Goal: Information Seeking & Learning: Learn about a topic

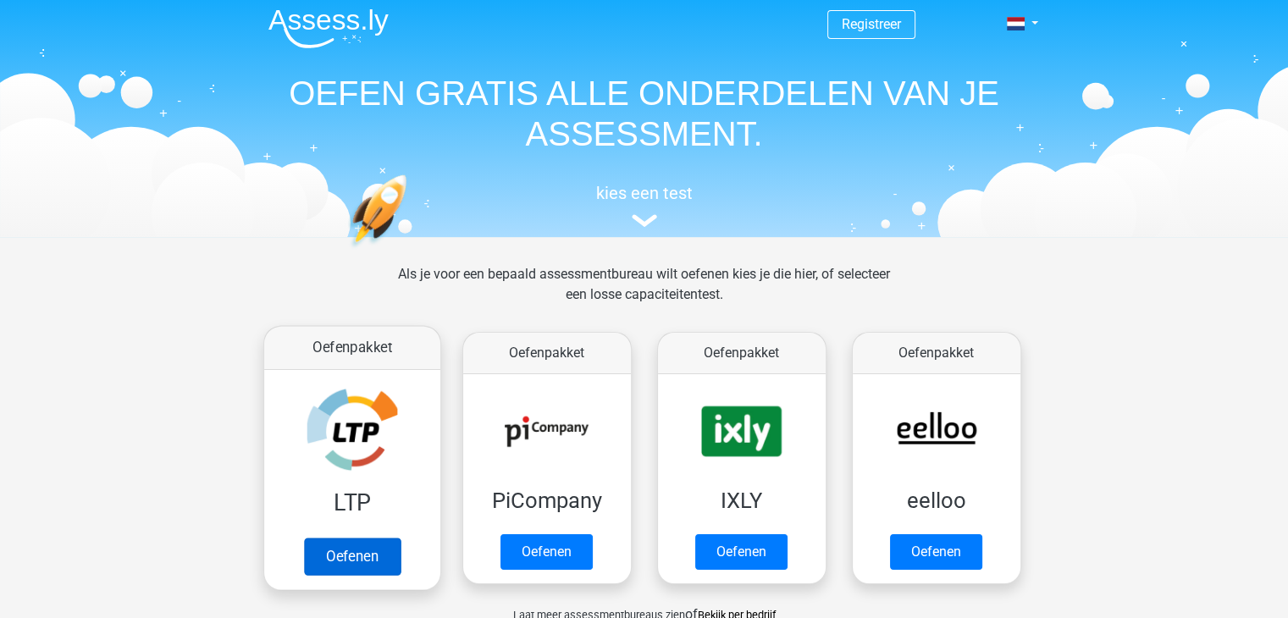
scroll to position [85, 0]
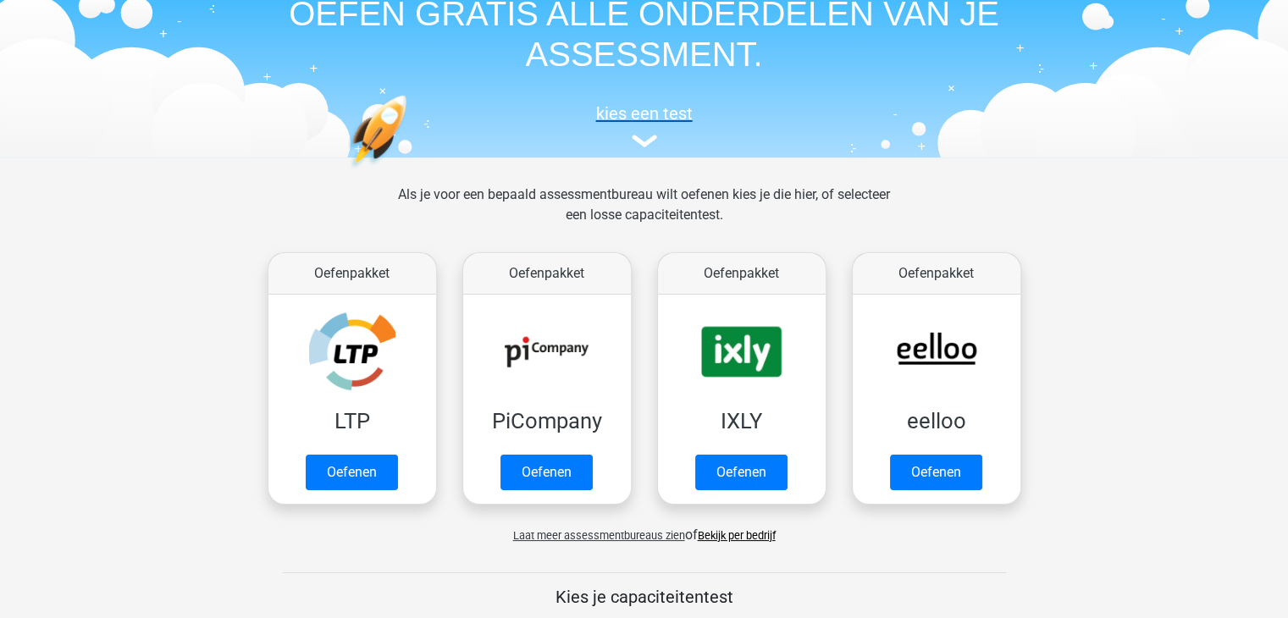
click at [635, 144] on img at bounding box center [644, 141] width 25 height 13
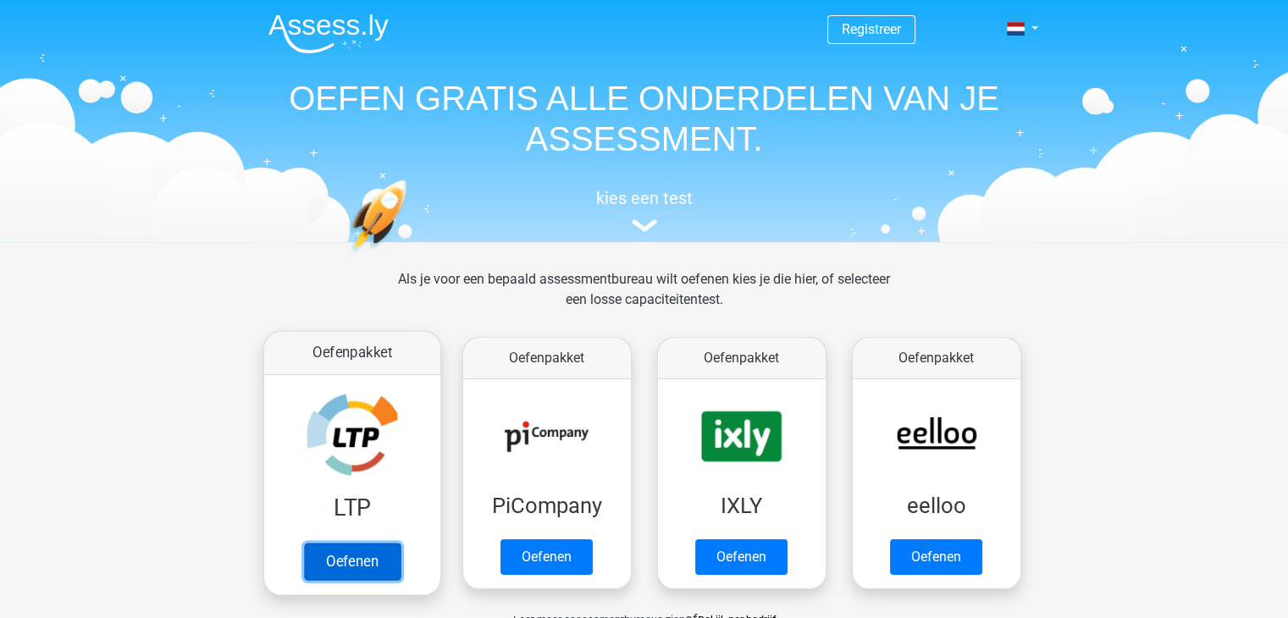
click at [354, 567] on link "Oefenen" at bounding box center [351, 561] width 97 height 37
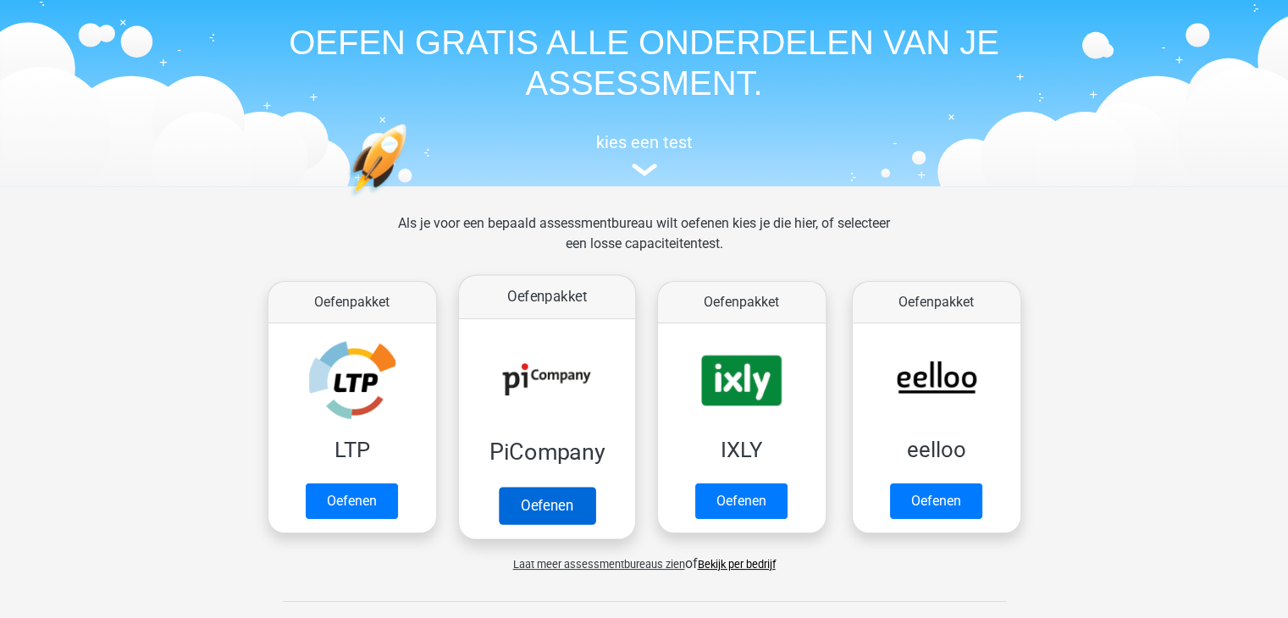
scroll to position [85, 0]
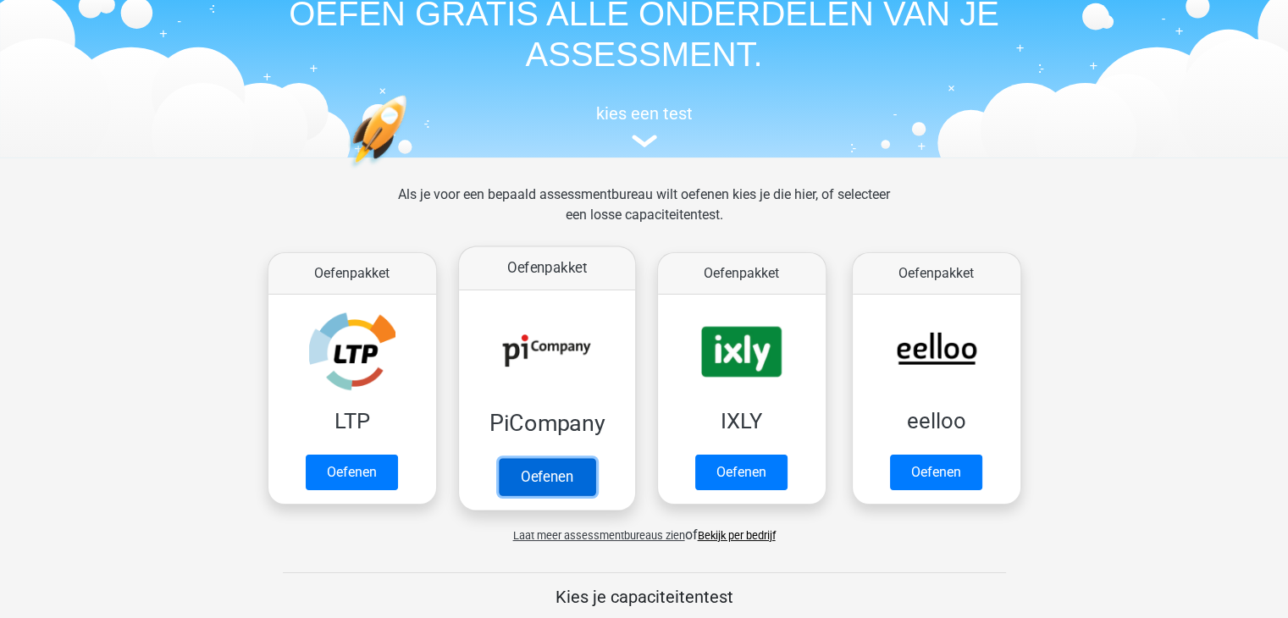
click at [546, 479] on link "Oefenen" at bounding box center [546, 476] width 97 height 37
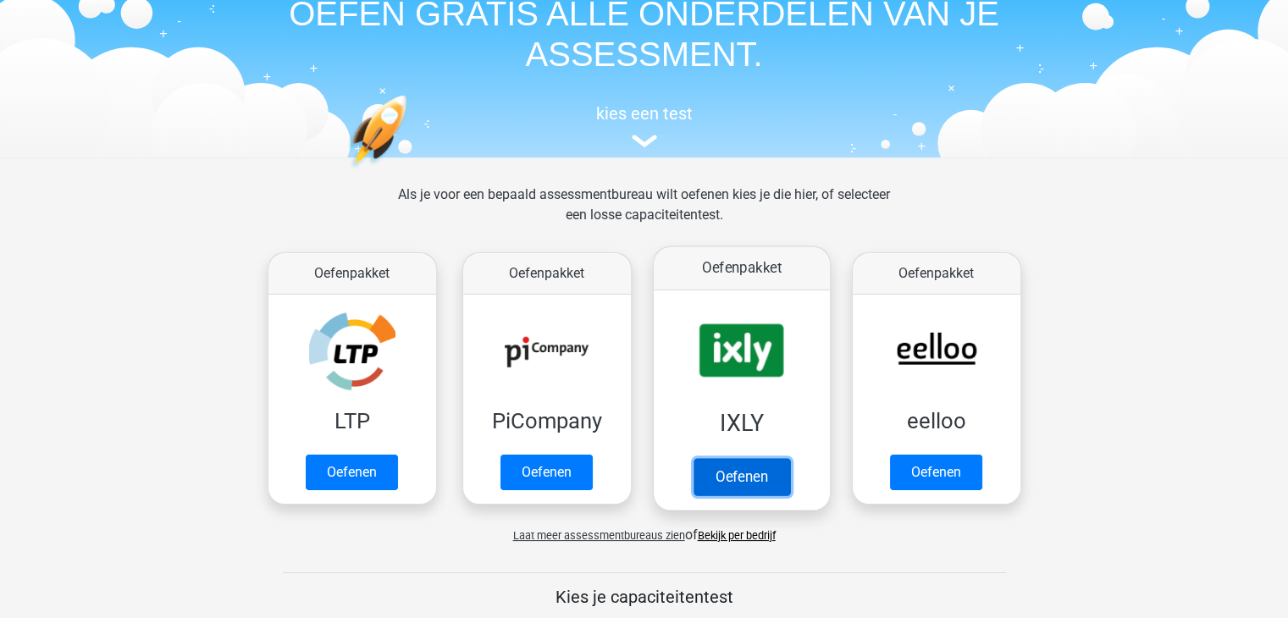
click at [744, 475] on link "Oefenen" at bounding box center [741, 476] width 97 height 37
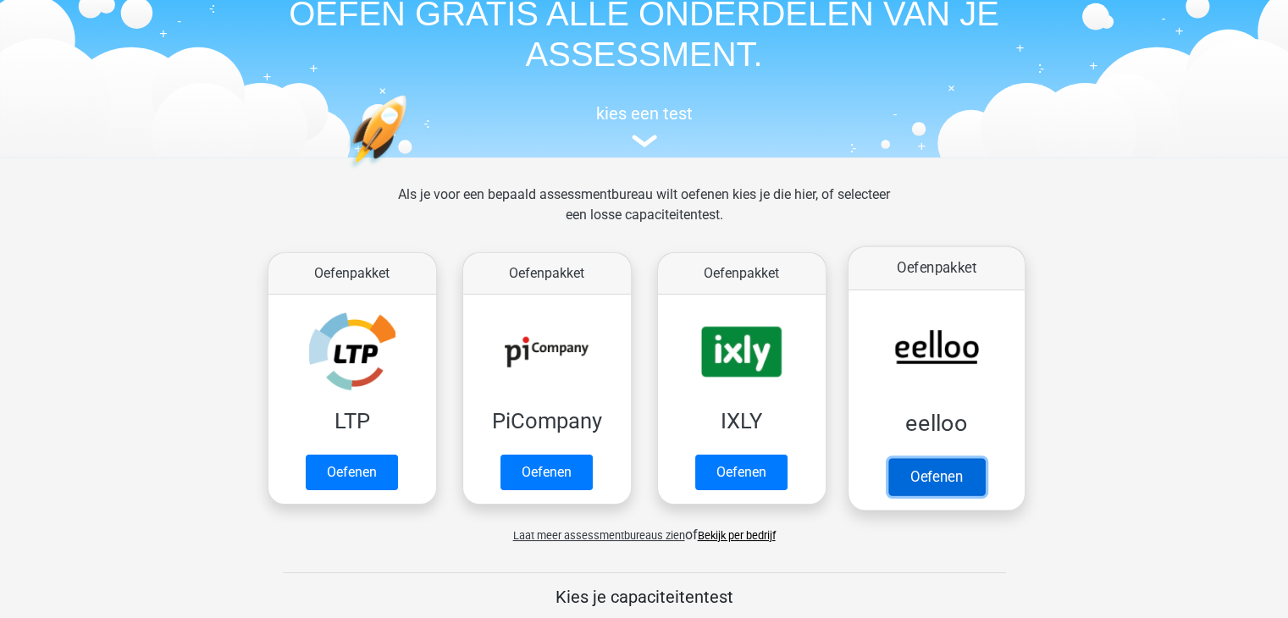
click at [942, 485] on link "Oefenen" at bounding box center [936, 476] width 97 height 37
drag, startPoint x: 742, startPoint y: 480, endPoint x: 651, endPoint y: 536, distance: 107.2
click at [651, 536] on span "Laat meer assessmentbureaus zien" at bounding box center [599, 535] width 172 height 13
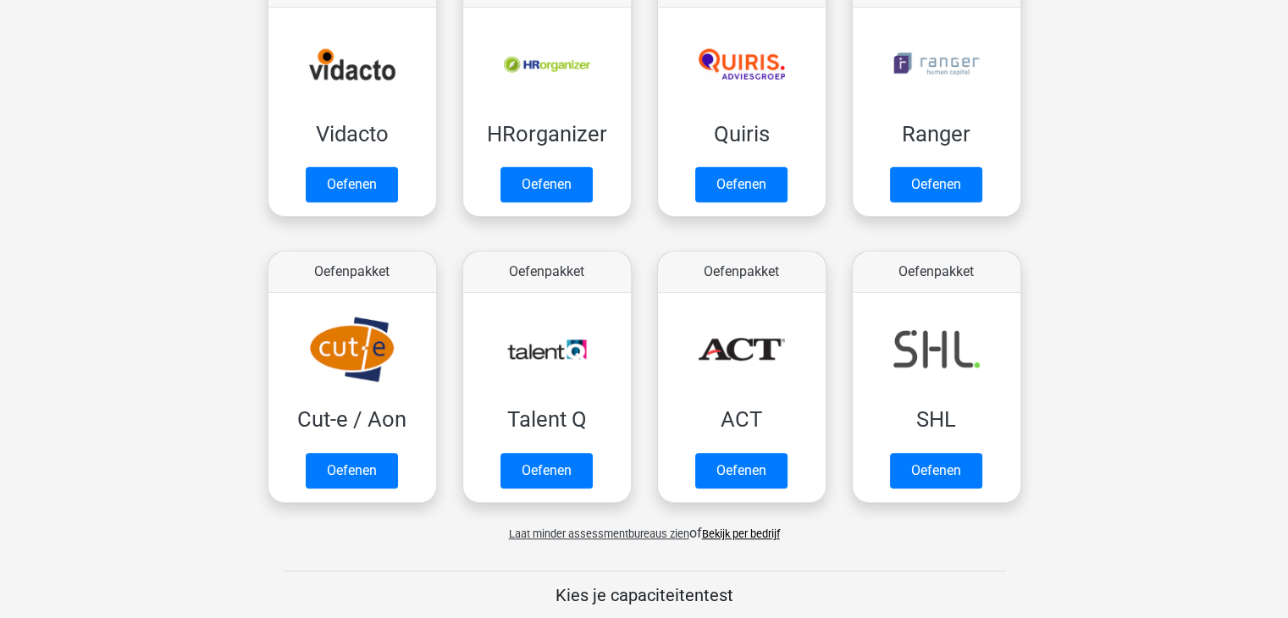
scroll to position [1017, 0]
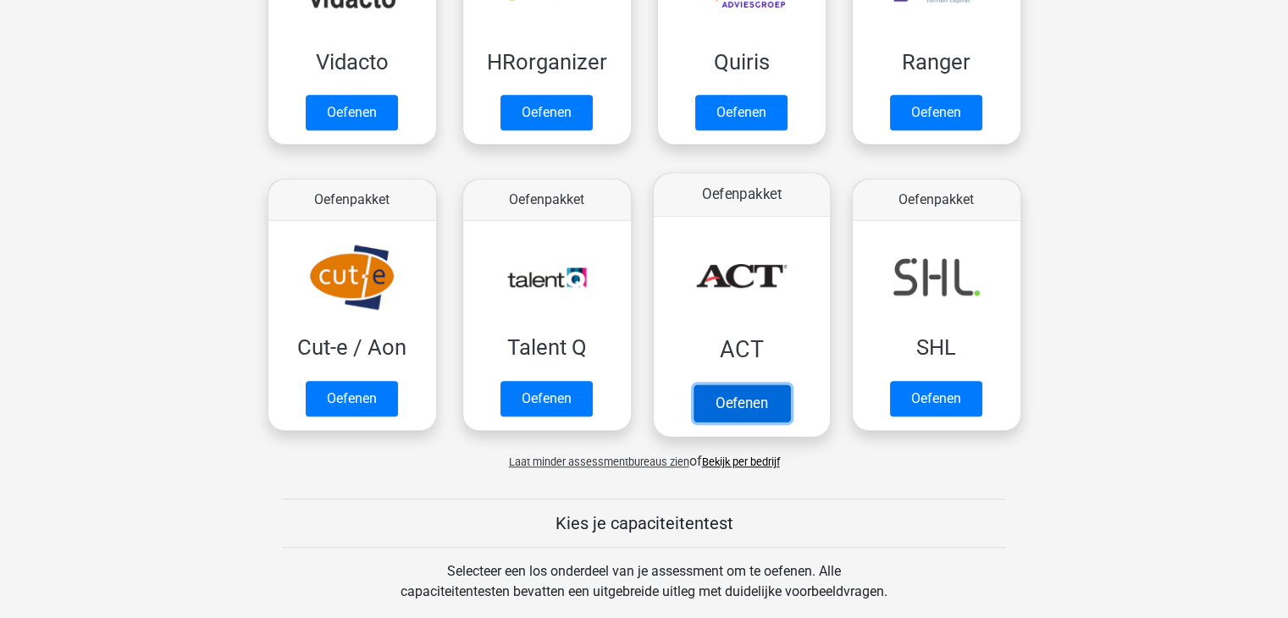
click at [754, 402] on link "Oefenen" at bounding box center [741, 403] width 97 height 37
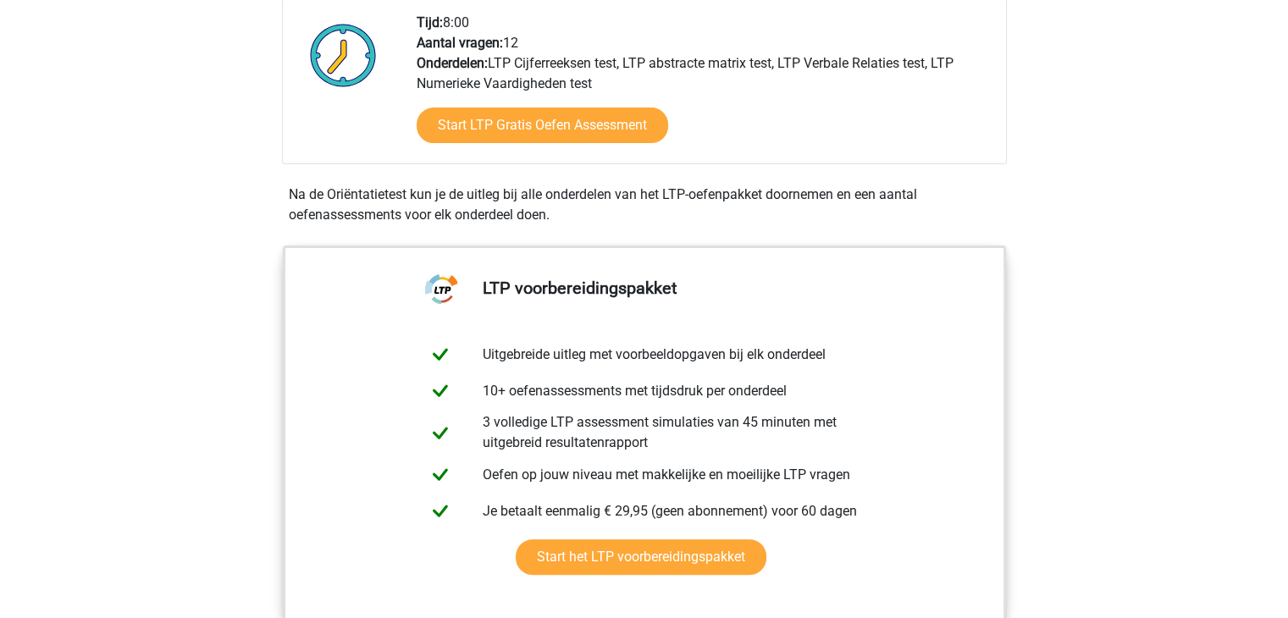
scroll to position [339, 0]
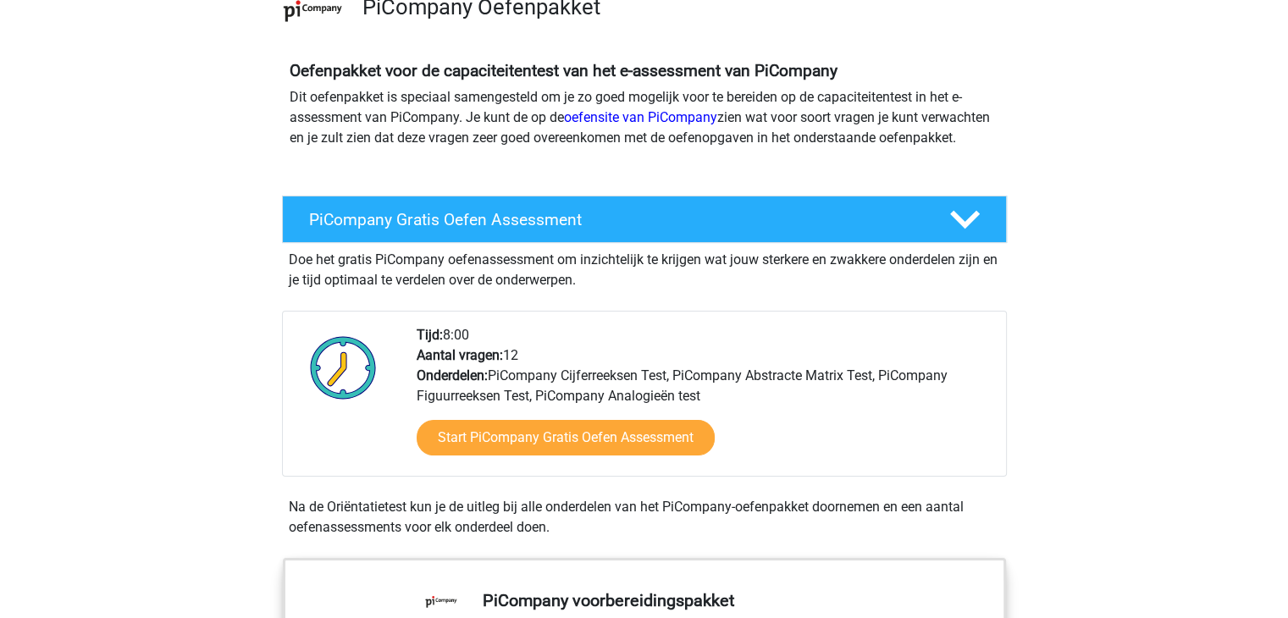
scroll to position [169, 0]
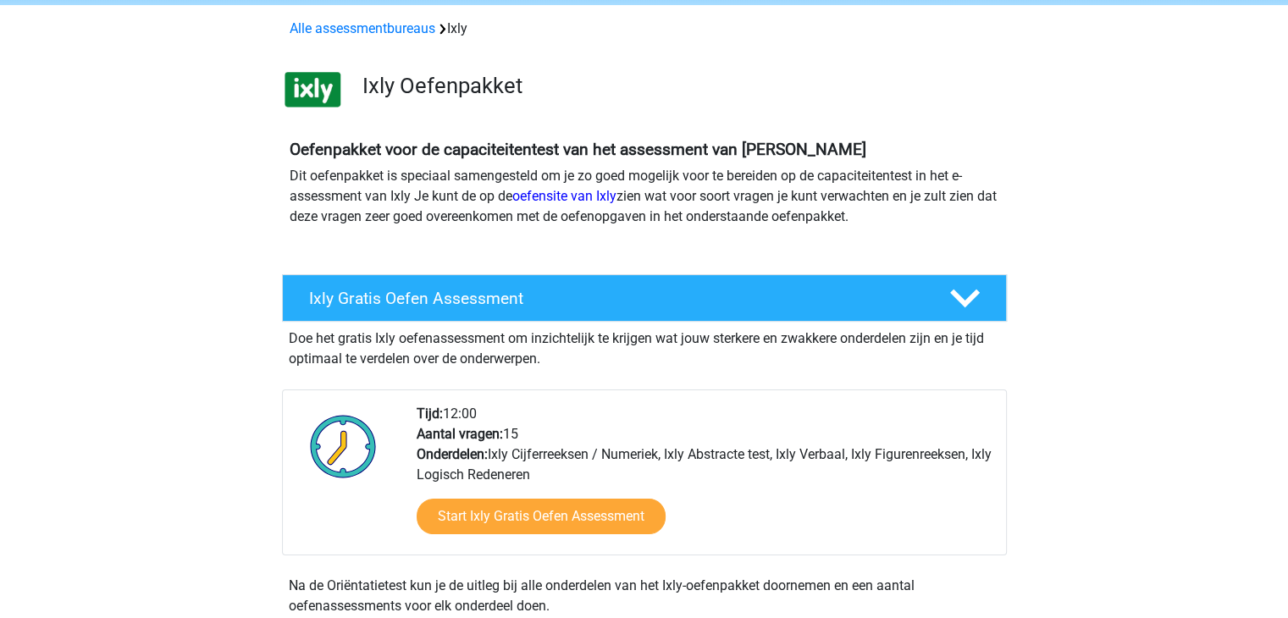
scroll to position [85, 0]
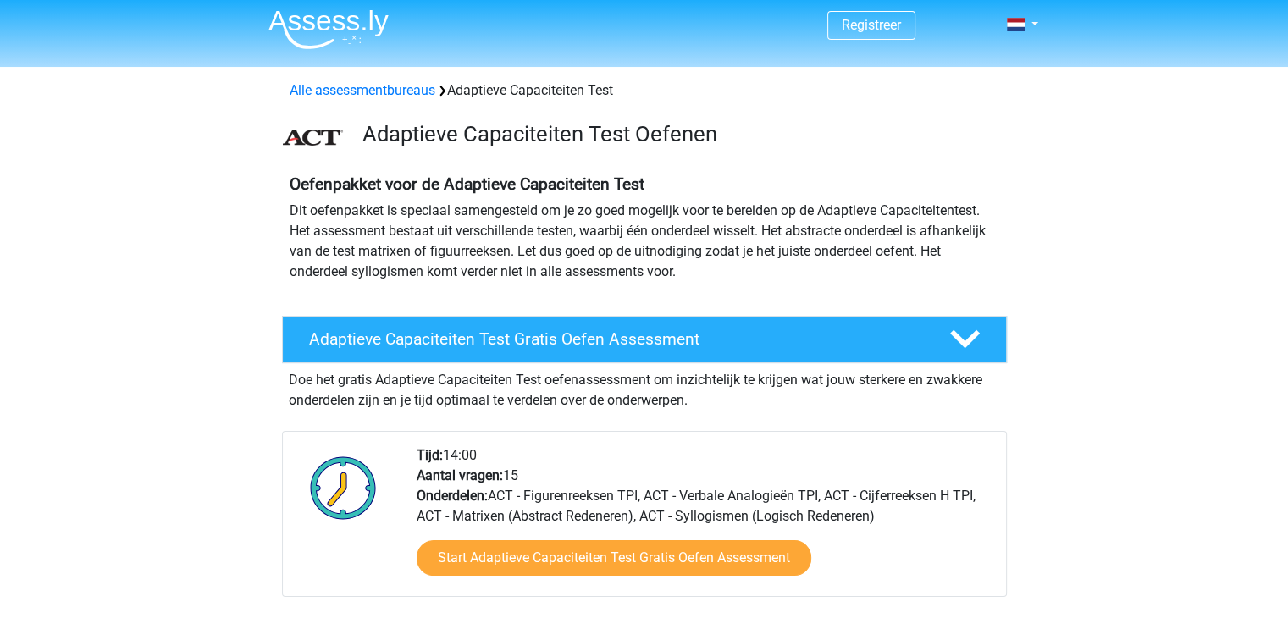
scroll to position [169, 0]
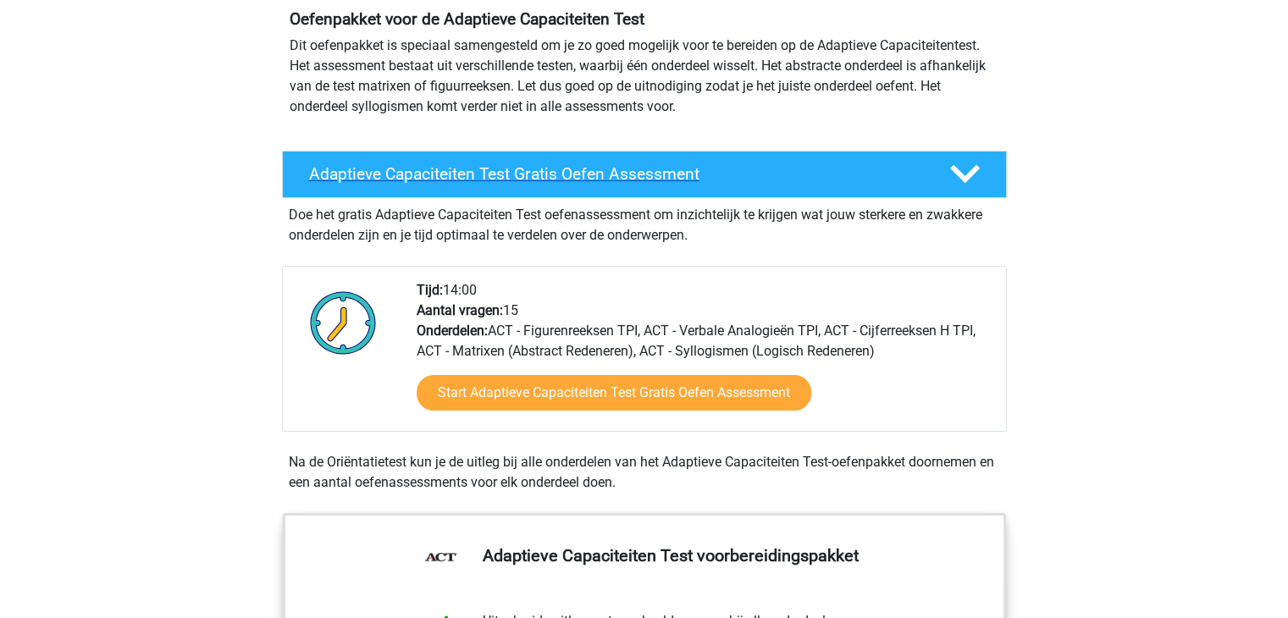
click at [970, 177] on polygon at bounding box center [965, 174] width 30 height 19
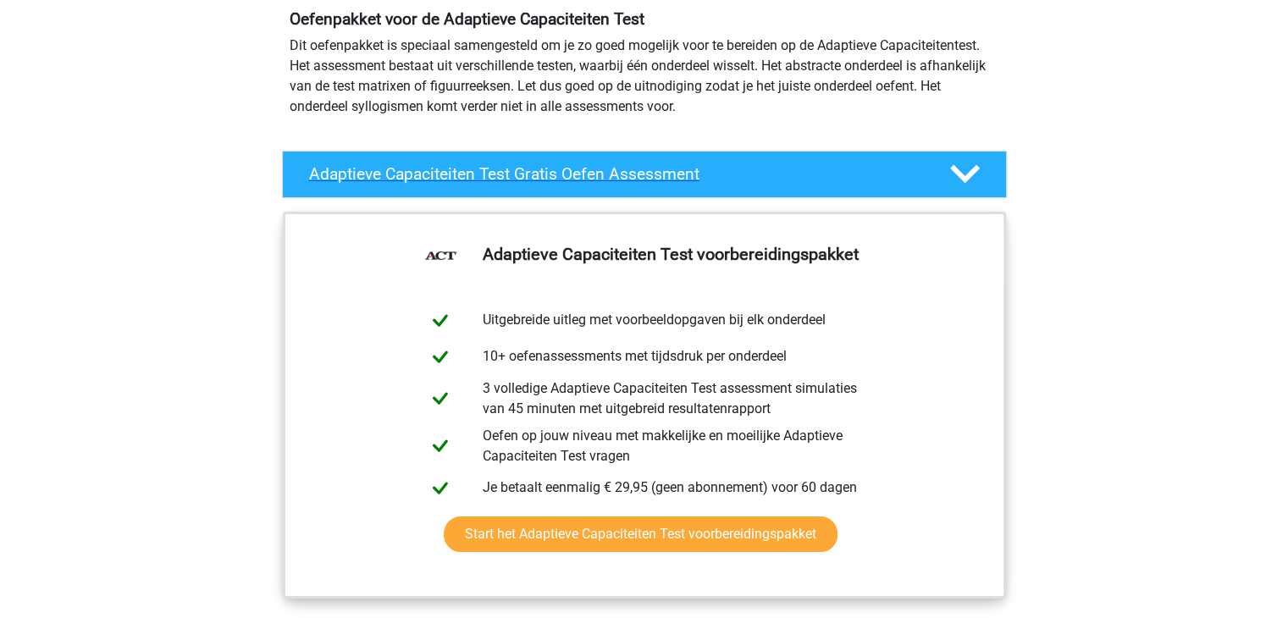
click at [970, 177] on polygon at bounding box center [965, 174] width 30 height 19
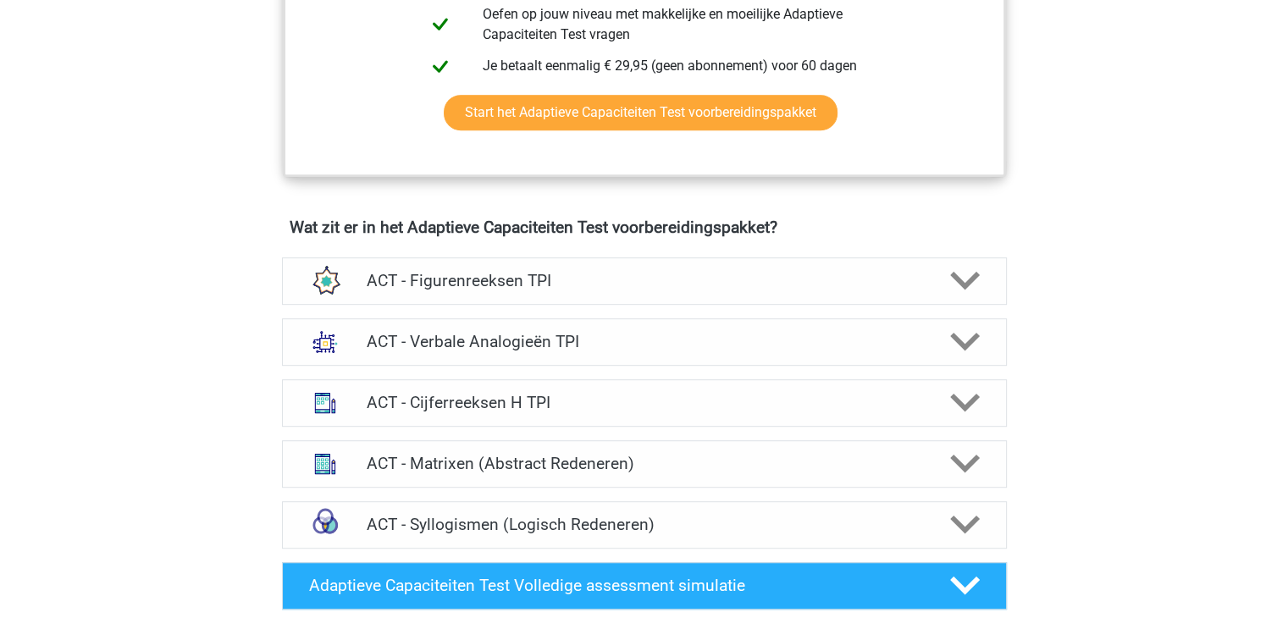
scroll to position [1017, 0]
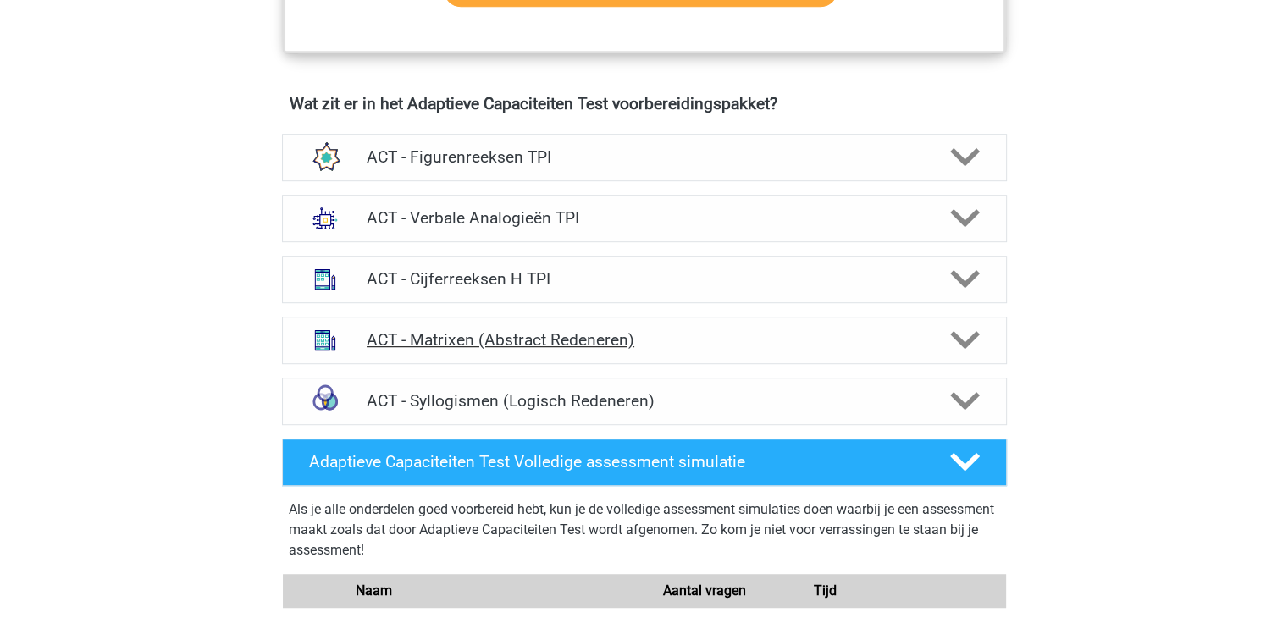
click at [953, 341] on icon at bounding box center [965, 340] width 30 height 30
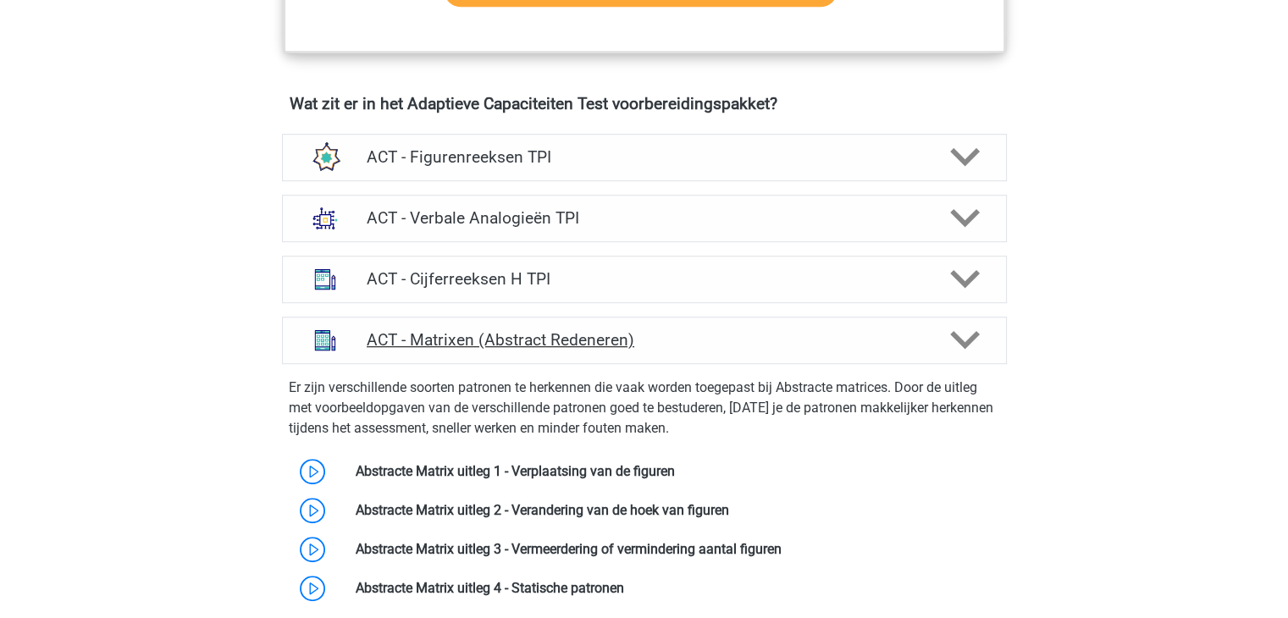
click at [953, 341] on icon at bounding box center [965, 340] width 30 height 30
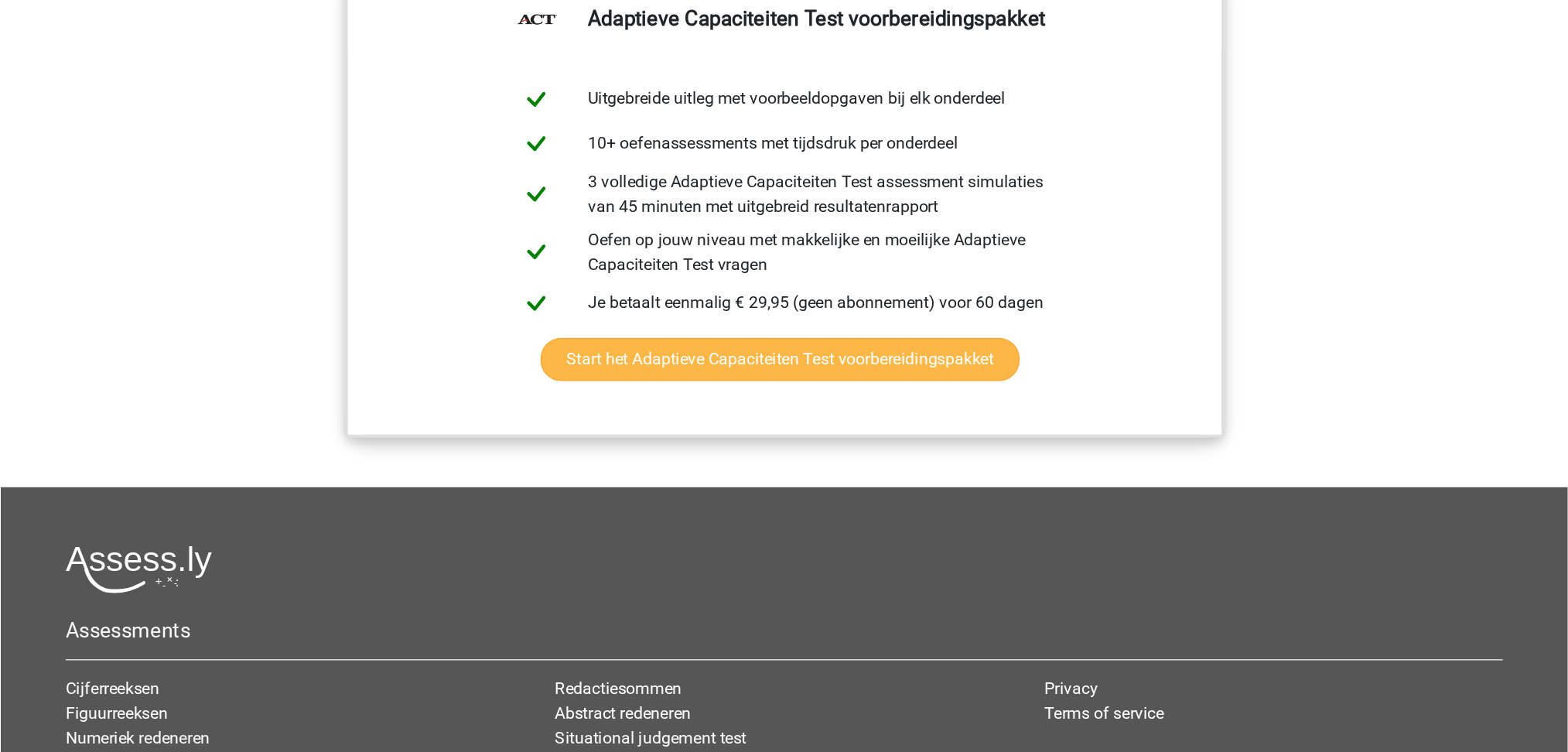
scroll to position [1779, 0]
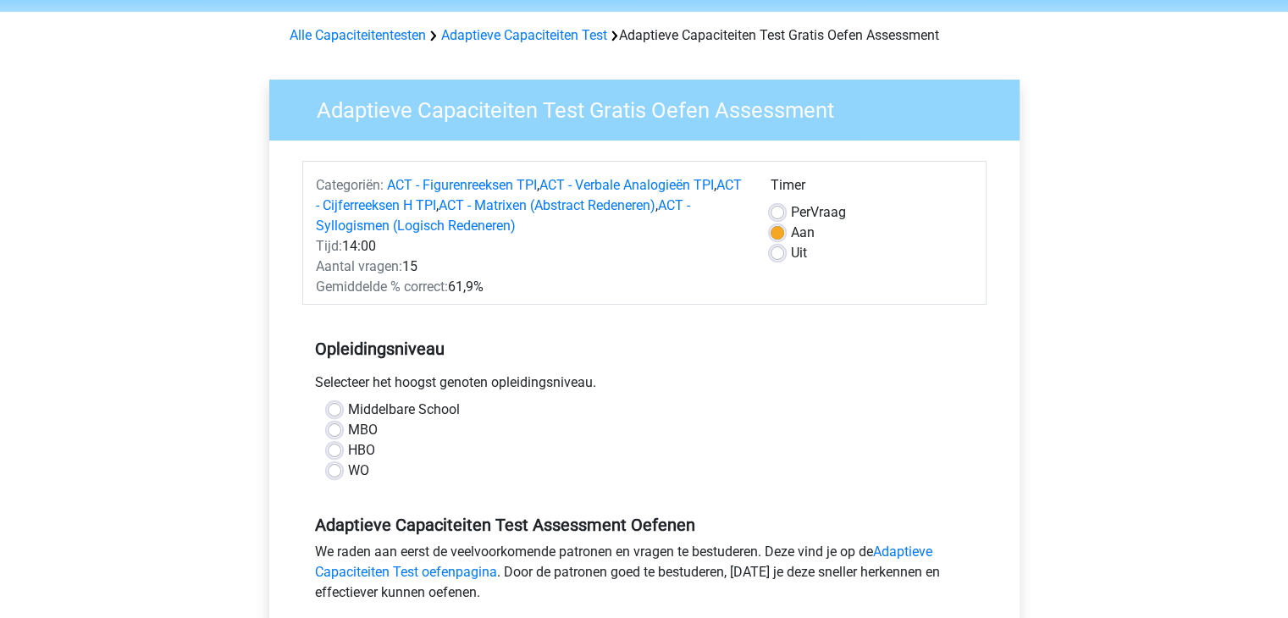
scroll to position [85, 0]
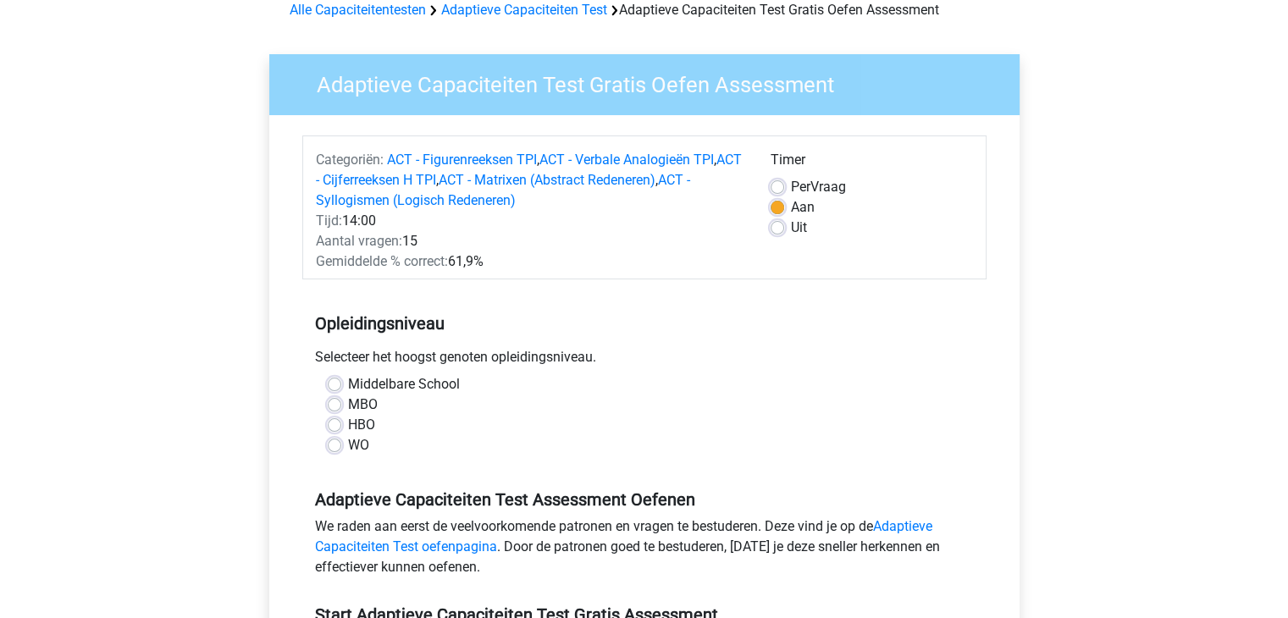
click at [354, 424] on label "HBO" at bounding box center [361, 425] width 27 height 20
click at [341, 424] on input "HBO" at bounding box center [335, 423] width 14 height 17
radio input "true"
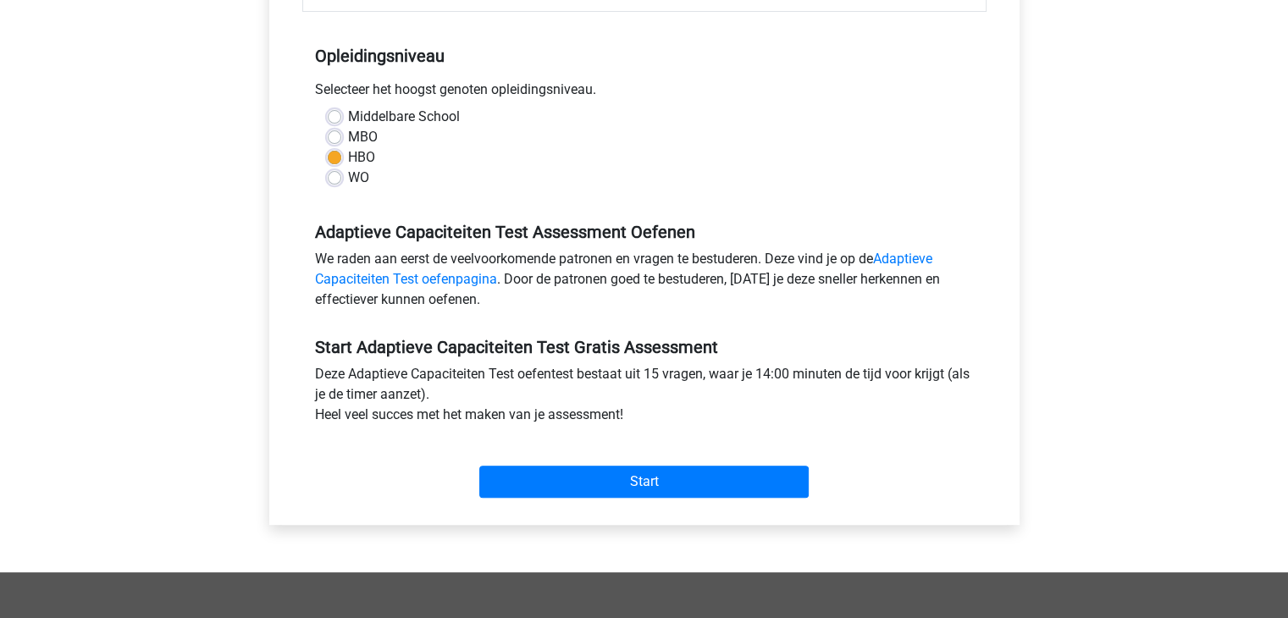
scroll to position [424, 0]
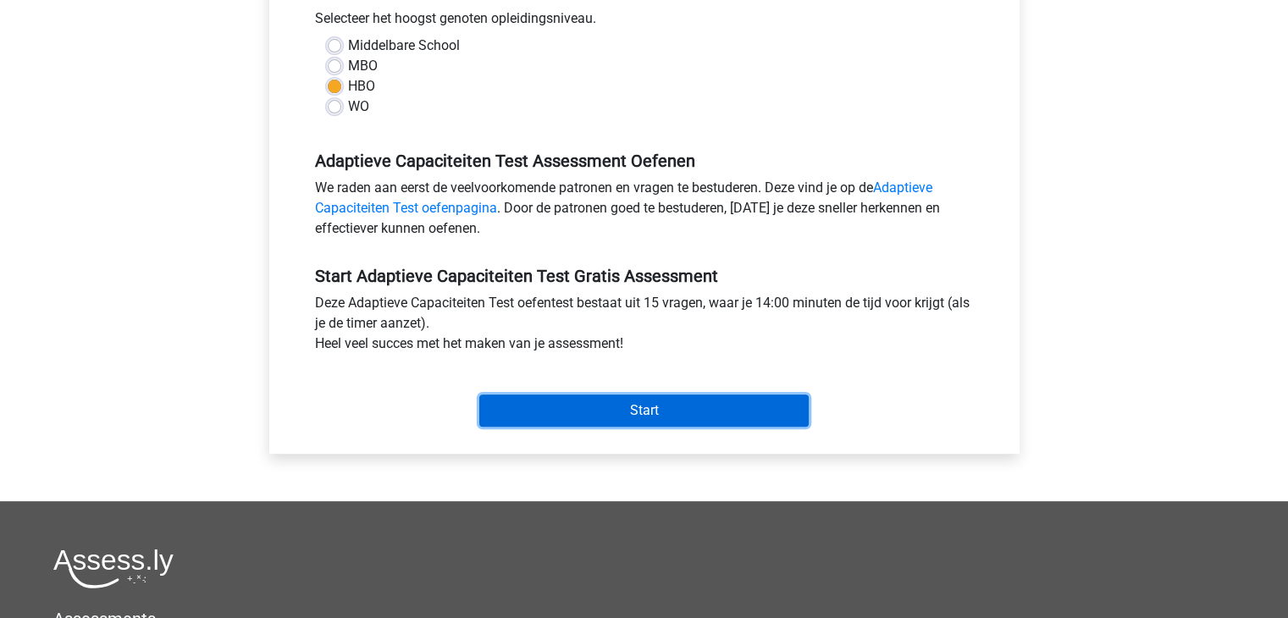
click at [644, 412] on input "Start" at bounding box center [644, 411] width 330 height 32
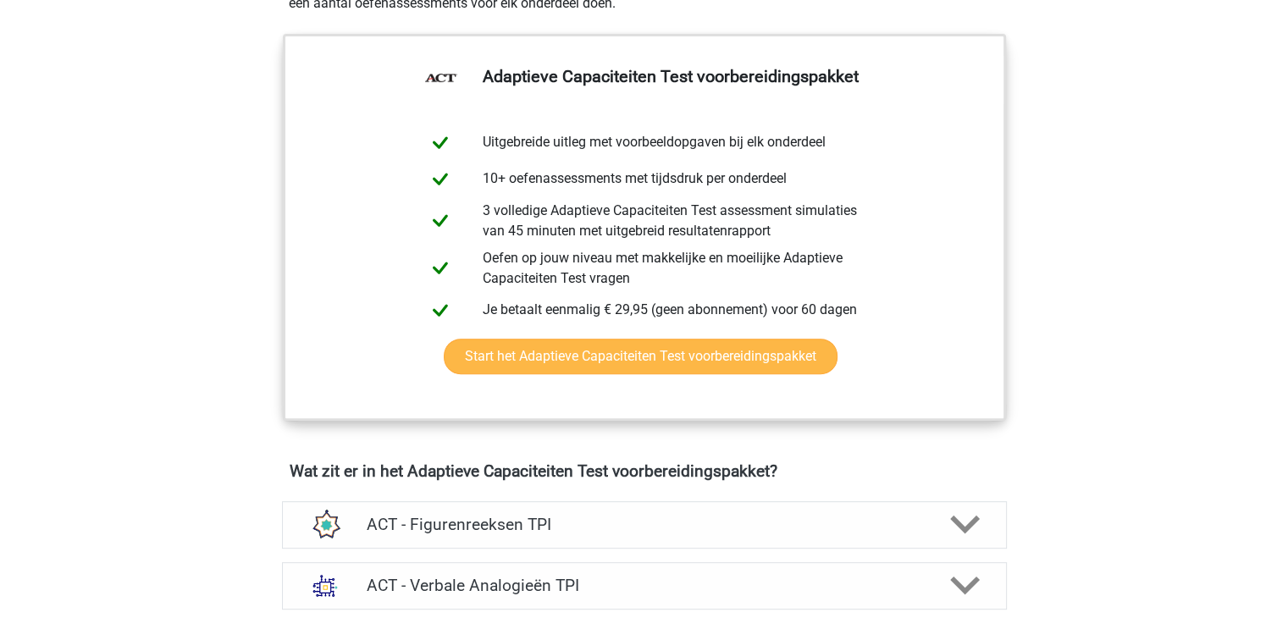
scroll to position [762, 0]
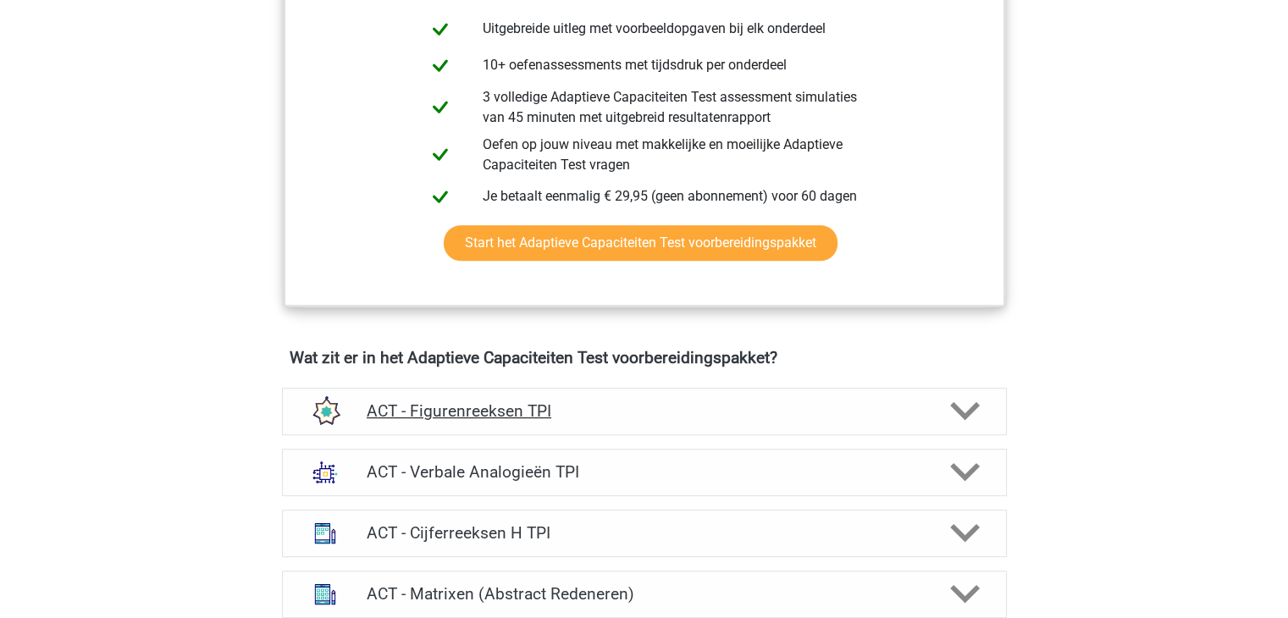
click at [783, 398] on div "ACT - Figurenreeksen TPI" at bounding box center [644, 411] width 725 height 47
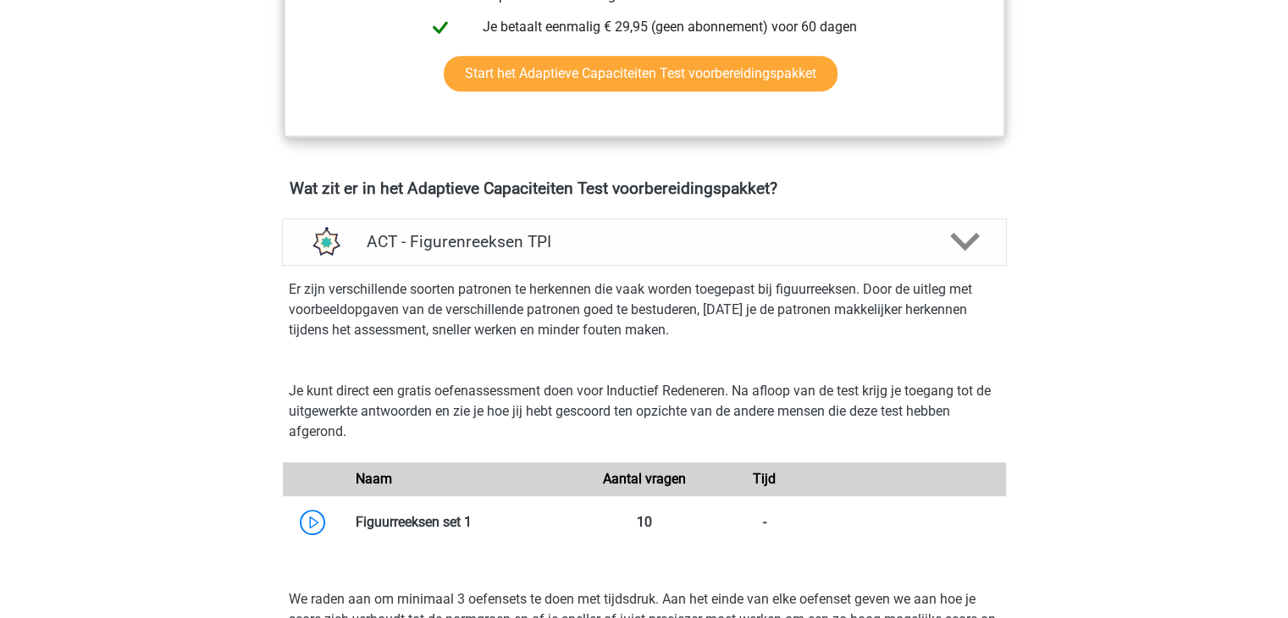
scroll to position [1017, 0]
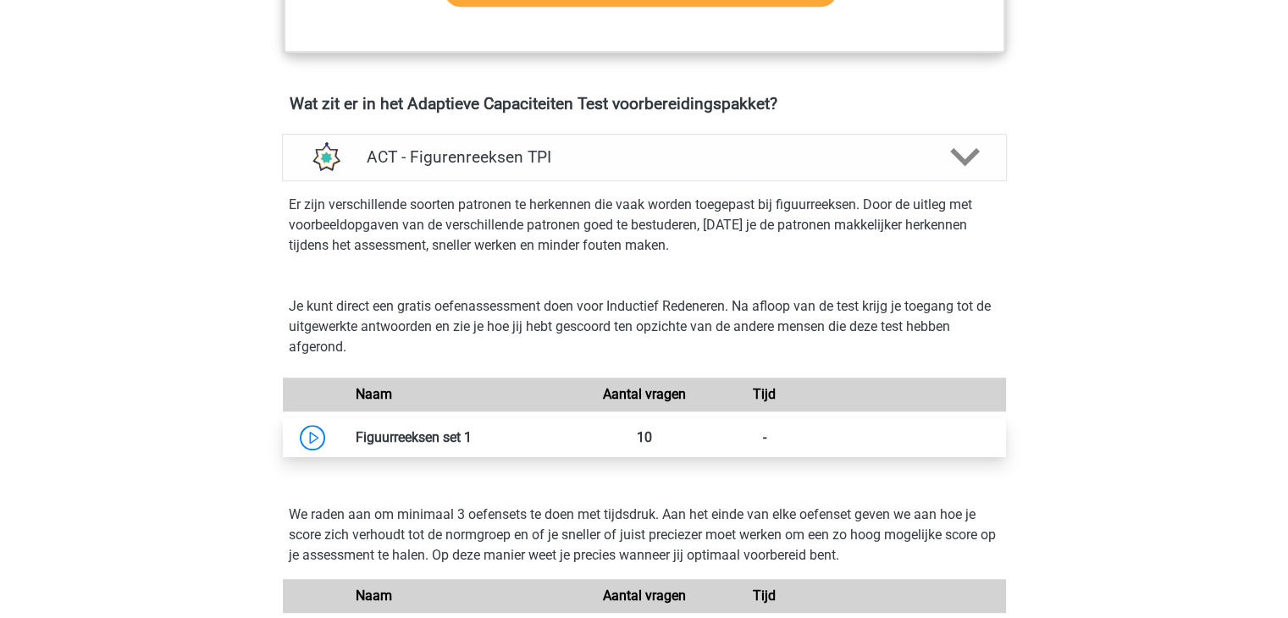
click at [472, 441] on link at bounding box center [472, 437] width 0 height 16
click at [972, 150] on polygon at bounding box center [965, 157] width 30 height 19
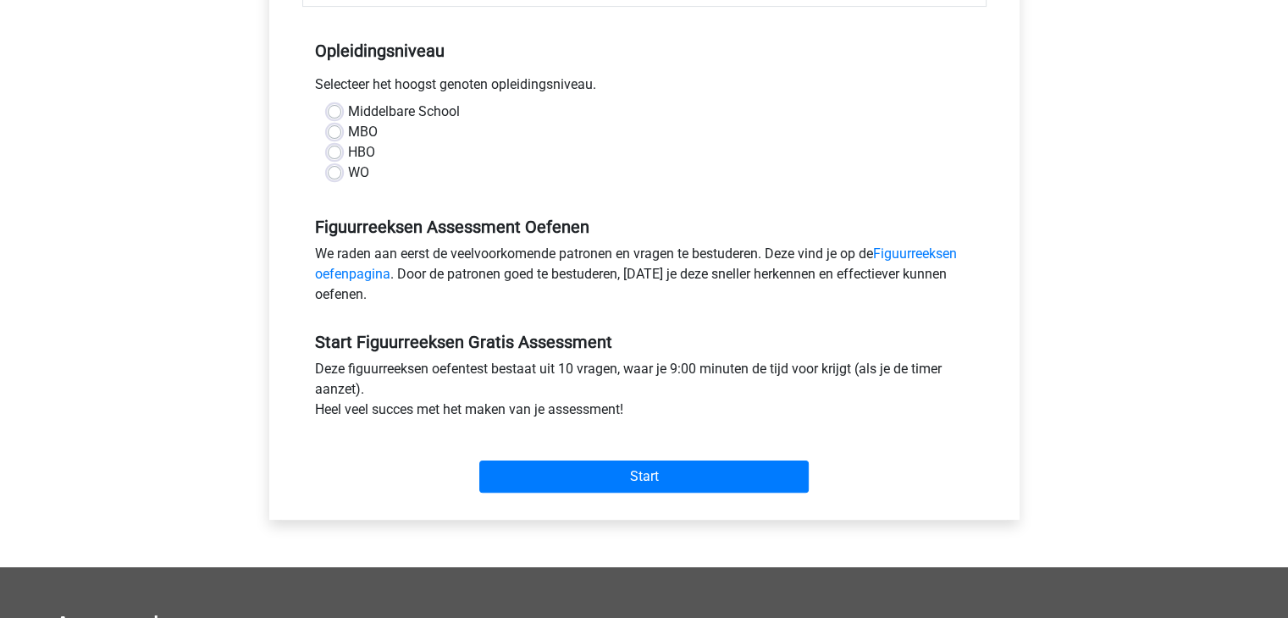
scroll to position [424, 0]
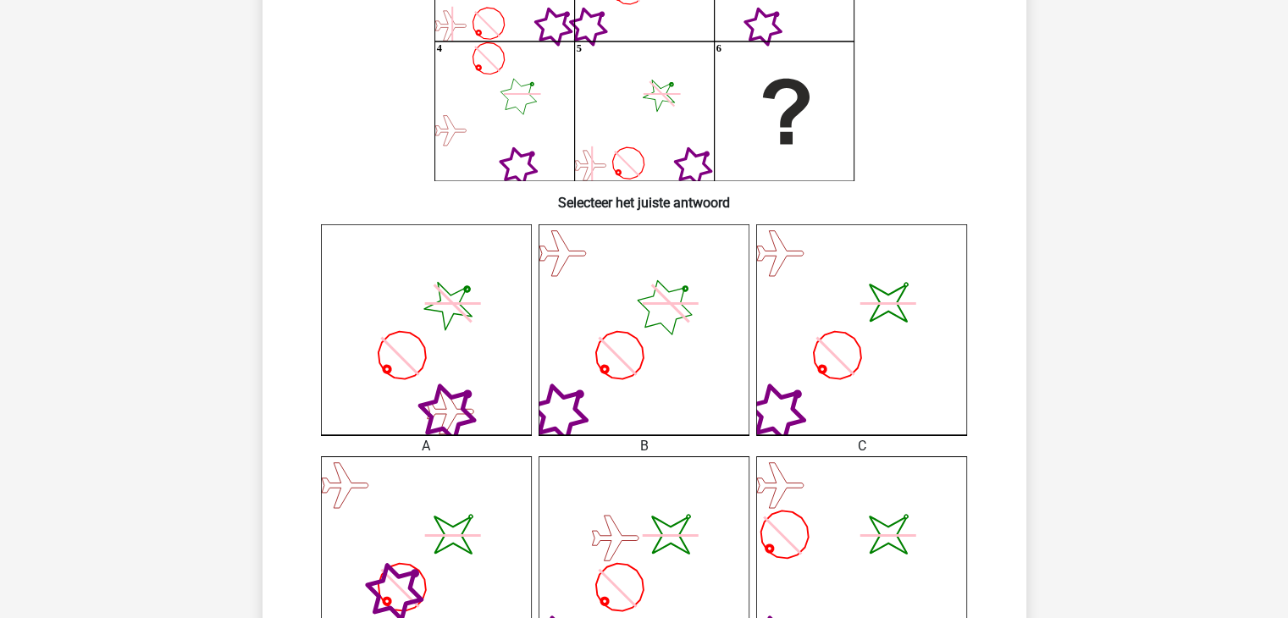
click at [823, 333] on icon "image/svg+xml" at bounding box center [861, 329] width 211 height 211
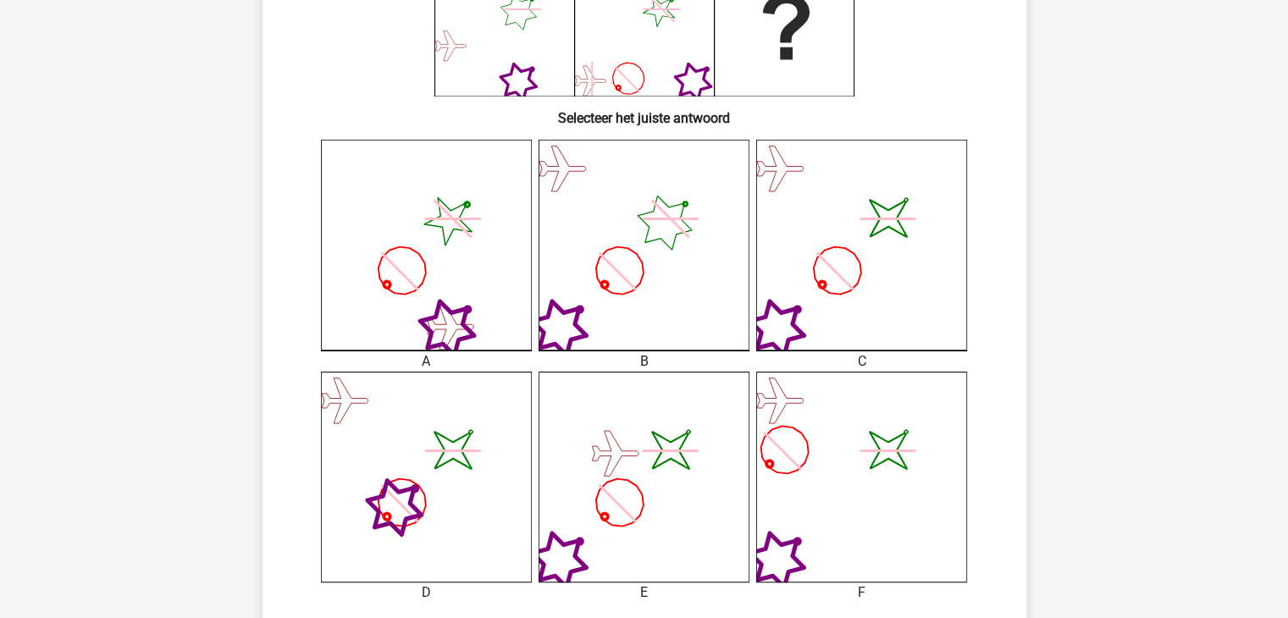
scroll to position [508, 0]
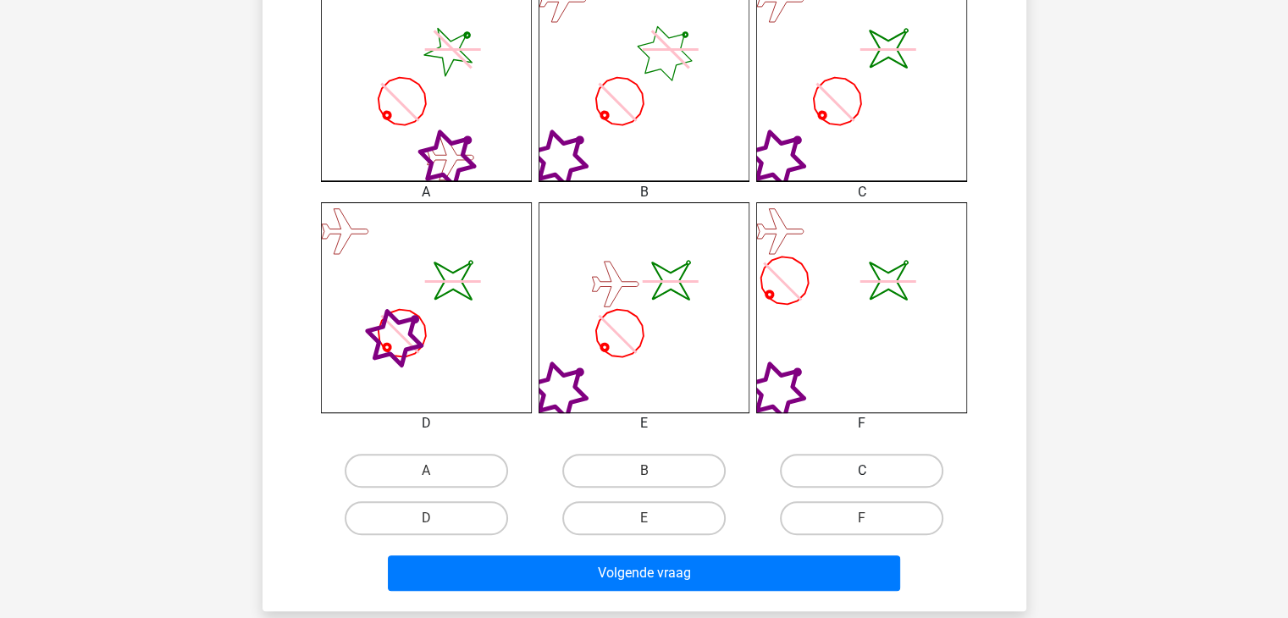
click at [845, 476] on label "C" at bounding box center [861, 471] width 163 height 34
click at [862, 476] on input "C" at bounding box center [867, 476] width 11 height 11
radio input "true"
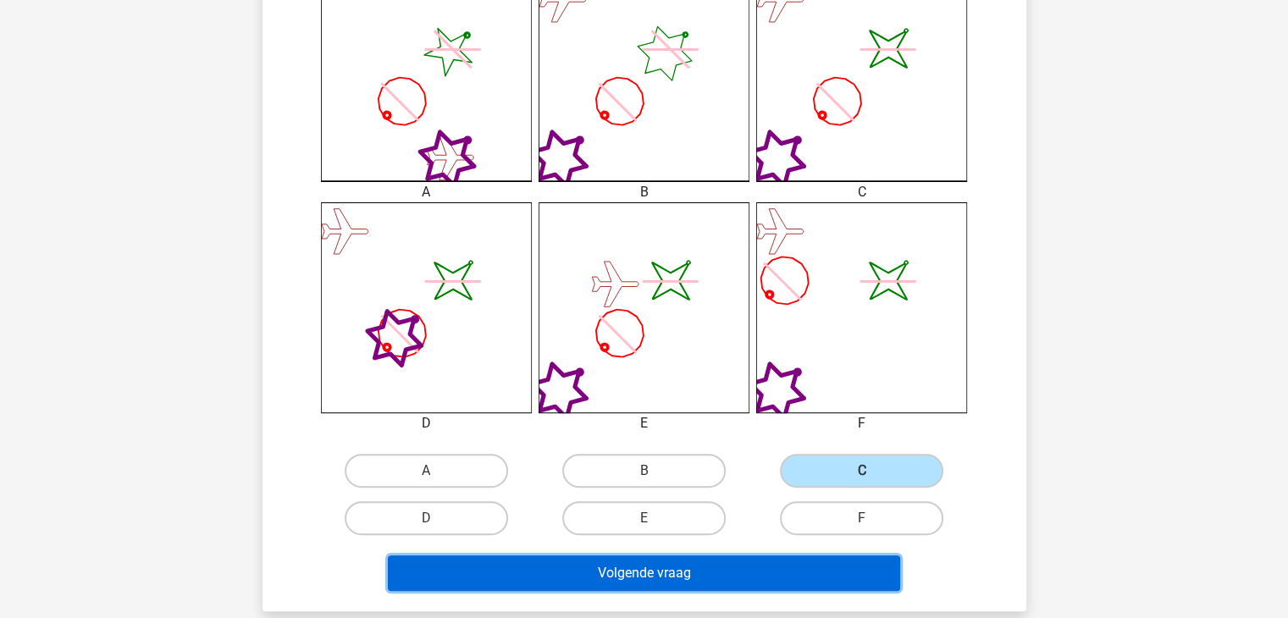
click at [795, 579] on button "Volgende vraag" at bounding box center [644, 574] width 512 height 36
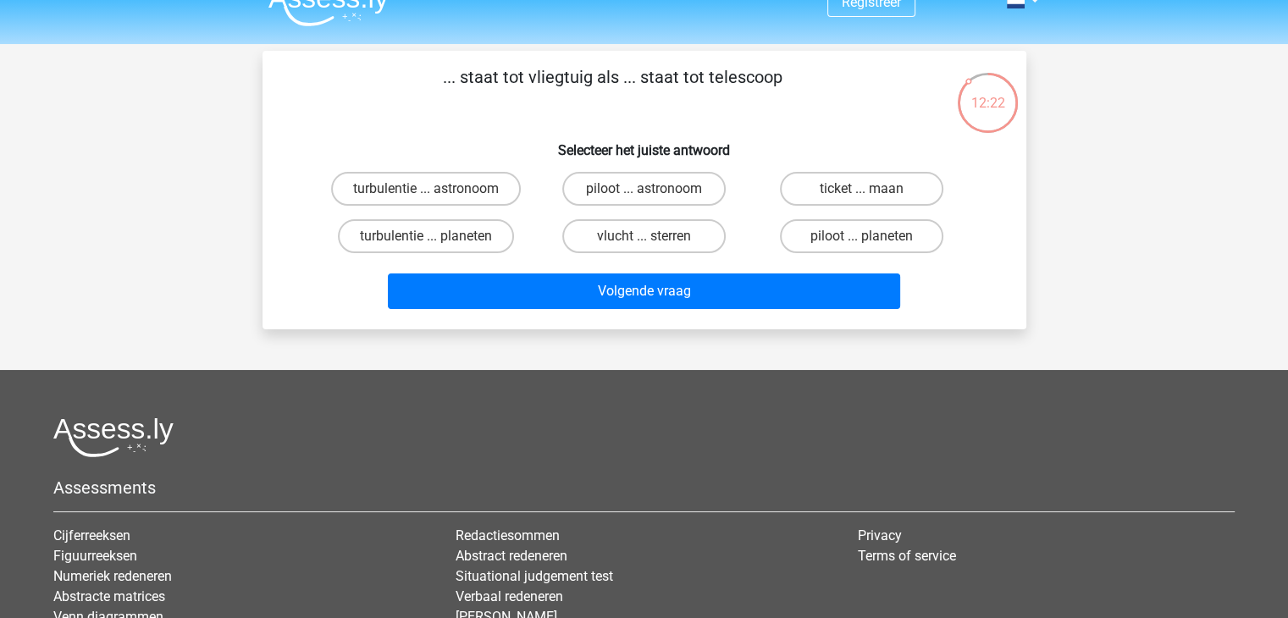
scroll to position [0, 0]
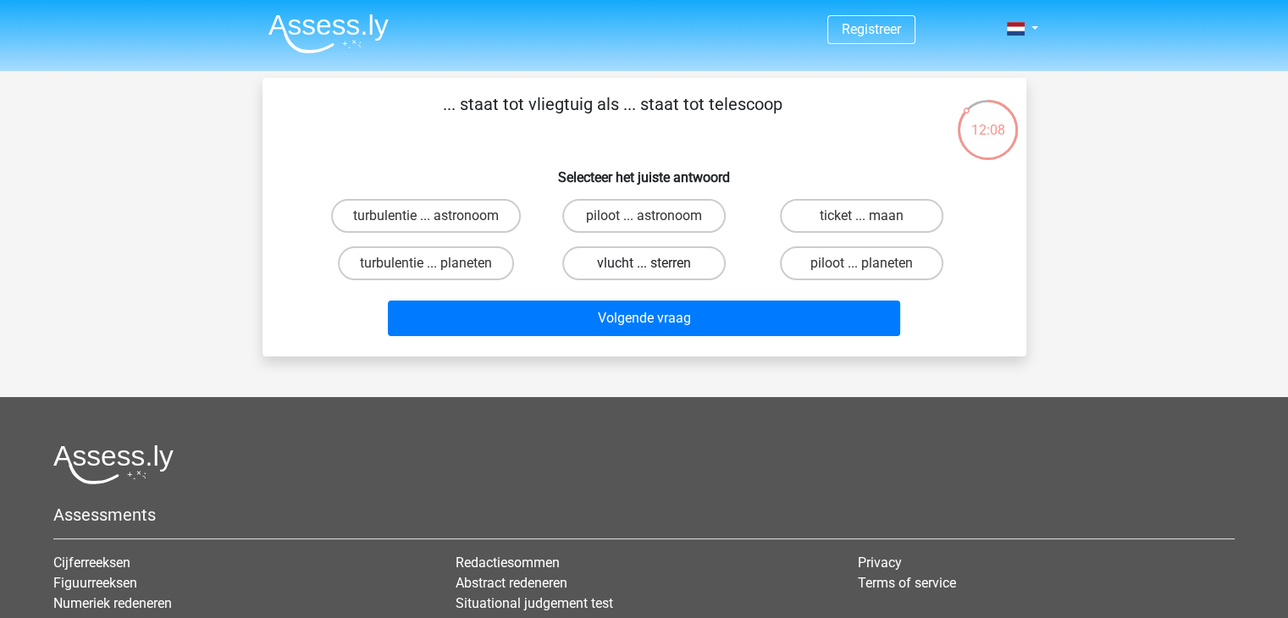
click at [651, 258] on label "vlucht ... sterren" at bounding box center [643, 264] width 163 height 34
click at [651, 263] on input "vlucht ... sterren" at bounding box center [649, 268] width 11 height 11
radio input "true"
click at [674, 216] on label "piloot ... astronoom" at bounding box center [643, 216] width 163 height 34
click at [655, 216] on input "piloot ... astronoom" at bounding box center [649, 221] width 11 height 11
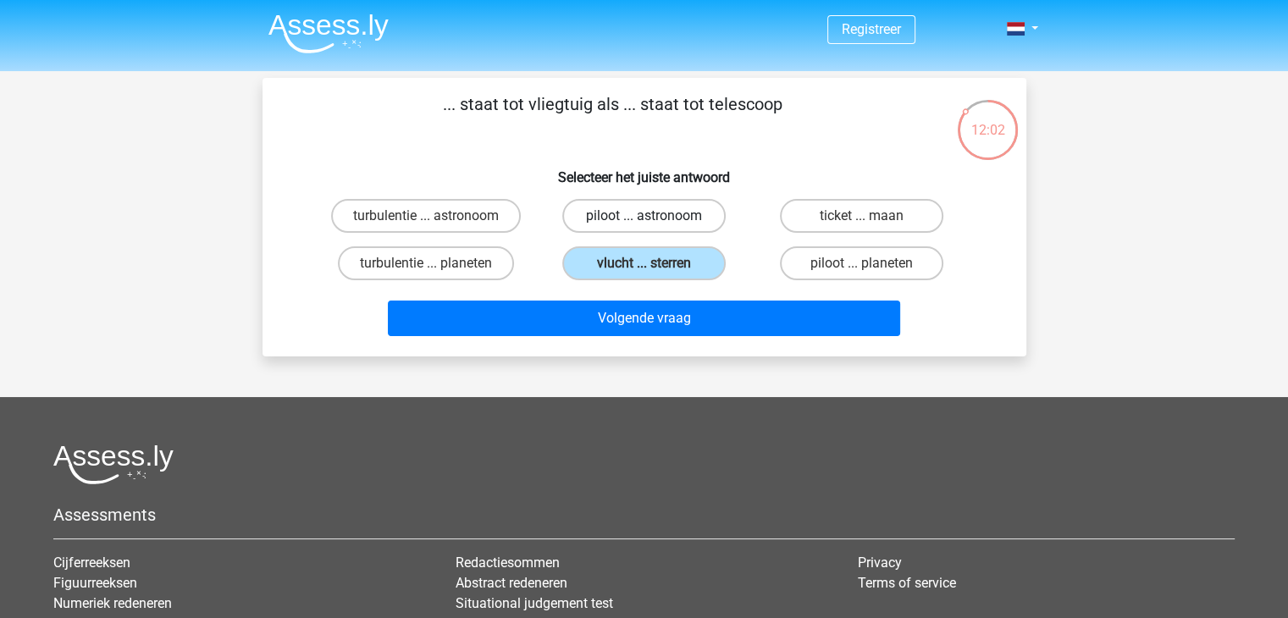
radio input "true"
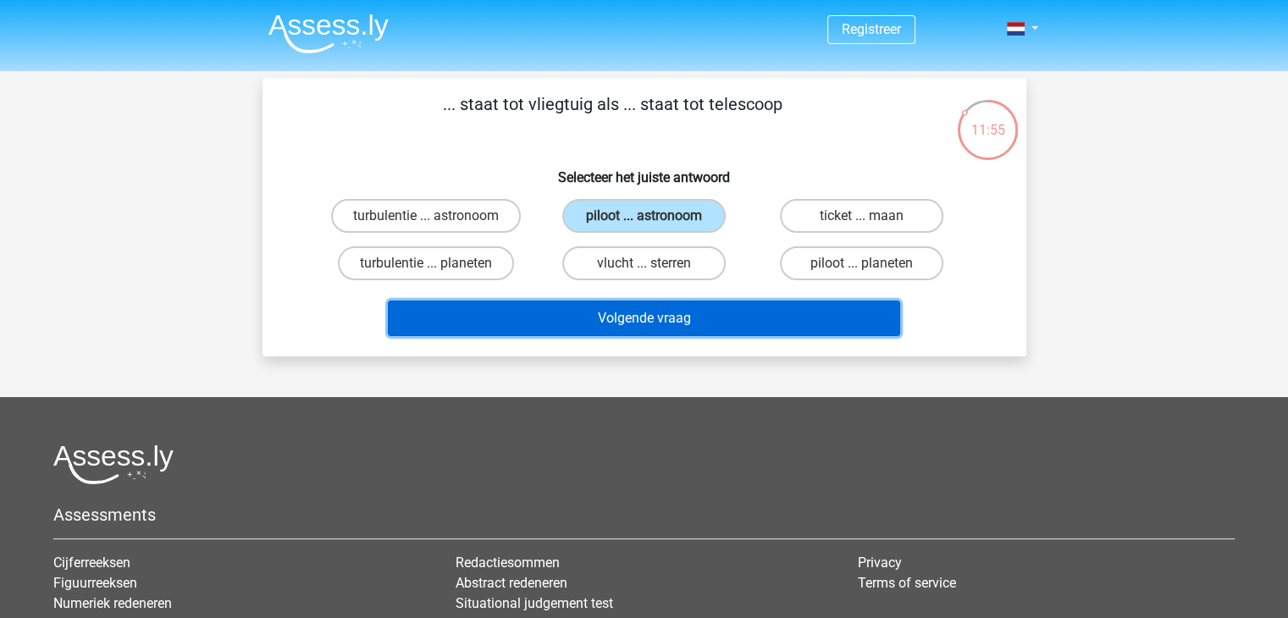
click at [840, 319] on button "Volgende vraag" at bounding box center [644, 319] width 512 height 36
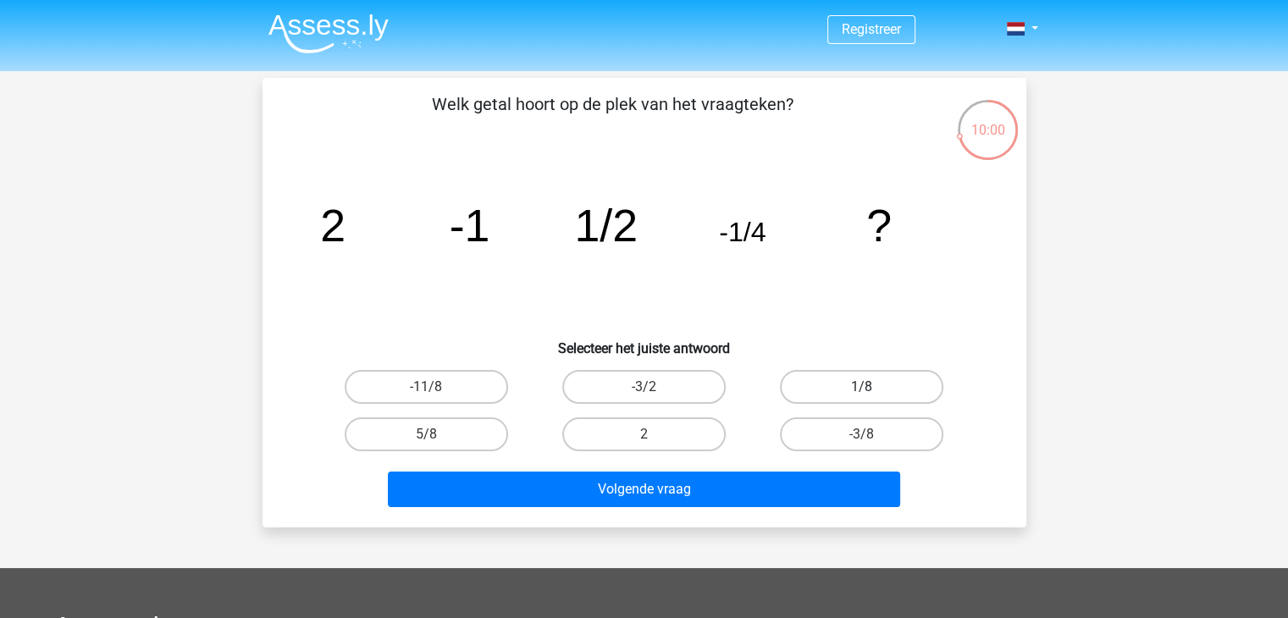
click at [850, 382] on label "1/8" at bounding box center [861, 387] width 163 height 34
click at [862, 387] on input "1/8" at bounding box center [867, 392] width 11 height 11
radio input "true"
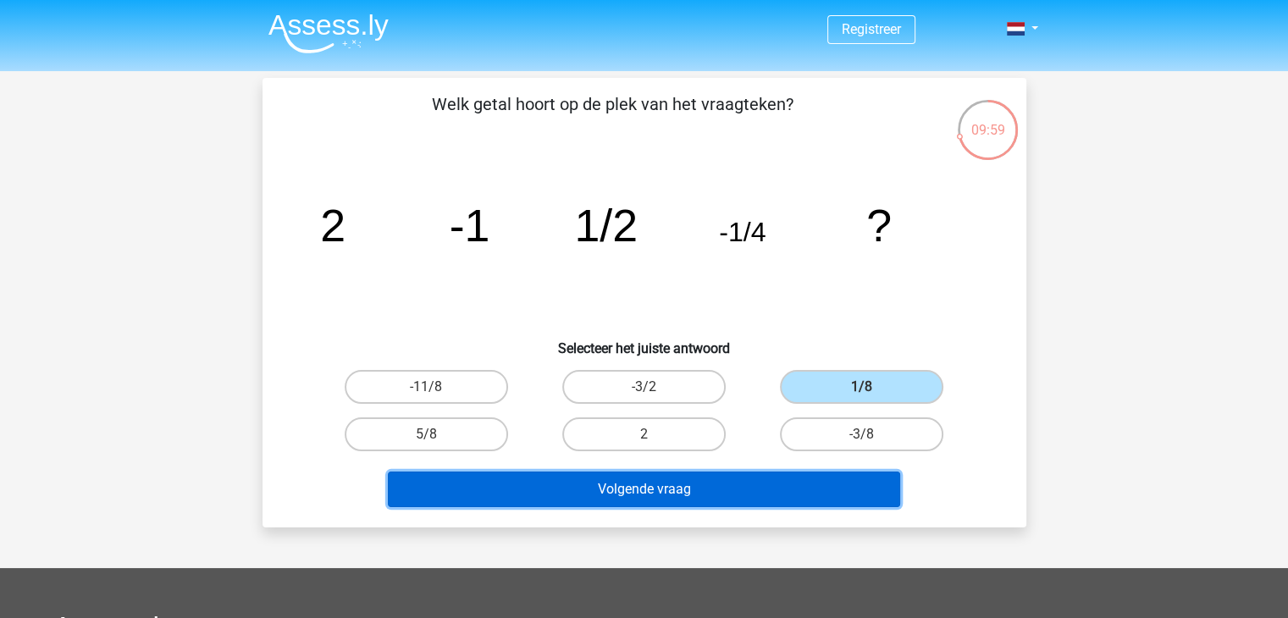
click at [786, 496] on button "Volgende vraag" at bounding box center [644, 490] width 512 height 36
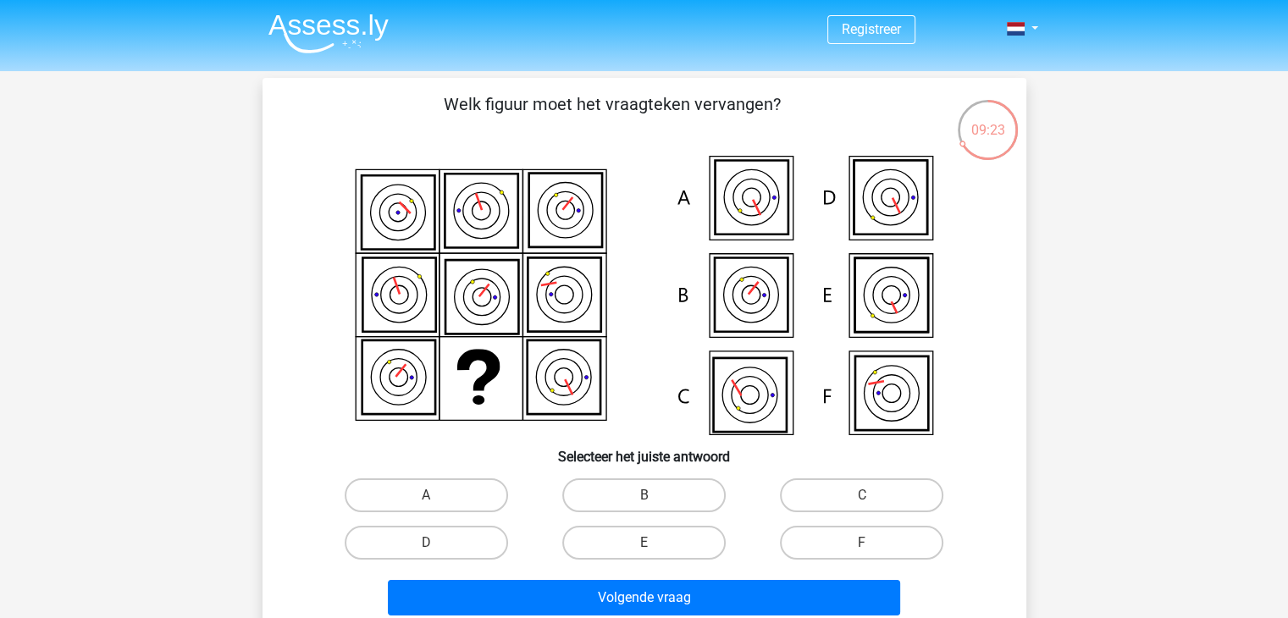
drag, startPoint x: 104, startPoint y: 289, endPoint x: 122, endPoint y: 265, distance: 29.6
click at [104, 289] on div "Registreer" at bounding box center [644, 562] width 1288 height 1124
click at [1176, 341] on div "Registreer" at bounding box center [644, 562] width 1288 height 1124
click at [833, 539] on label "F" at bounding box center [861, 543] width 163 height 34
click at [862, 543] on input "F" at bounding box center [867, 548] width 11 height 11
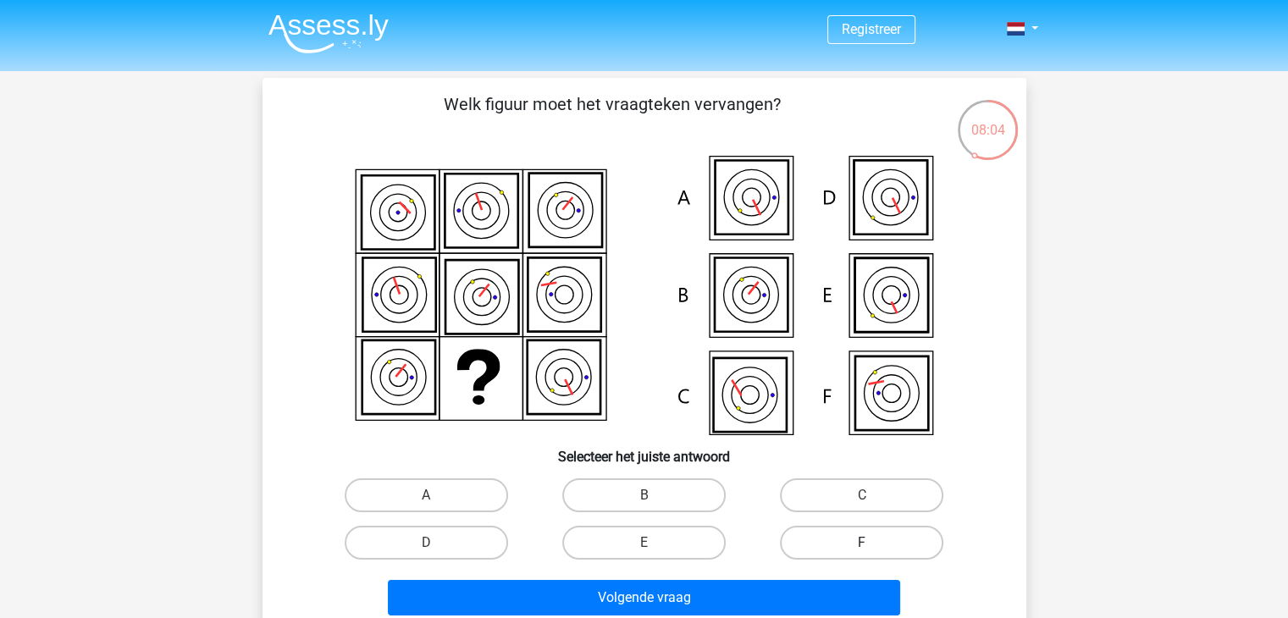
radio input "true"
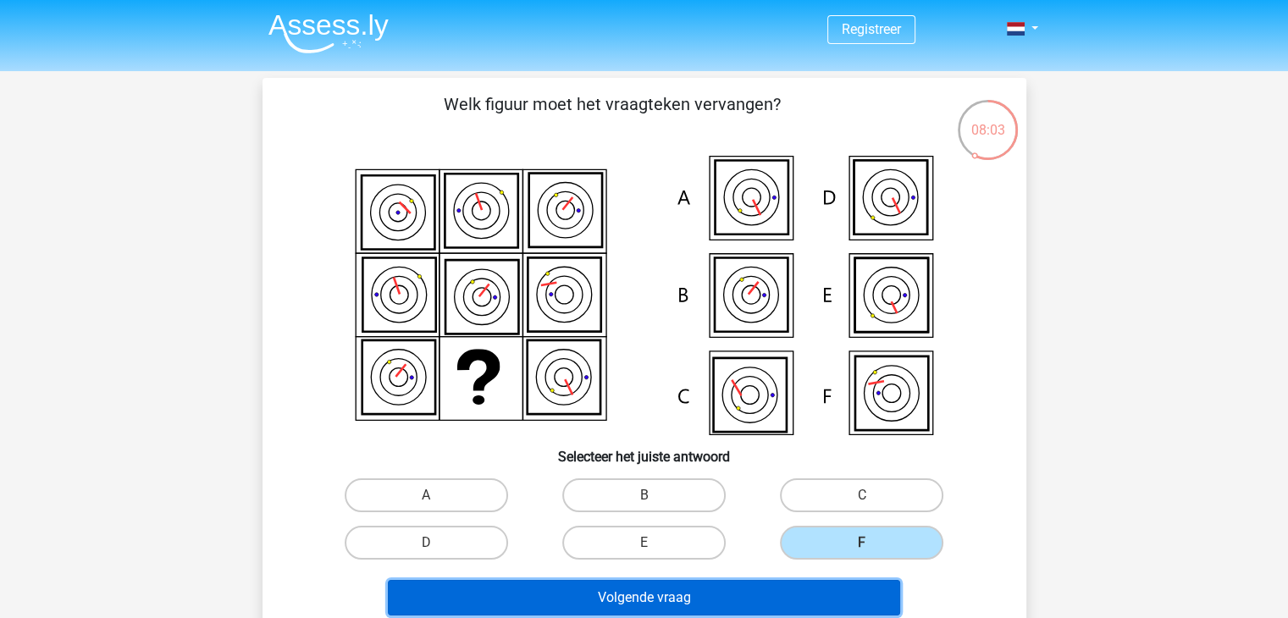
click at [823, 589] on button "Volgende vraag" at bounding box center [644, 598] width 512 height 36
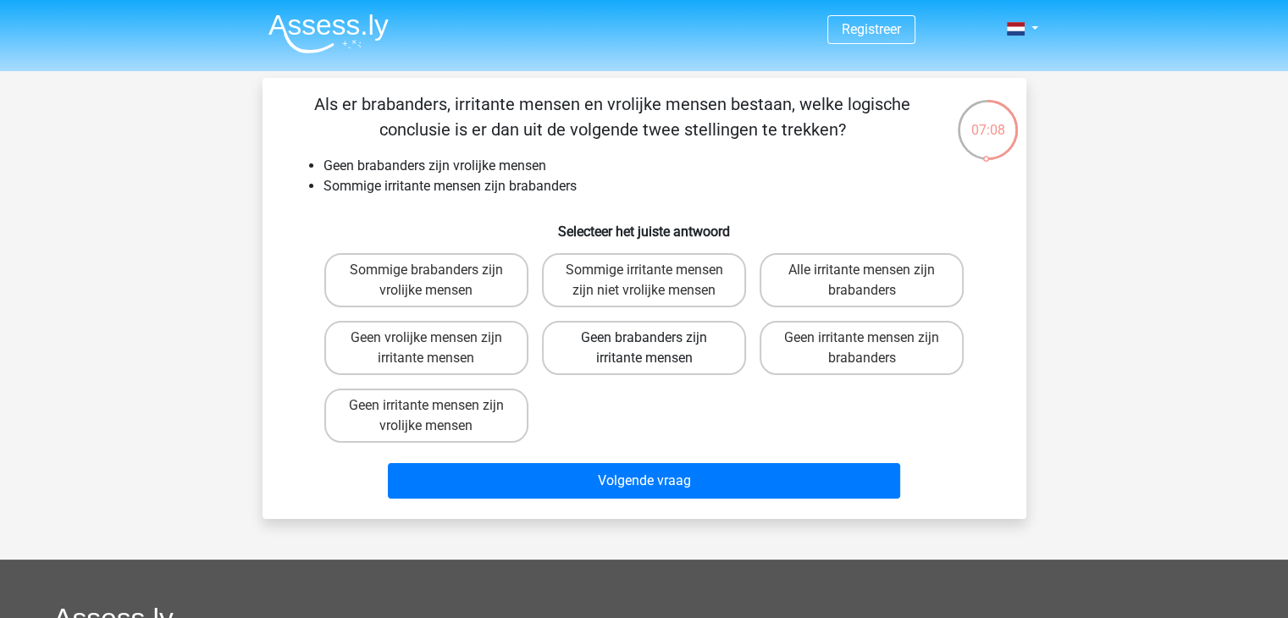
click at [631, 355] on label "Geen brabanders zijn irritante mensen" at bounding box center [644, 348] width 204 height 54
click at [644, 349] on input "Geen brabanders zijn irritante mensen" at bounding box center [649, 343] width 11 height 11
radio input "true"
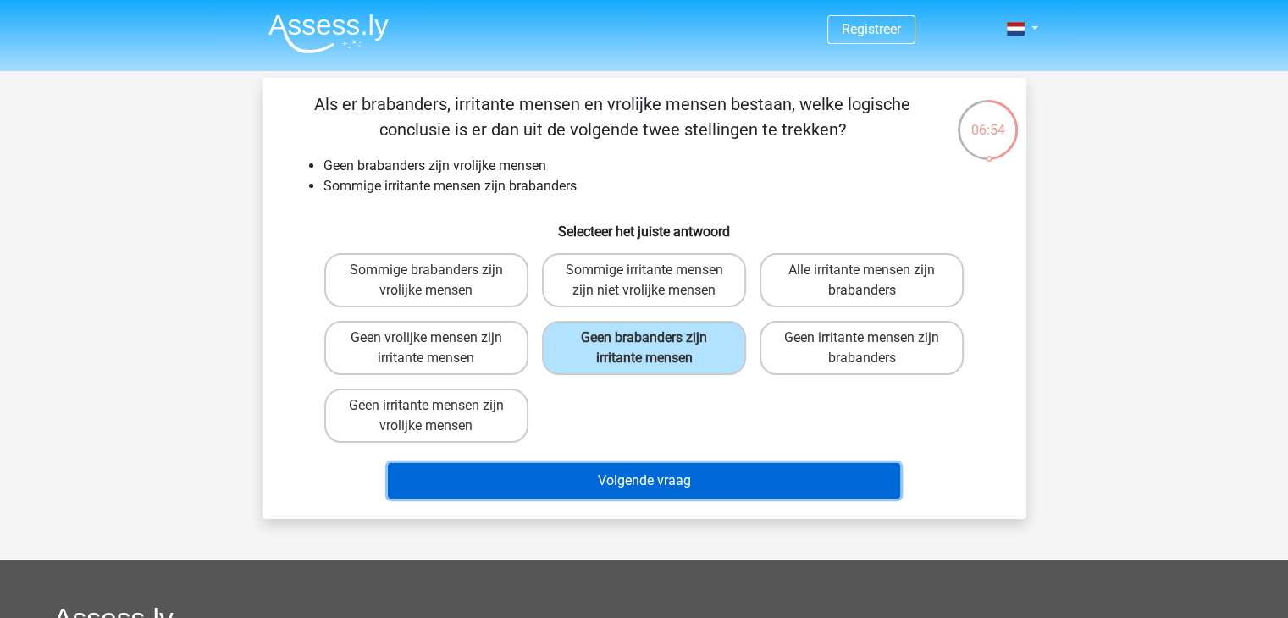
click at [791, 474] on button "Volgende vraag" at bounding box center [644, 481] width 512 height 36
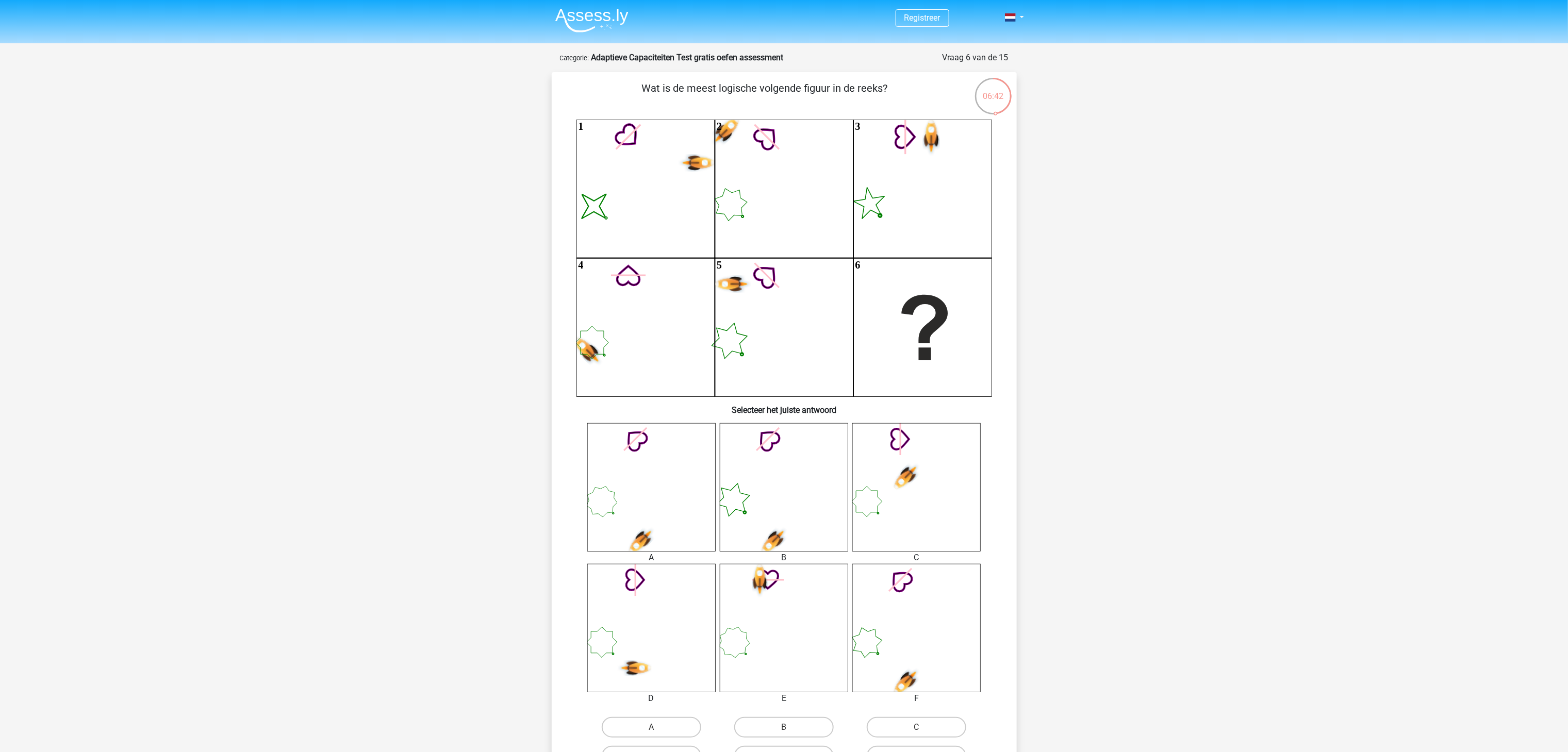
drag, startPoint x: 765, startPoint y: 1, endPoint x: 1133, endPoint y: 401, distance: 543.5
click at [784, 376] on div "Registreer" at bounding box center [784, 555] width 1568 height 1110
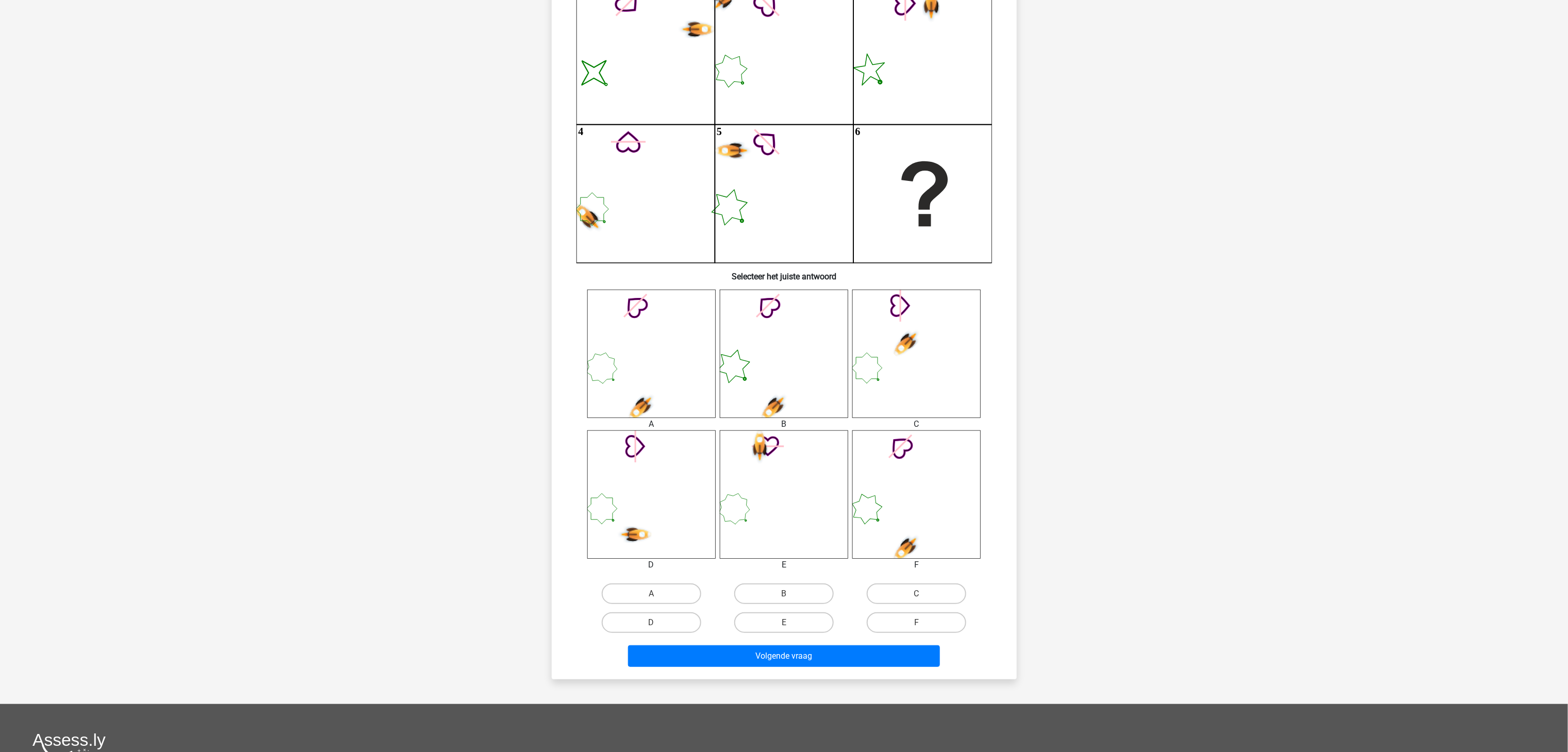
scroll to position [103, 0]
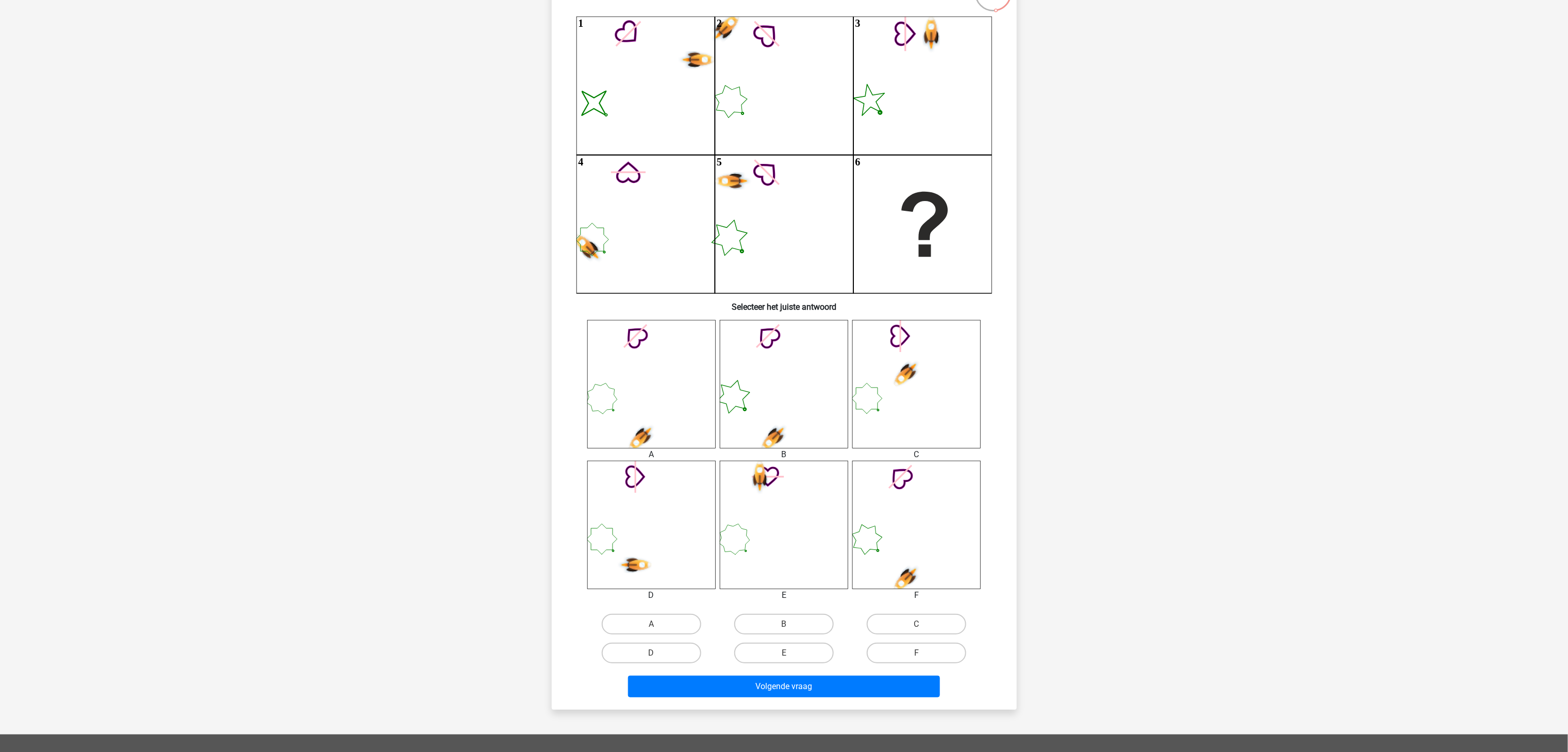
click at [784, 376] on div "Registreer" at bounding box center [784, 452] width 1568 height 1110
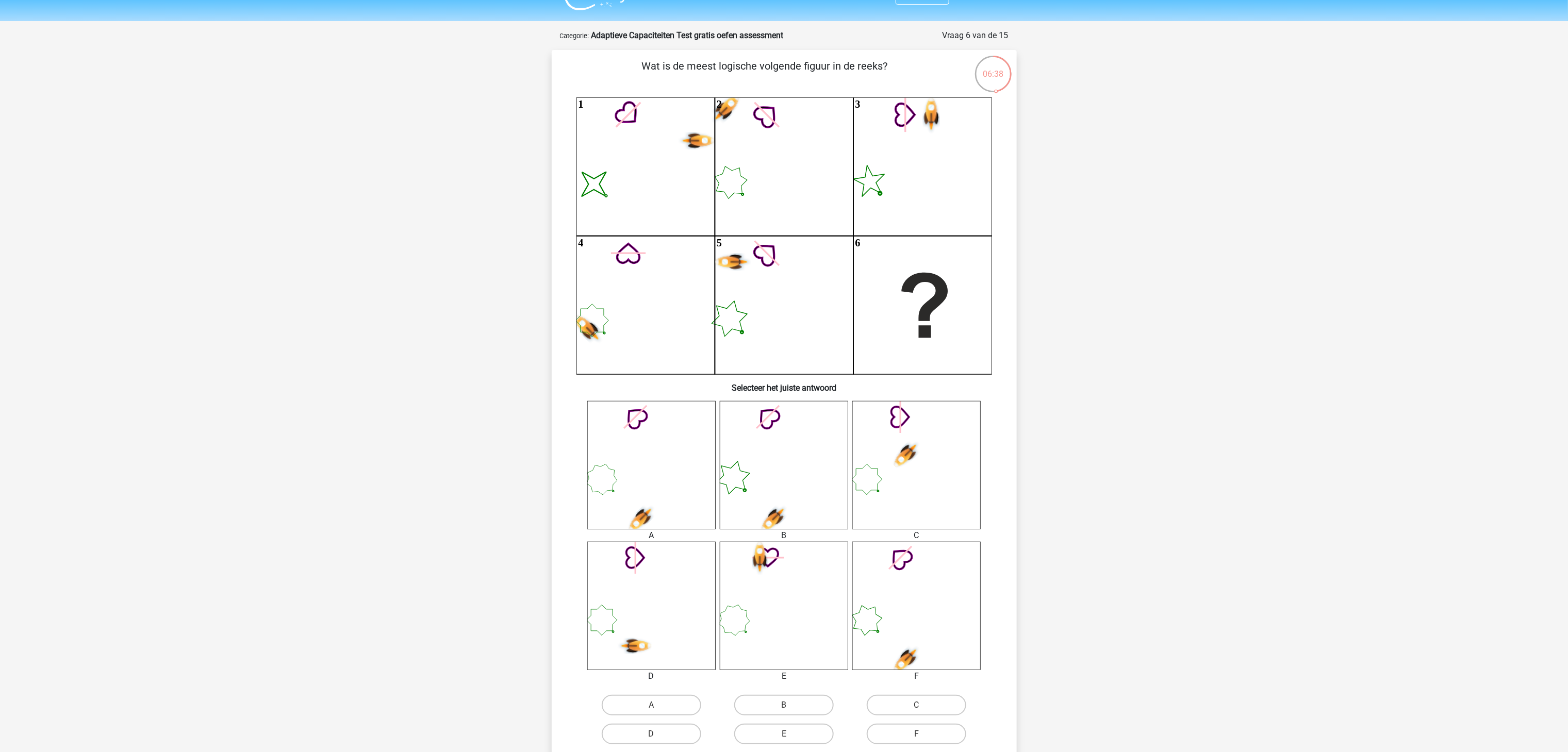
scroll to position [0, 0]
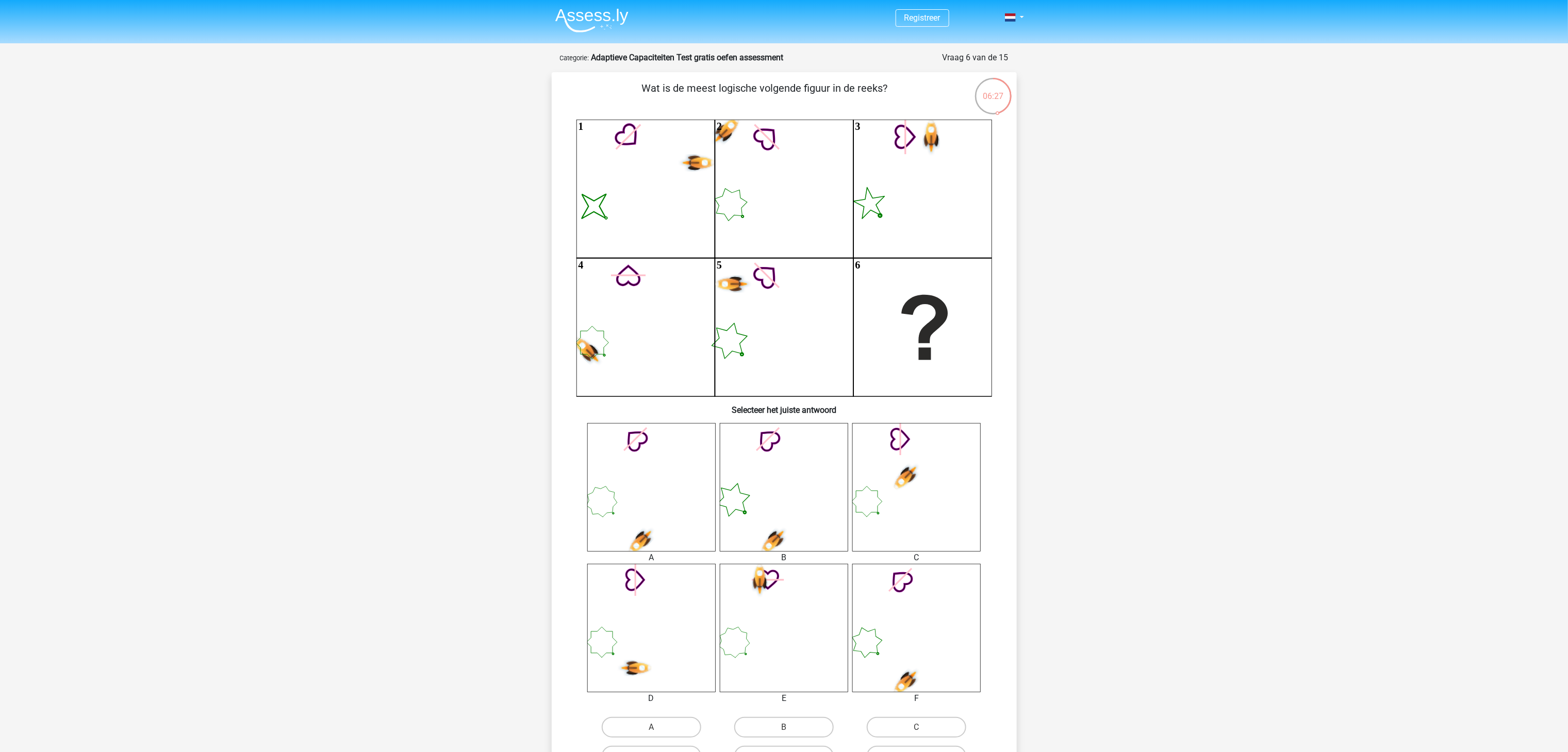
click at [193, 88] on div "Registreer" at bounding box center [784, 555] width 1568 height 1110
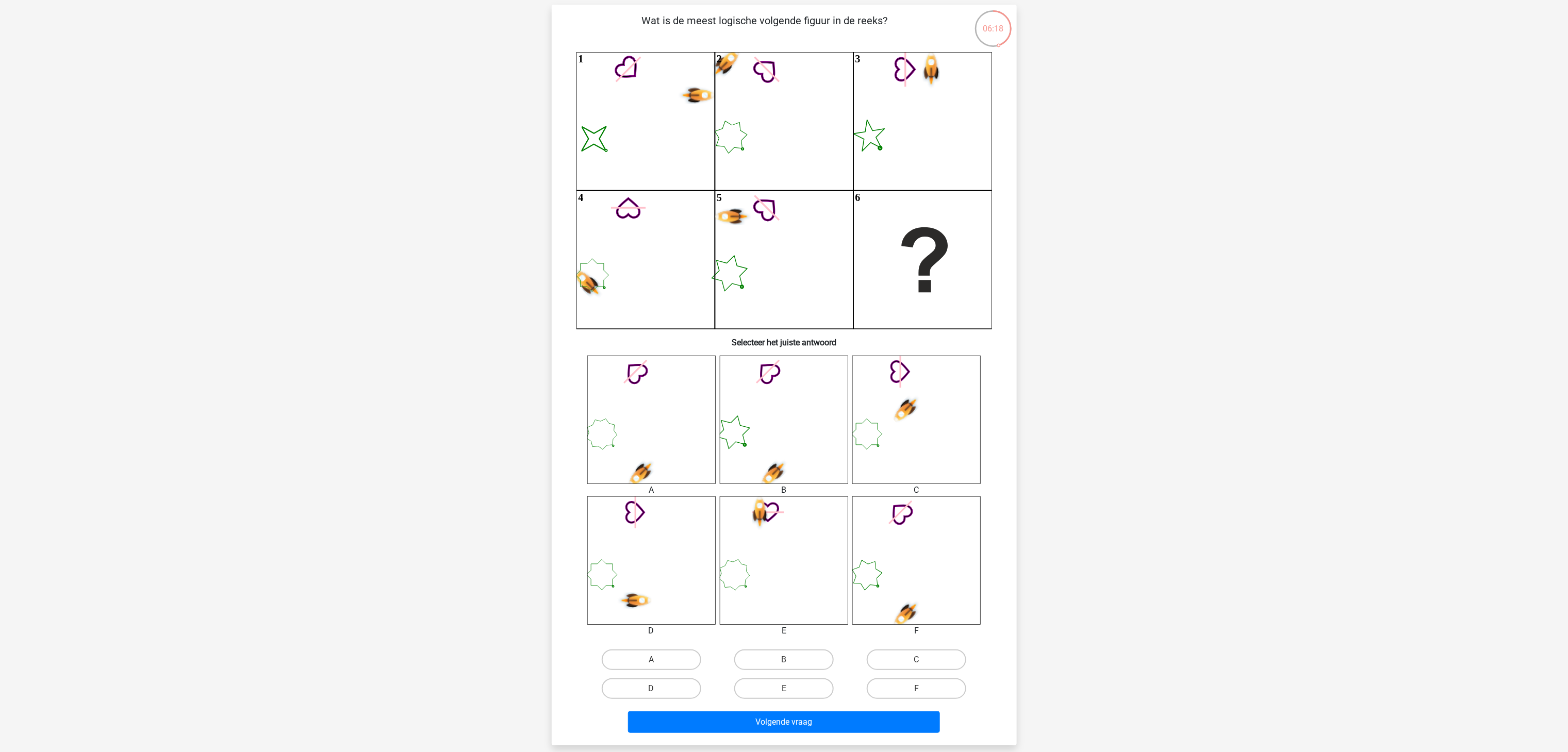
scroll to position [103, 0]
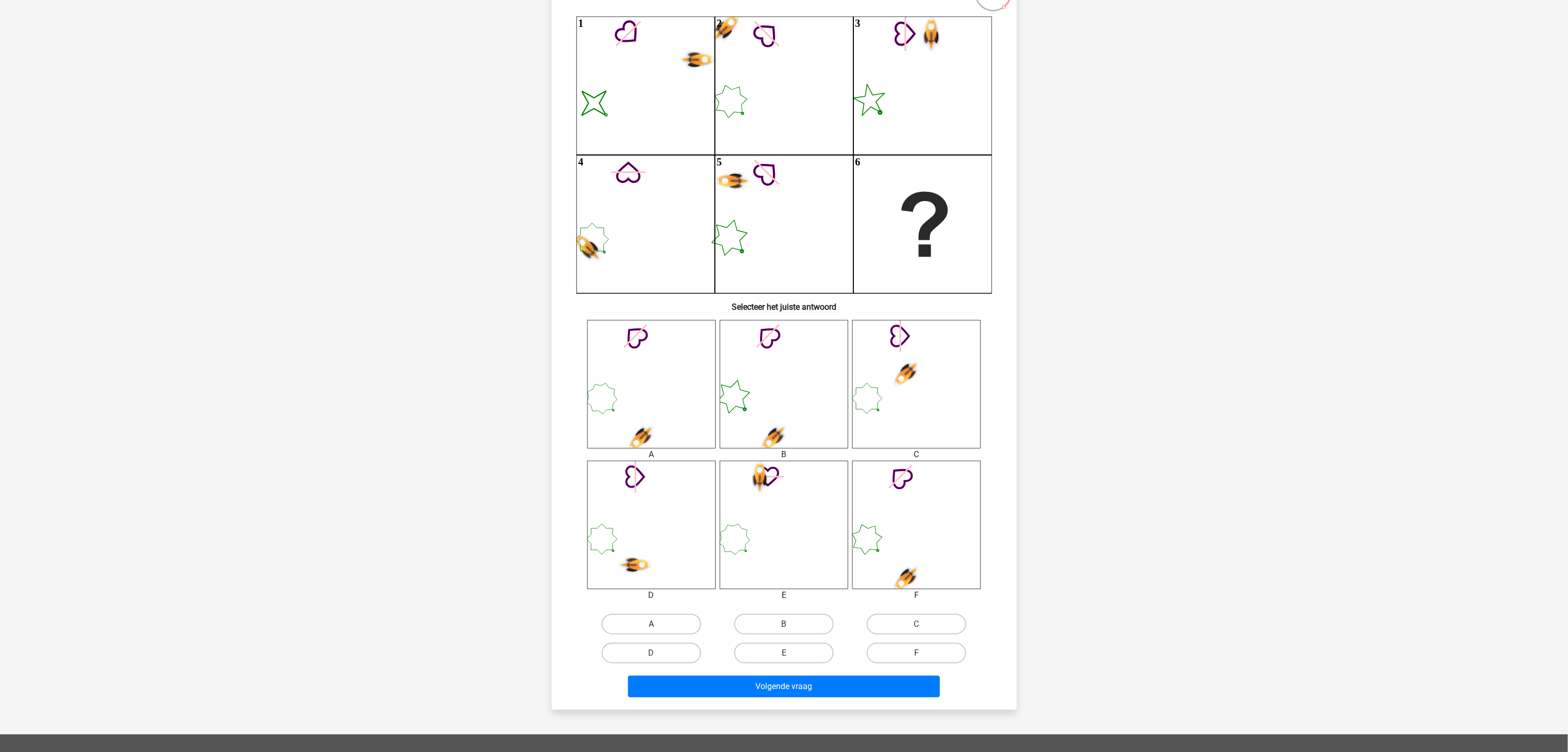
click at [668, 376] on label "A" at bounding box center [651, 624] width 99 height 21
click at [658, 376] on input "A" at bounding box center [654, 627] width 7 height 7
radio input "true"
click at [771, 376] on button "Volgende vraag" at bounding box center [784, 687] width 312 height 22
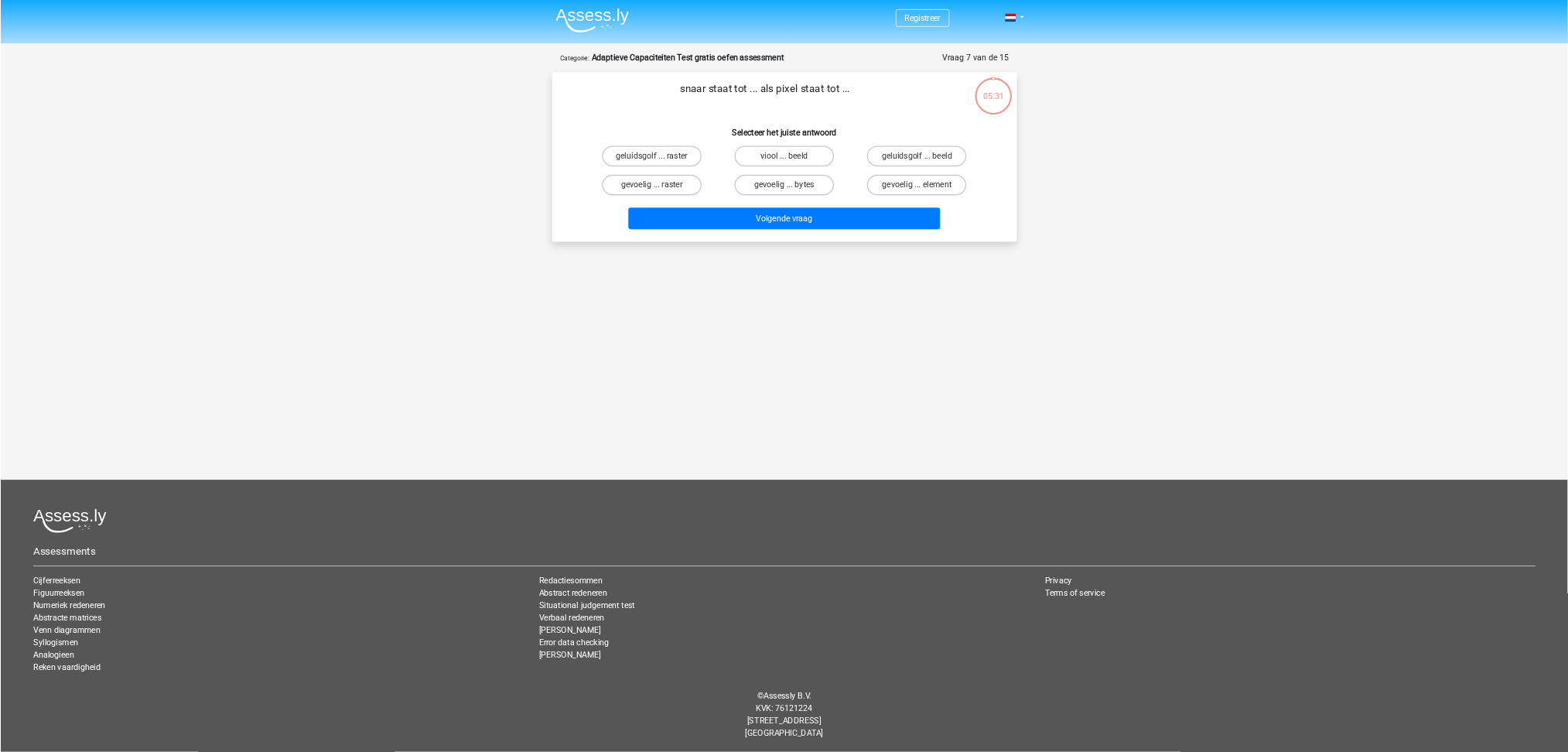
scroll to position [0, 0]
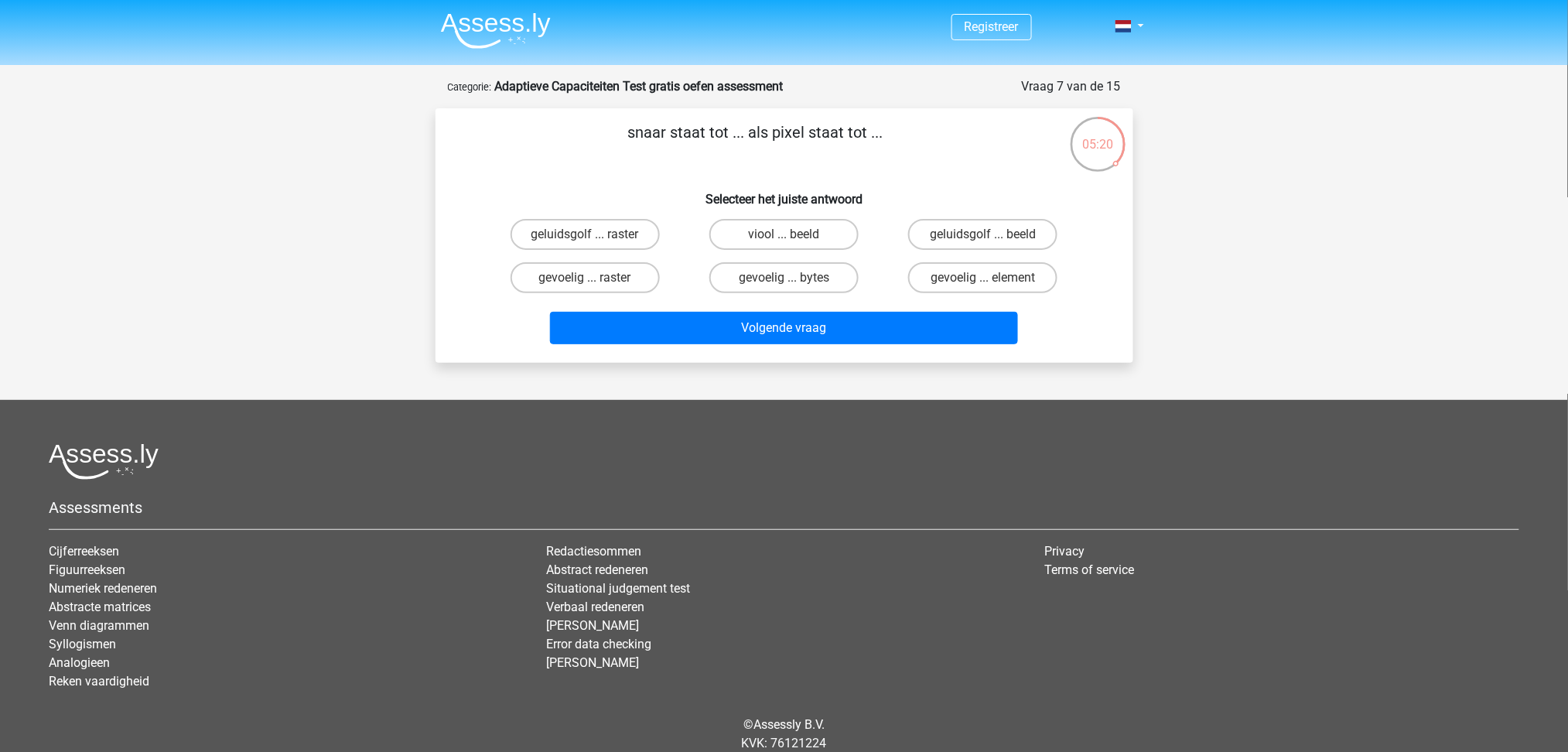
drag, startPoint x: 2365, startPoint y: 6, endPoint x: 1167, endPoint y: 371, distance: 1252.4
click at [1167, 371] on div "Registreer" at bounding box center [784, 404] width 1568 height 809
click at [832, 237] on label "viool ... beeld" at bounding box center [784, 235] width 149 height 31
click at [794, 237] on input "viool ... beeld" at bounding box center [788, 239] width 10 height 10
radio input "true"
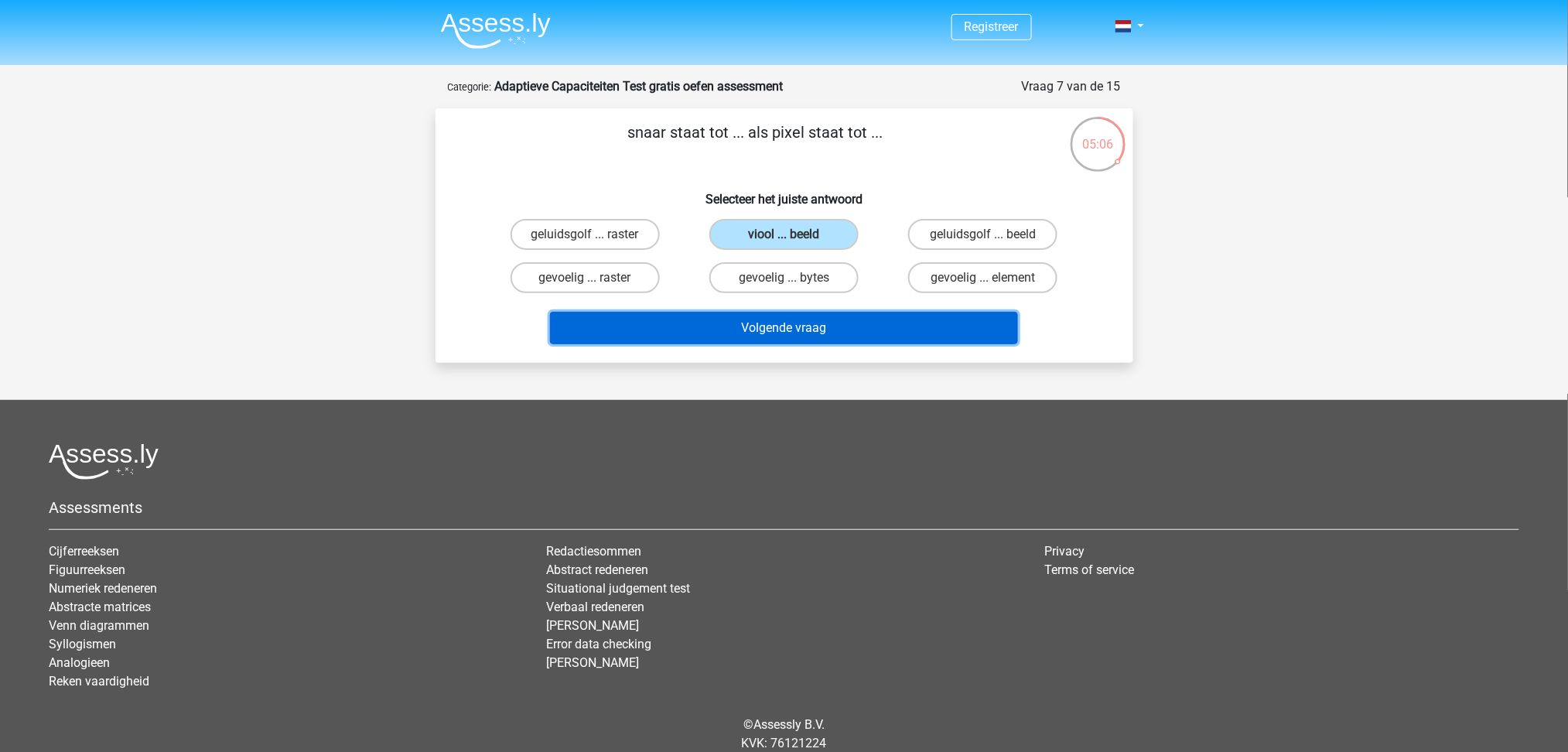
click at [843, 322] on button "Volgende vraag" at bounding box center [784, 328] width 468 height 33
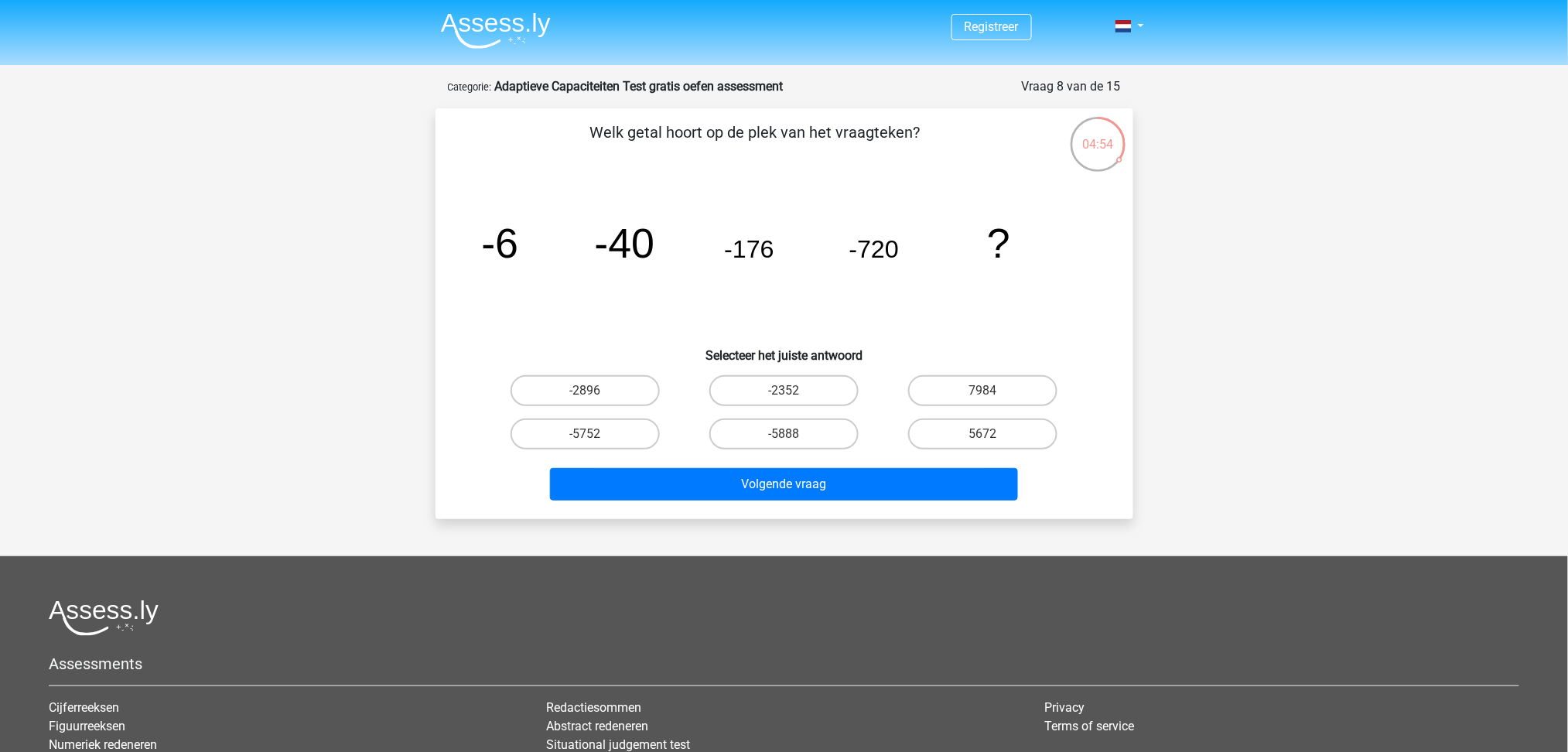
drag, startPoint x: 136, startPoint y: 288, endPoint x: 129, endPoint y: 281, distance: 9.9
click at [134, 288] on div "Registreer" at bounding box center [784, 482] width 1568 height 965
click at [579, 396] on label "-2896" at bounding box center [584, 391] width 149 height 31
click at [584, 396] on input "-2896" at bounding box center [589, 396] width 10 height 10
radio input "true"
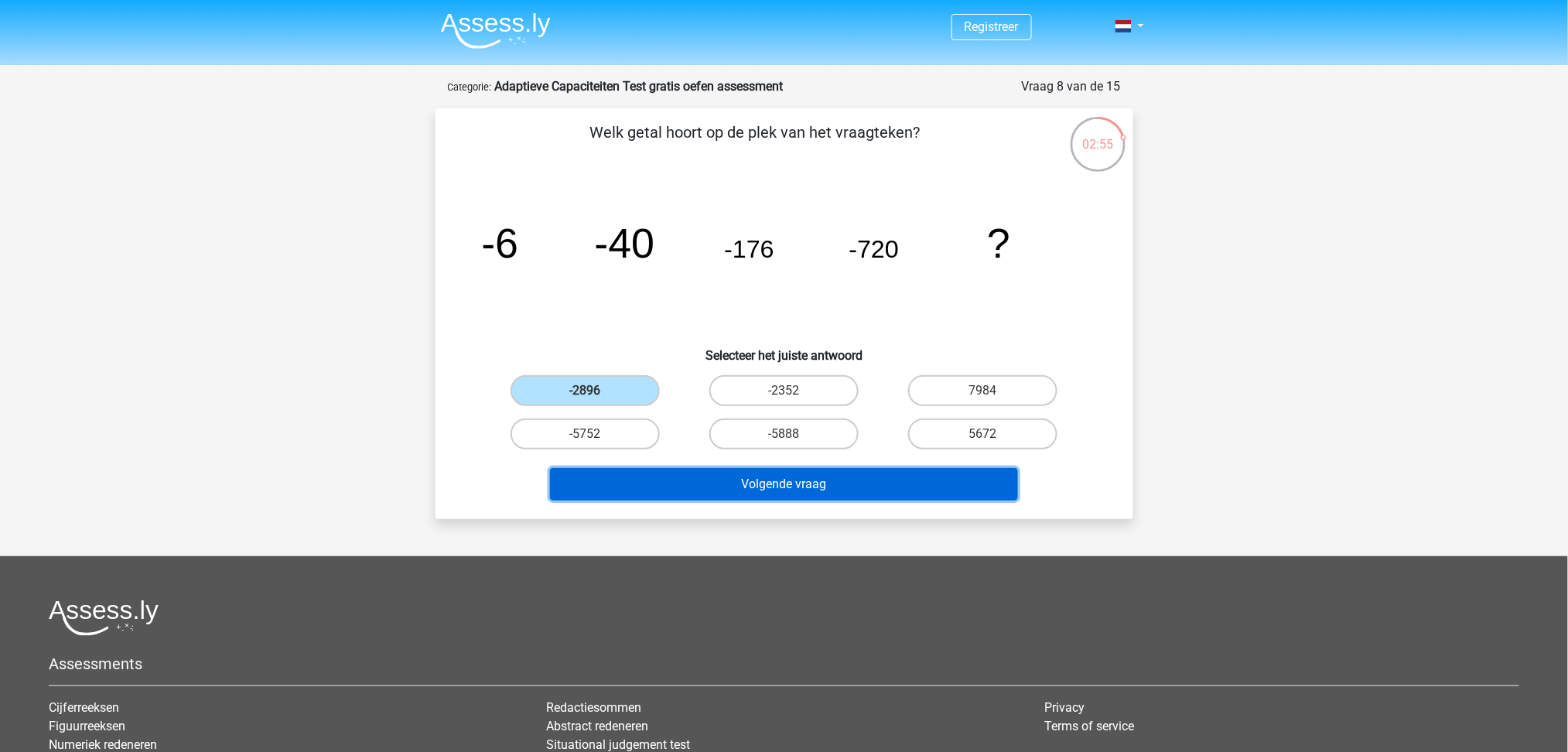
click at [756, 491] on button "Volgende vraag" at bounding box center [784, 484] width 468 height 33
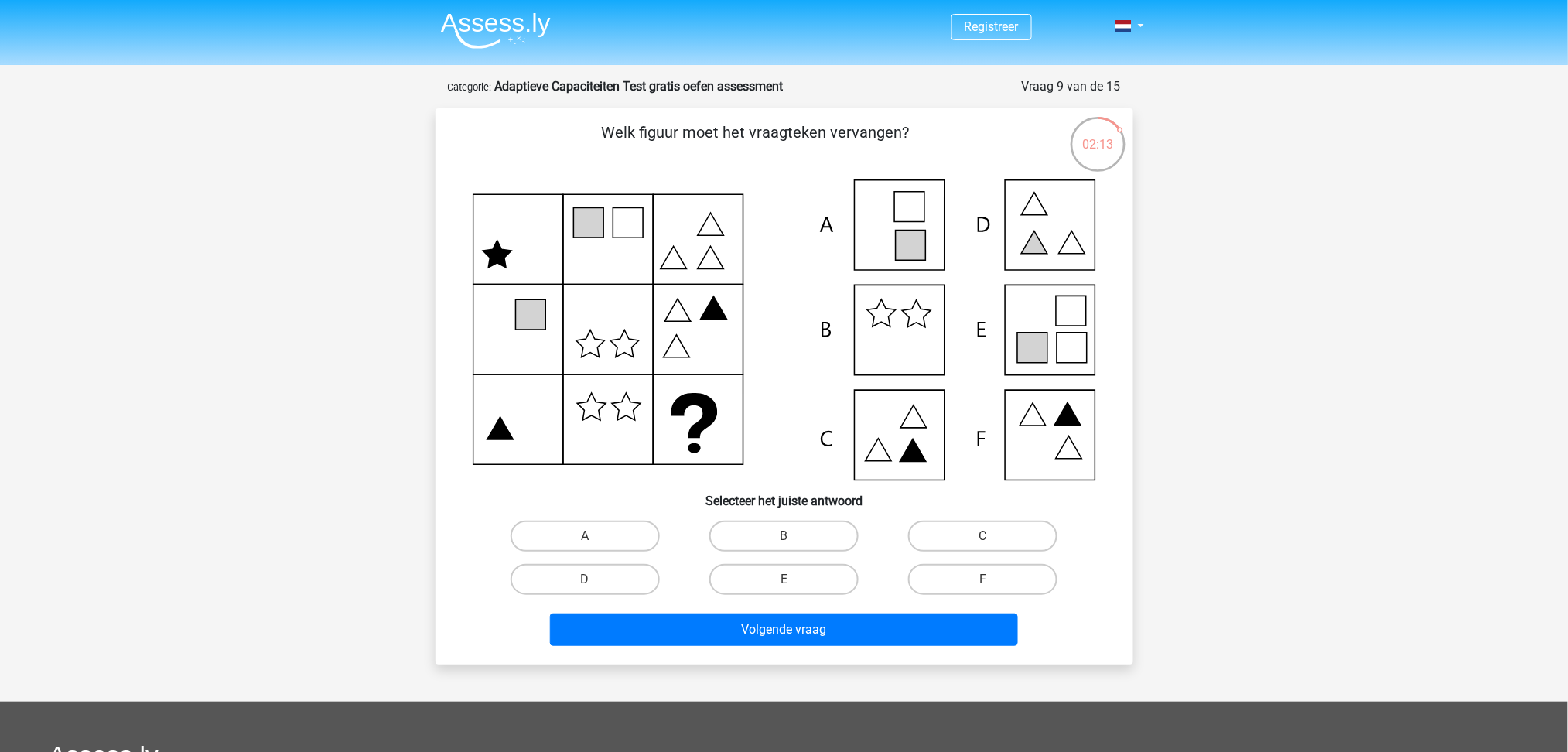
click at [7, 295] on div "Registreer" at bounding box center [784, 556] width 1568 height 1111
click at [750, 565] on label "E" at bounding box center [784, 580] width 149 height 31
click at [784, 565] on input "E" at bounding box center [788, 584] width 10 height 10
radio input "true"
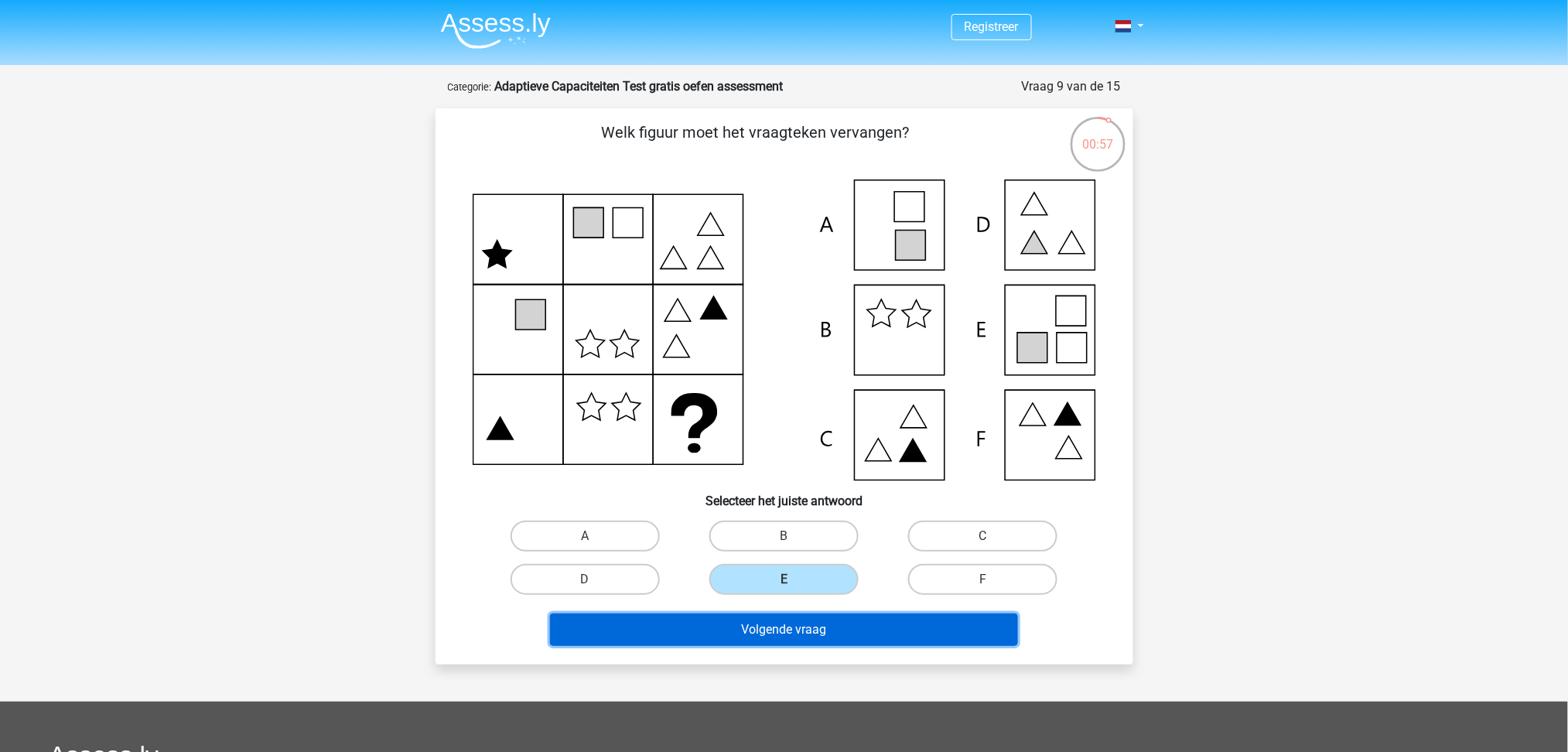
click at [821, 565] on button "Volgende vraag" at bounding box center [784, 630] width 468 height 33
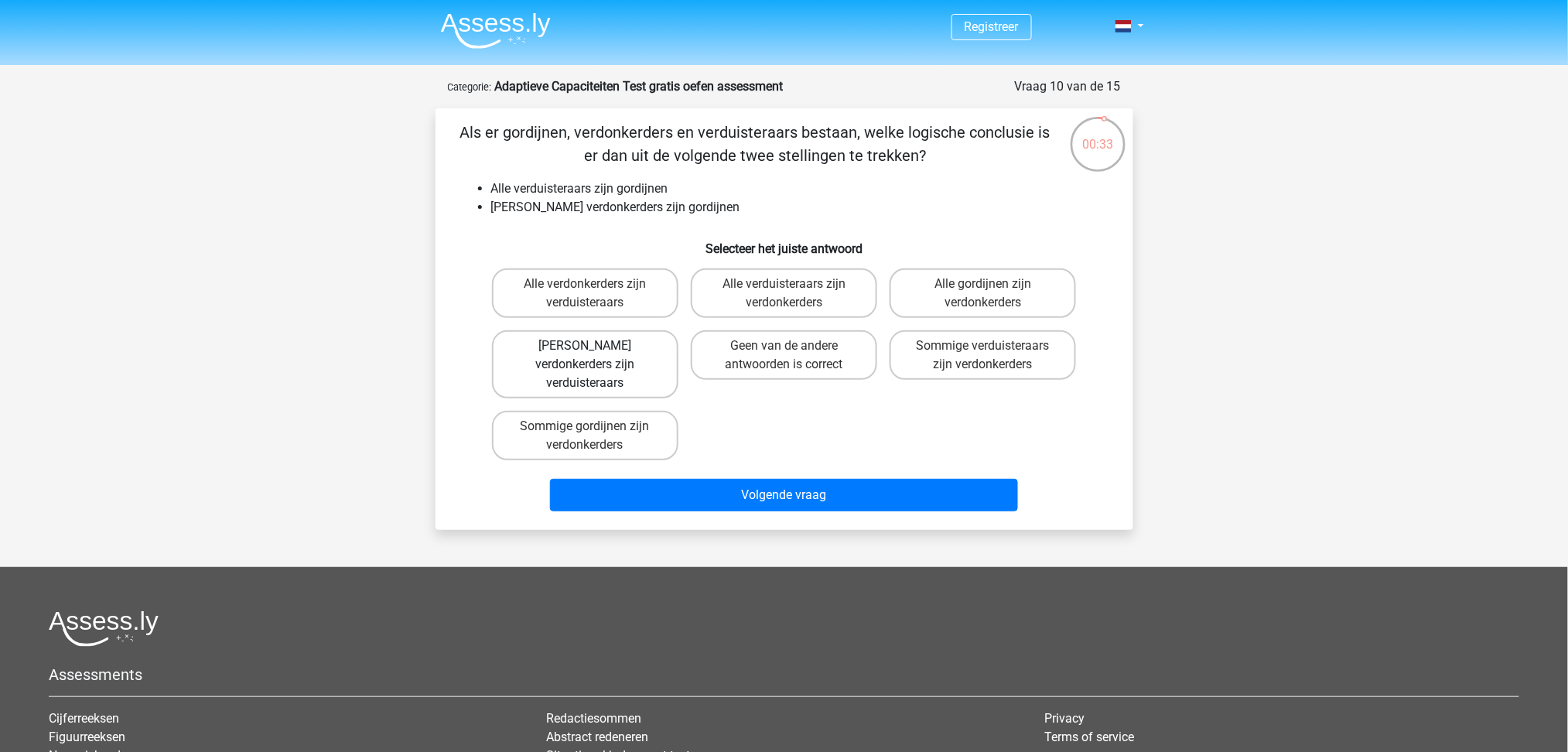
click at [630, 363] on label "Geen verdonkerders zijn verduisteraars" at bounding box center [585, 365] width 186 height 69
click at [595, 356] on input "Geen verdonkerders zijn verduisteraars" at bounding box center [589, 351] width 10 height 10
radio input "true"
click at [773, 493] on div "Volgende vraag" at bounding box center [784, 498] width 597 height 38
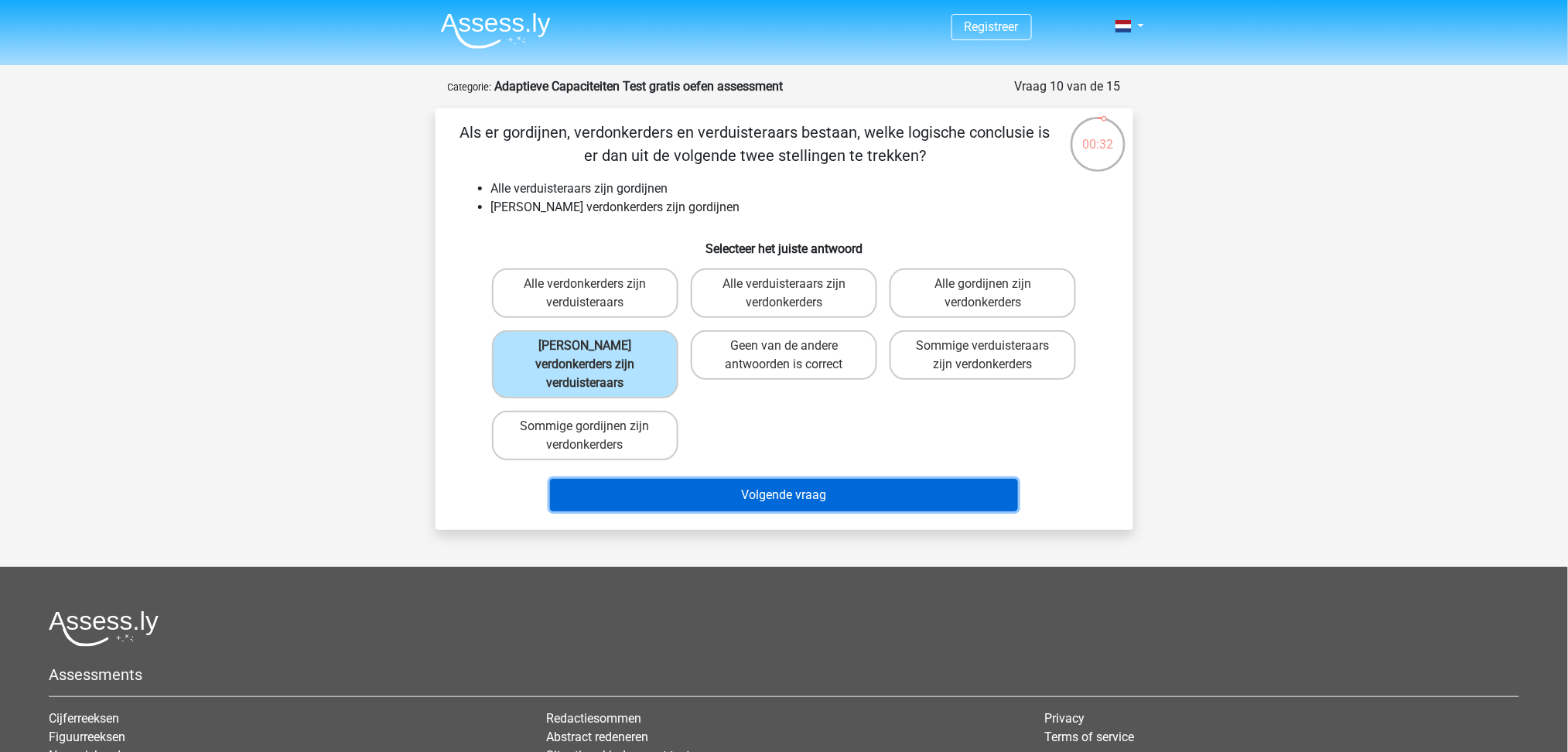
click at [775, 479] on button "Volgende vraag" at bounding box center [784, 495] width 468 height 33
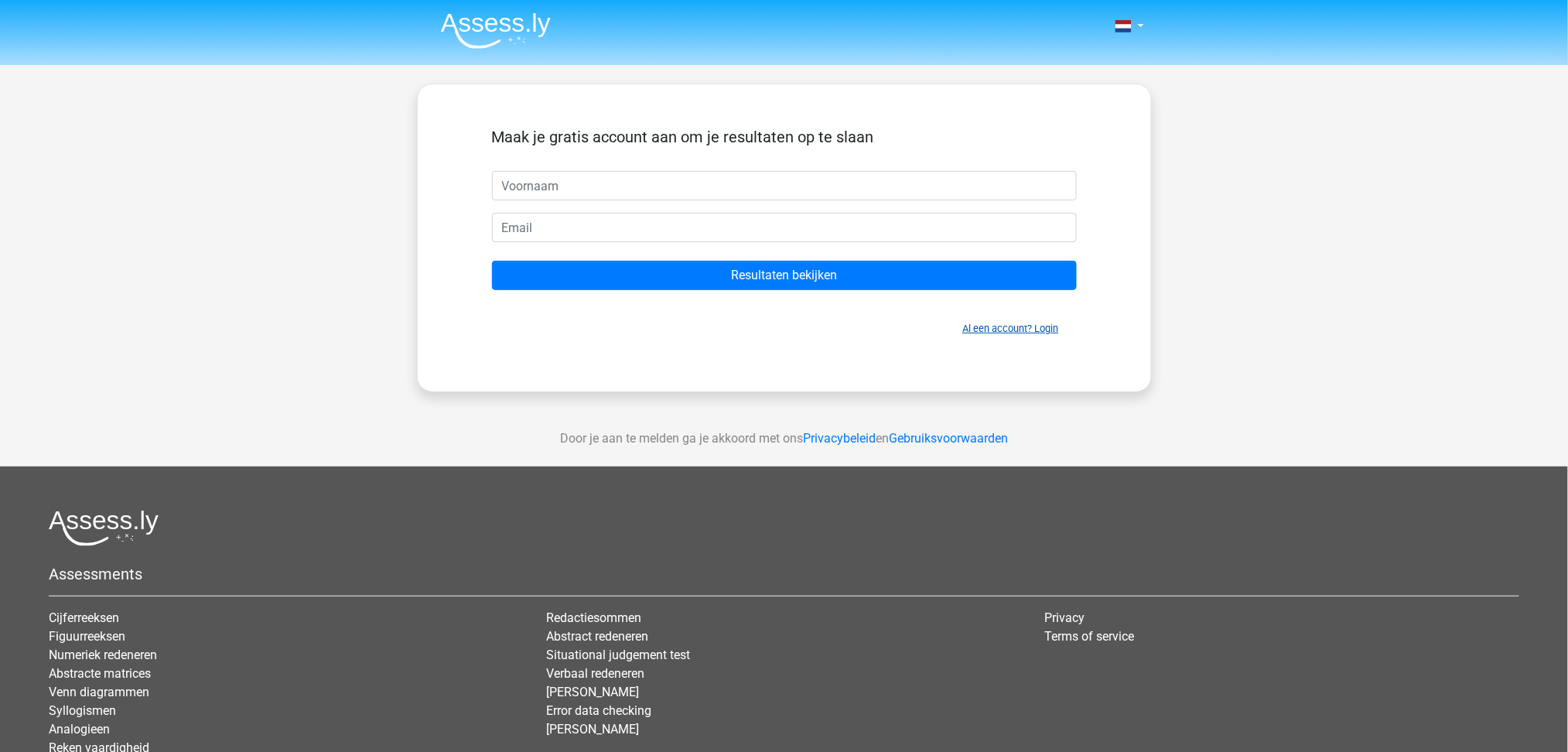
click at [991, 330] on link "Al een account? Login" at bounding box center [1011, 328] width 96 height 12
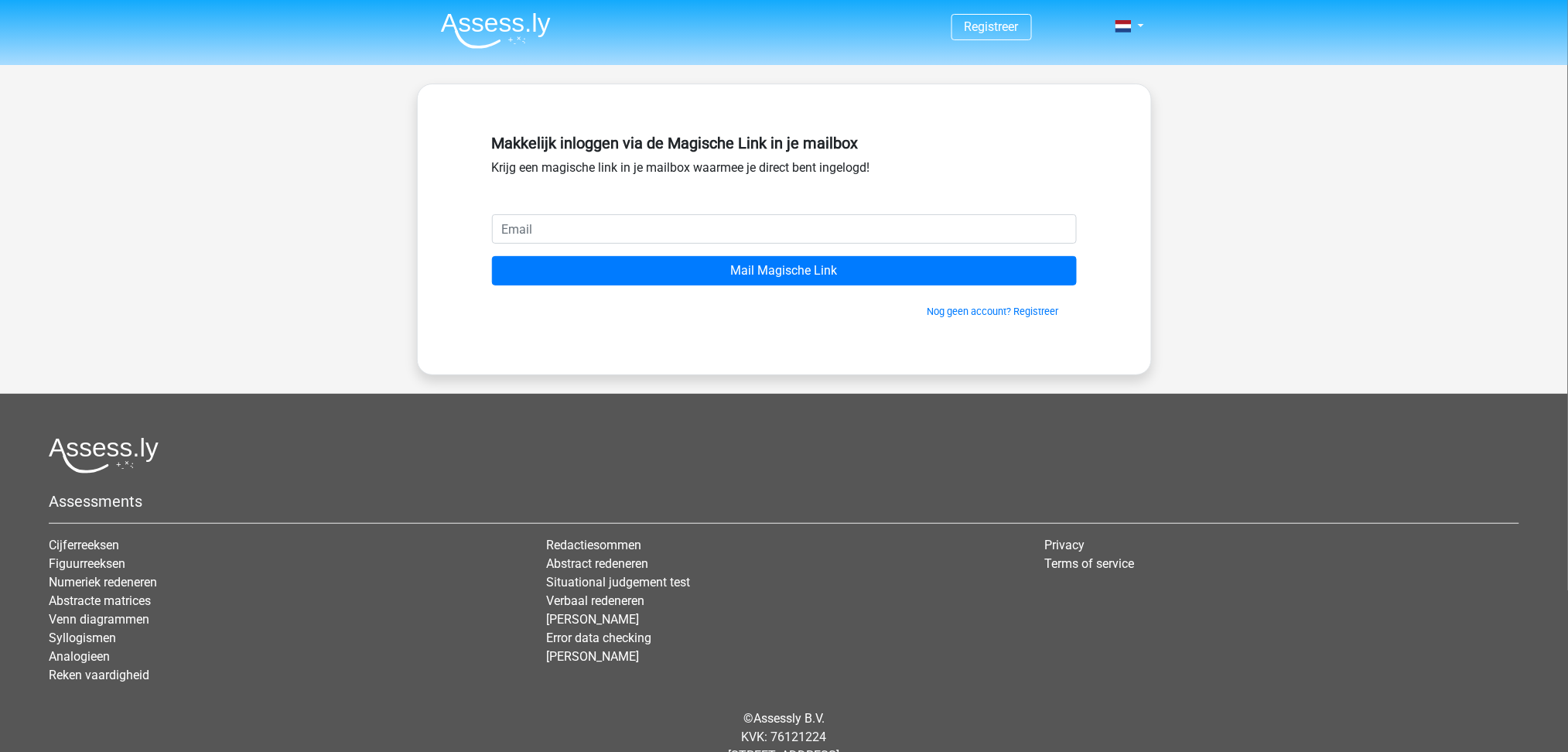
click at [984, 319] on span "Nog geen account? Registreer" at bounding box center [784, 312] width 573 height 15
click at [979, 309] on link "Nog geen account? Registreer" at bounding box center [994, 312] width 132 height 12
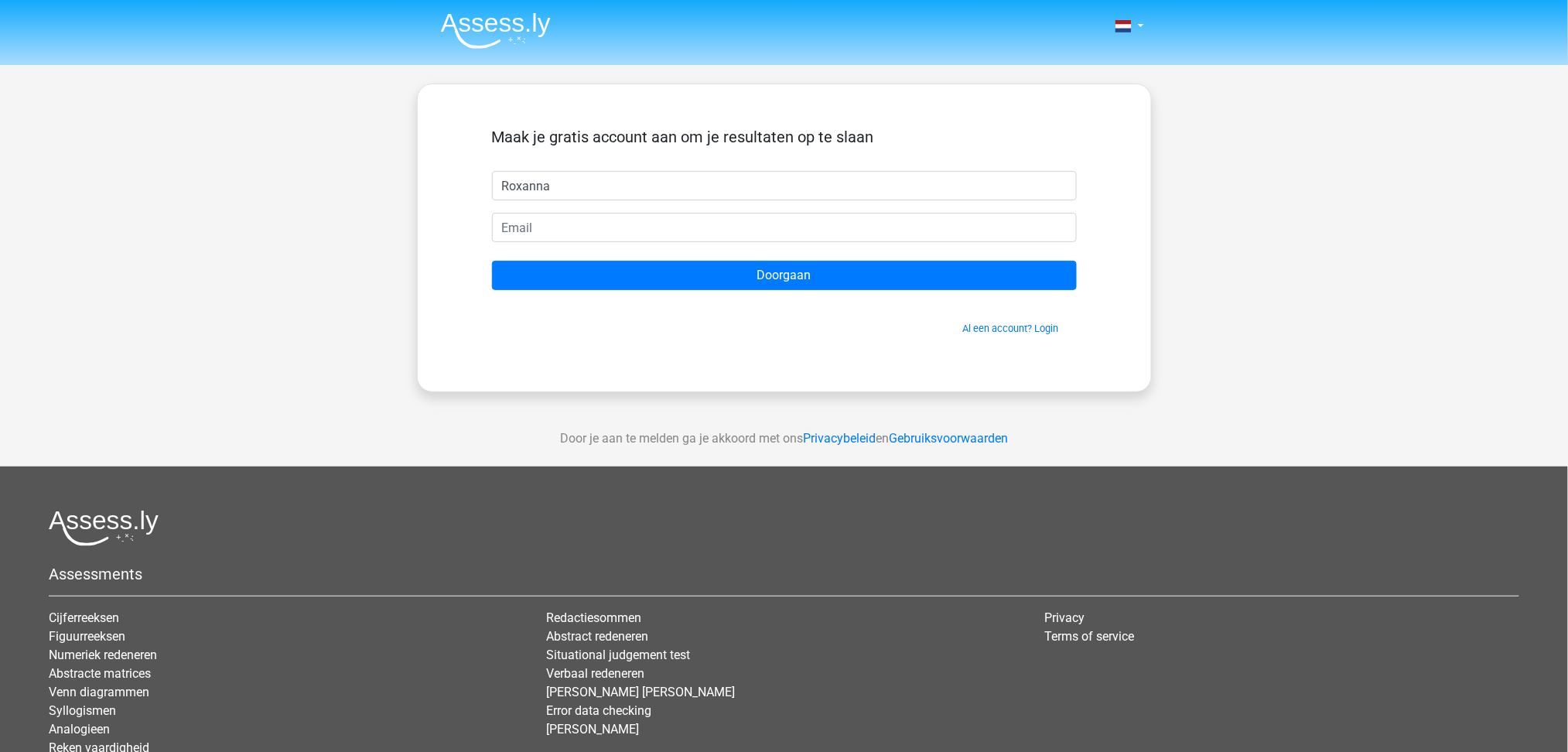
type input "Roxanna"
click at [822, 238] on input "email" at bounding box center [784, 228] width 584 height 29
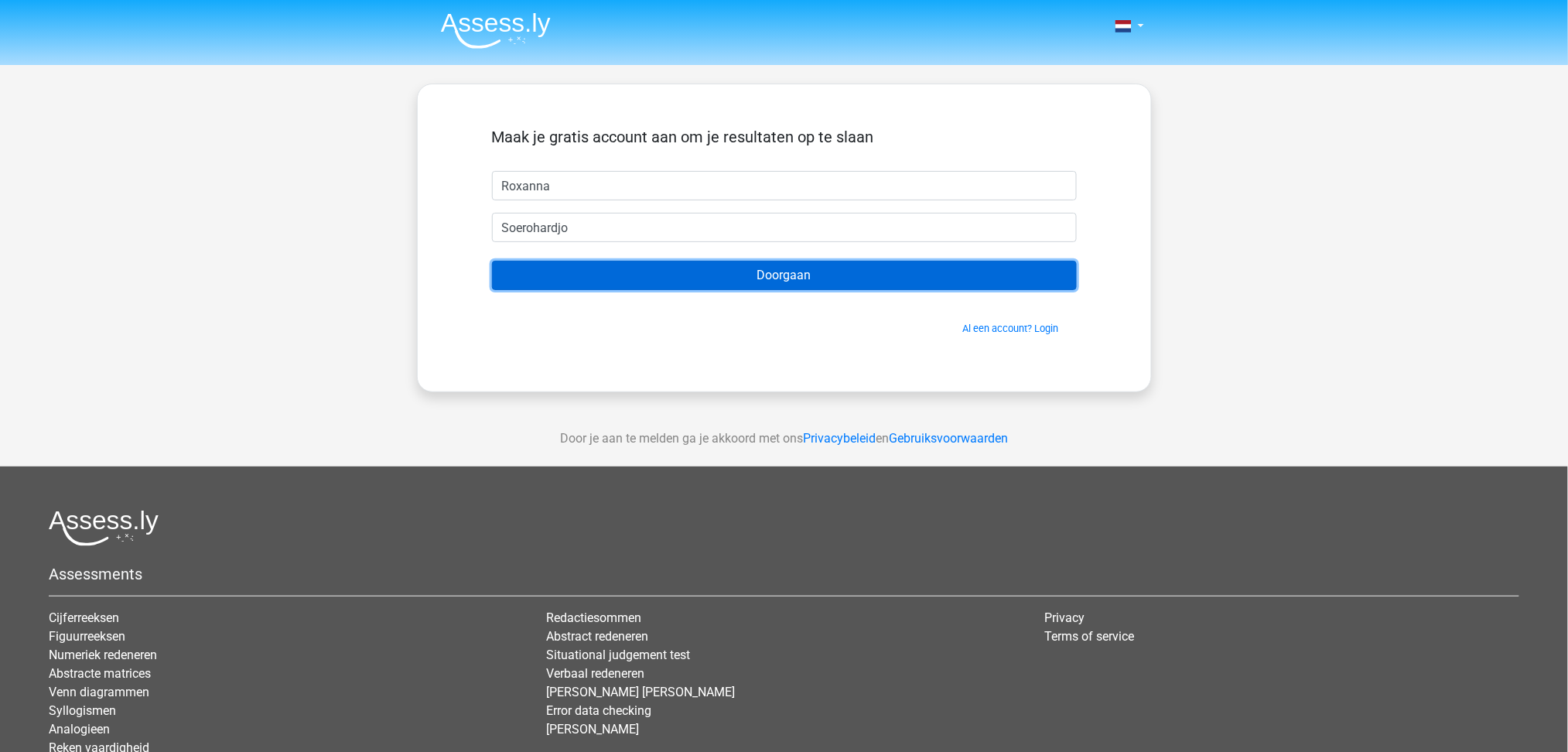
click at [896, 270] on input "Doorgaan" at bounding box center [784, 275] width 584 height 29
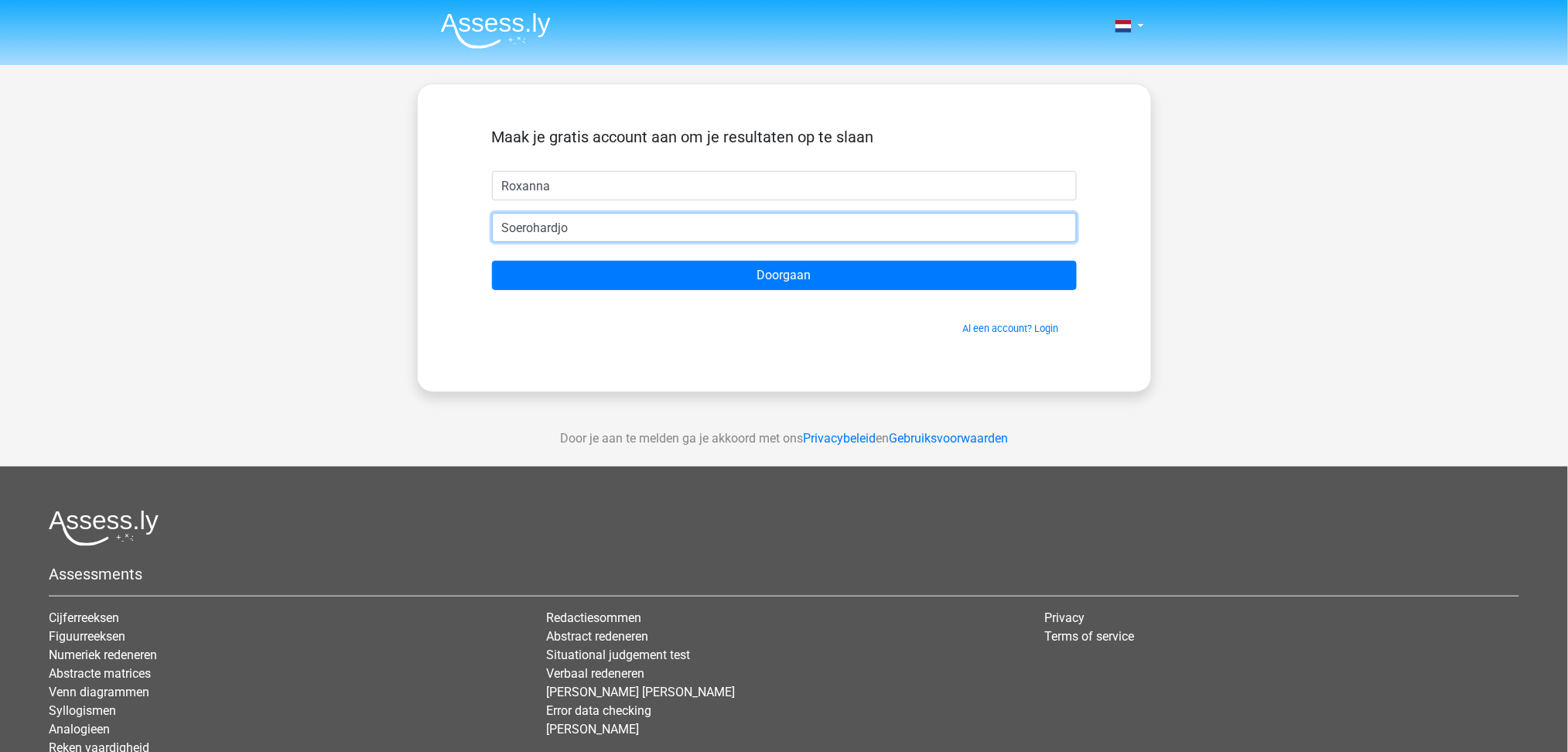
drag, startPoint x: 636, startPoint y: 225, endPoint x: 344, endPoint y: 237, distance: 292.2
click at [344, 237] on div "Nederlands English" at bounding box center [784, 438] width 1568 height 875
type input "s"
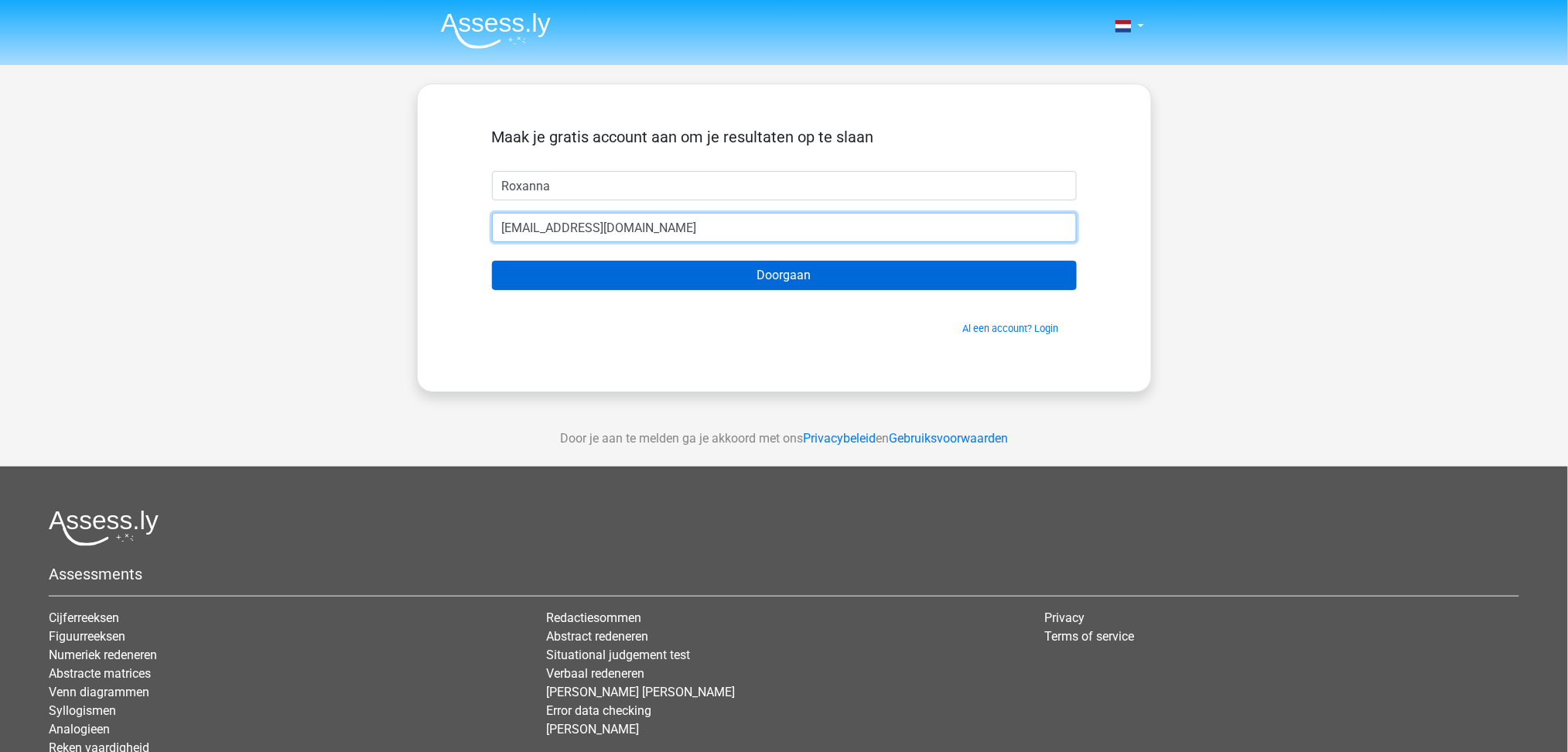
type input "[EMAIL_ADDRESS][DOMAIN_NAME]"
click at [741, 280] on input "Doorgaan" at bounding box center [784, 275] width 584 height 29
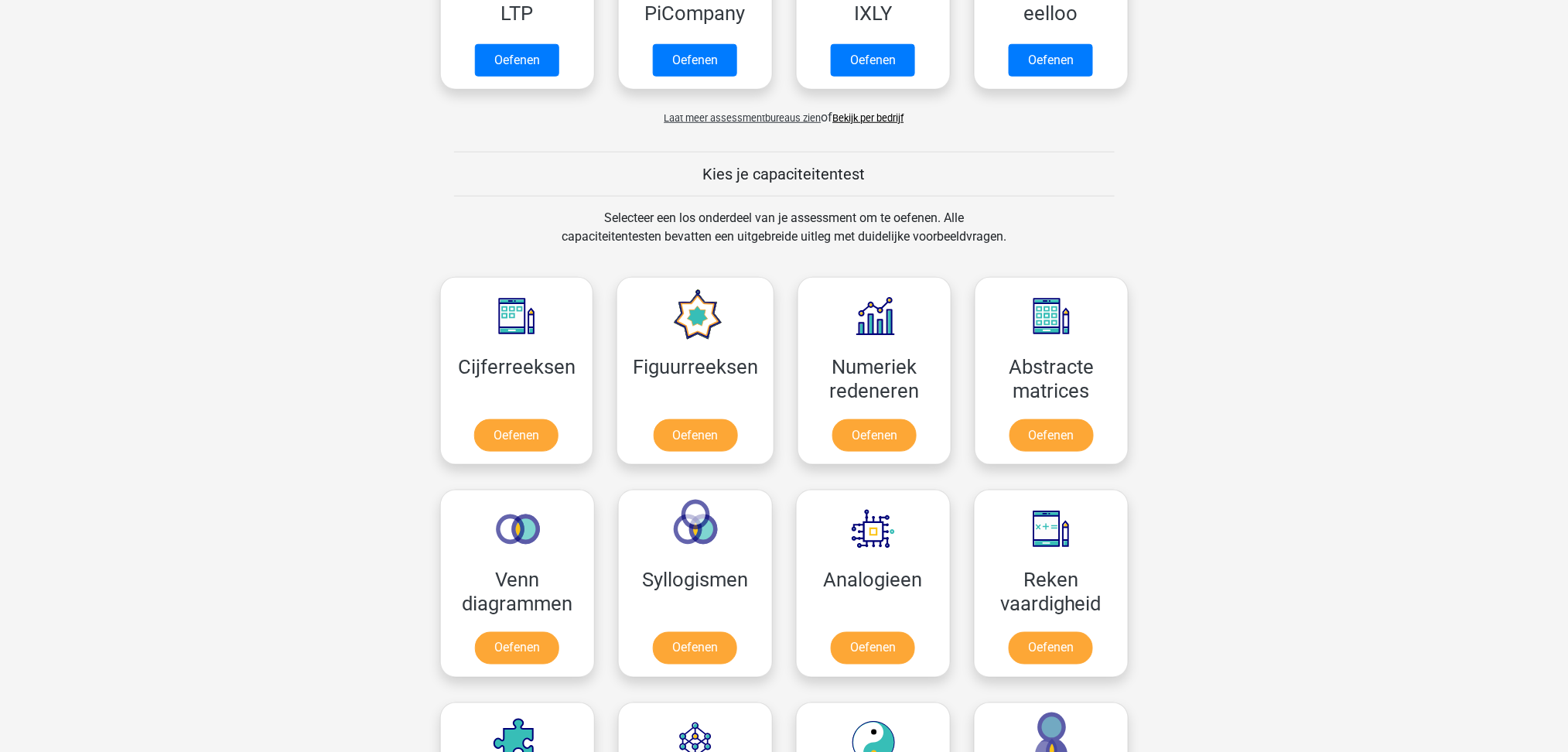
scroll to position [412, 0]
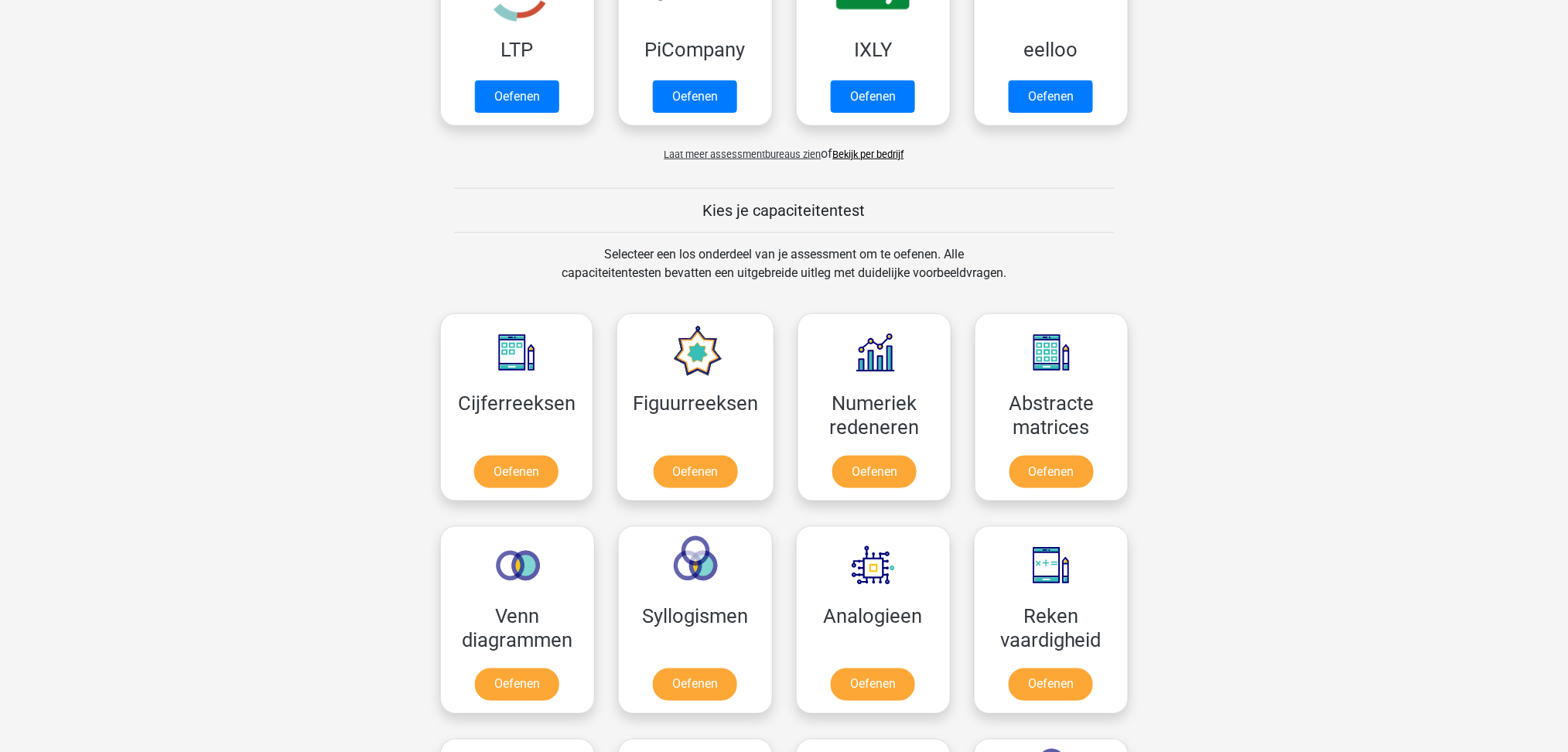
click at [748, 149] on span "Laat meer assessmentbureaus zien" at bounding box center [743, 154] width 157 height 12
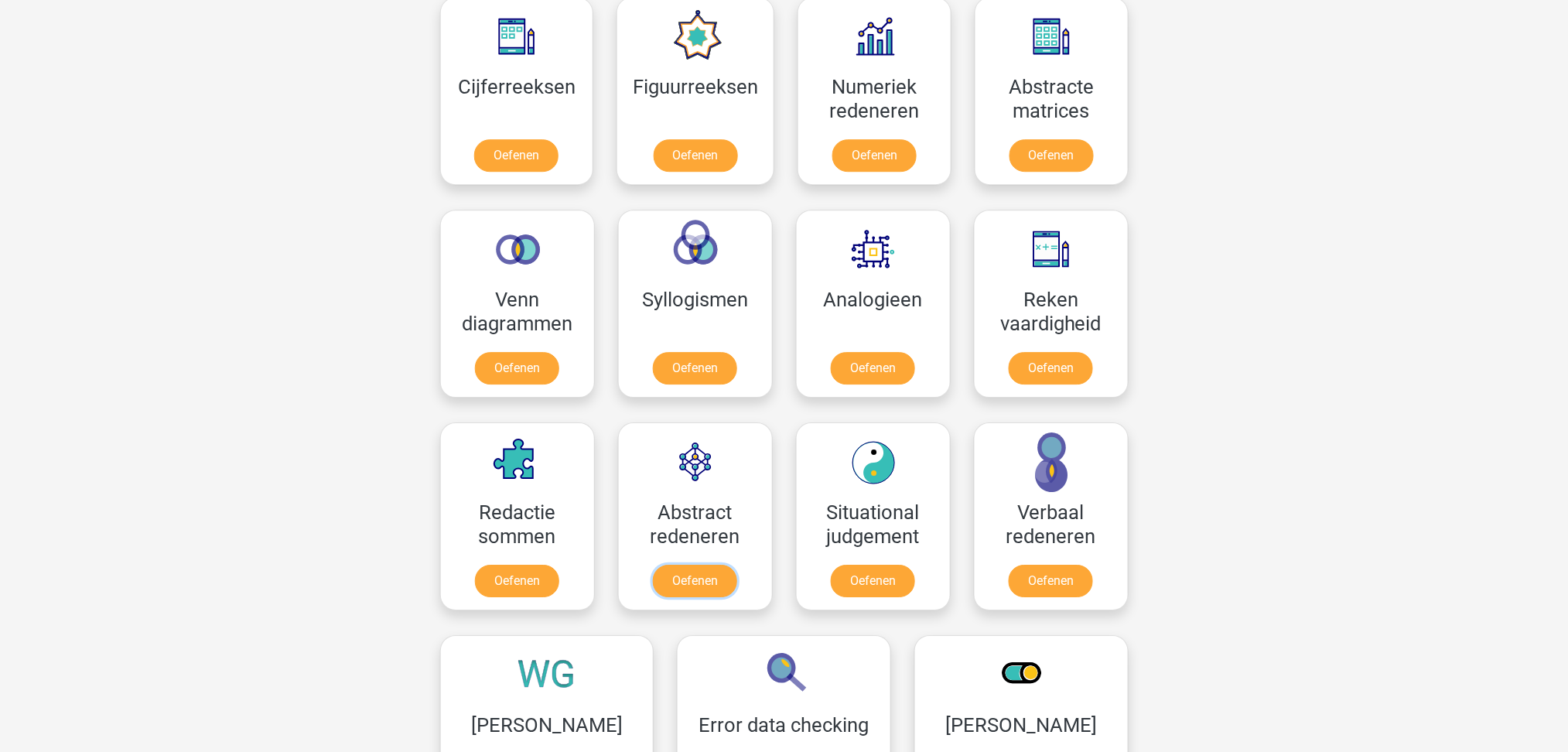
scroll to position [1548, 0]
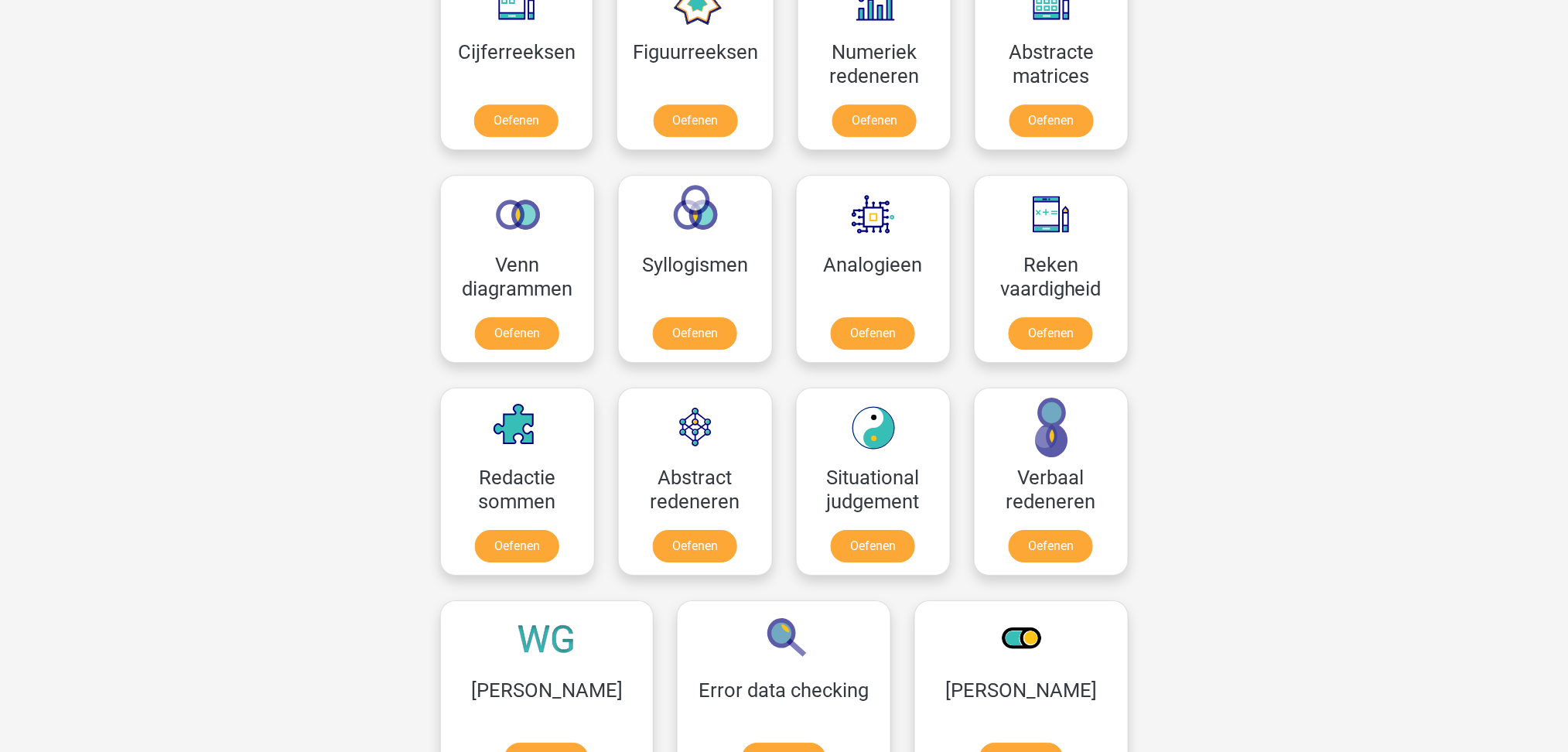
drag, startPoint x: 1513, startPoint y: 11, endPoint x: 1194, endPoint y: 175, distance: 358.7
click at [1194, 175] on div "Kies premium Roxanna roxanna_soerohardjo@hotmail.com" at bounding box center [784, 71] width 1568 height 3239
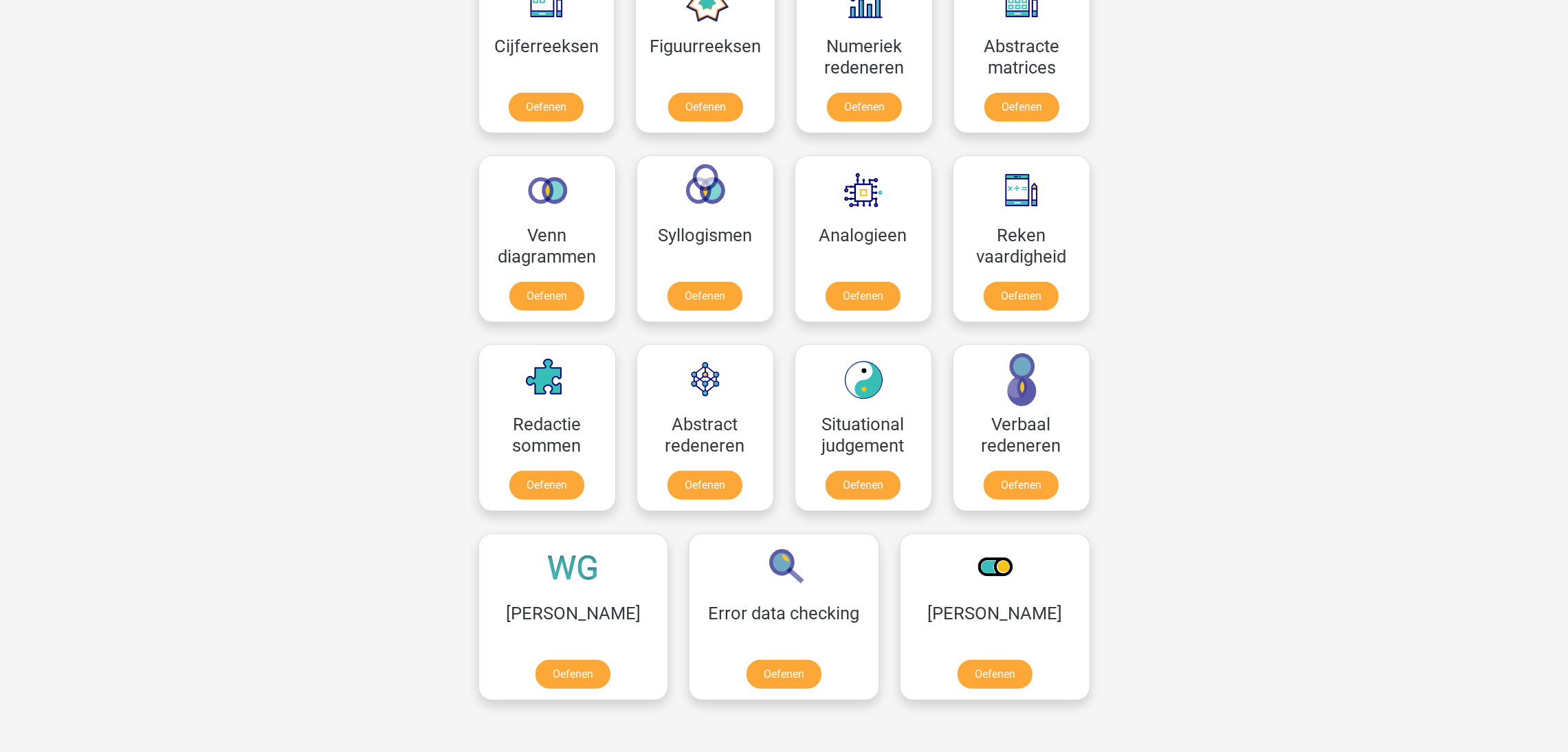
drag, startPoint x: 1394, startPoint y: 0, endPoint x: 1203, endPoint y: 426, distance: 466.9
click at [1203, 426] on div "Kies premium Roxanna roxanna_soerohardjo@hotmail.com" at bounding box center [784, 63] width 1568 height 2876
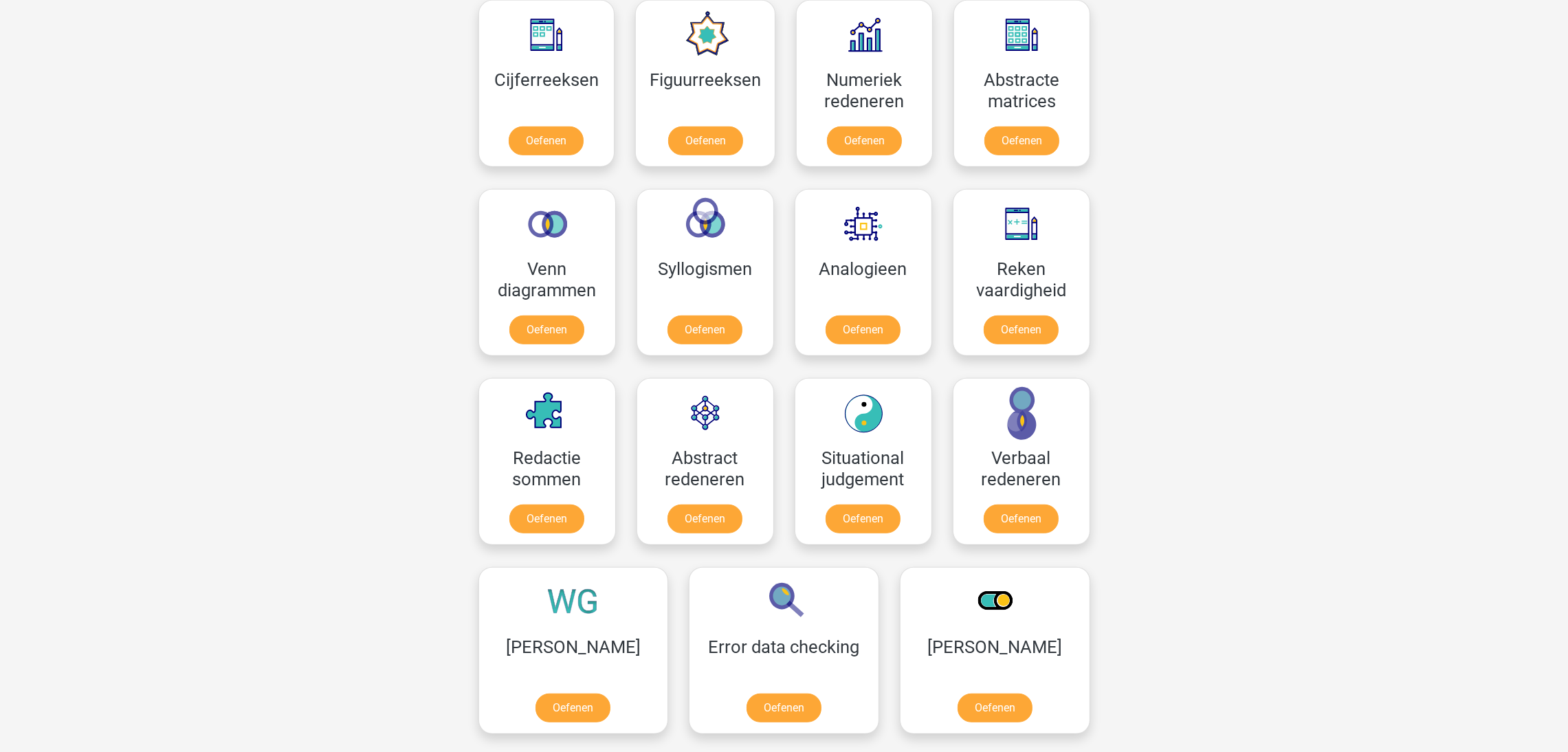
scroll to position [1330, 0]
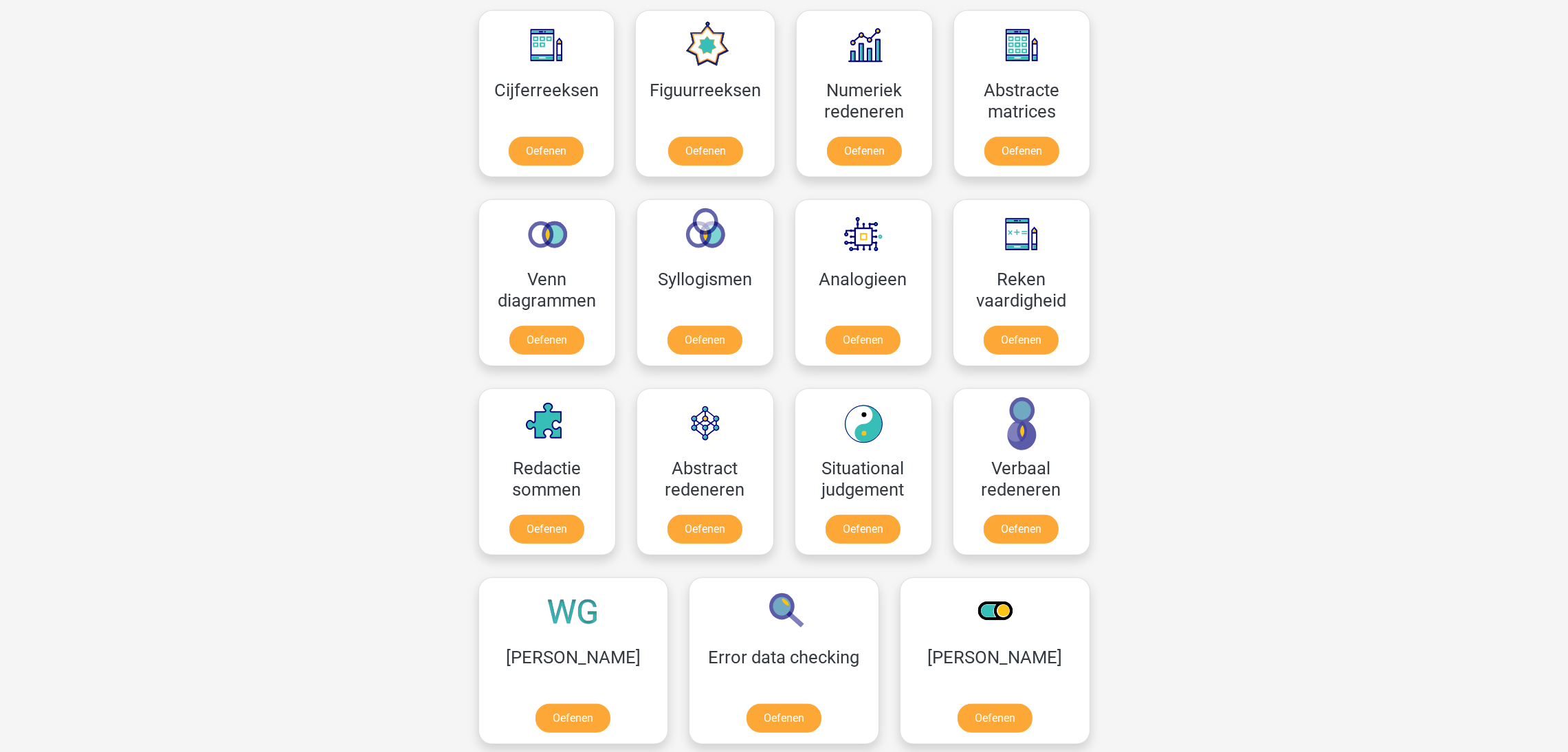
click at [1393, 458] on div "Kies premium Roxanna roxanna_soerohardjo@hotmail.com" at bounding box center [784, 107] width 1568 height 2876
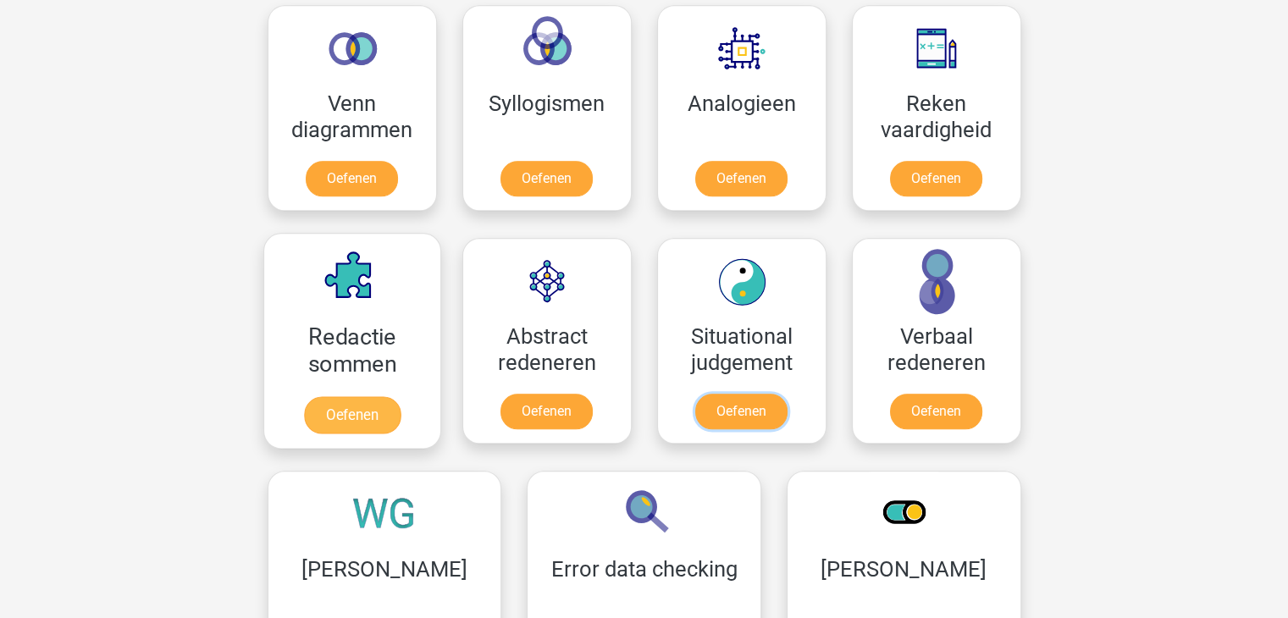
scroll to position [1809, 0]
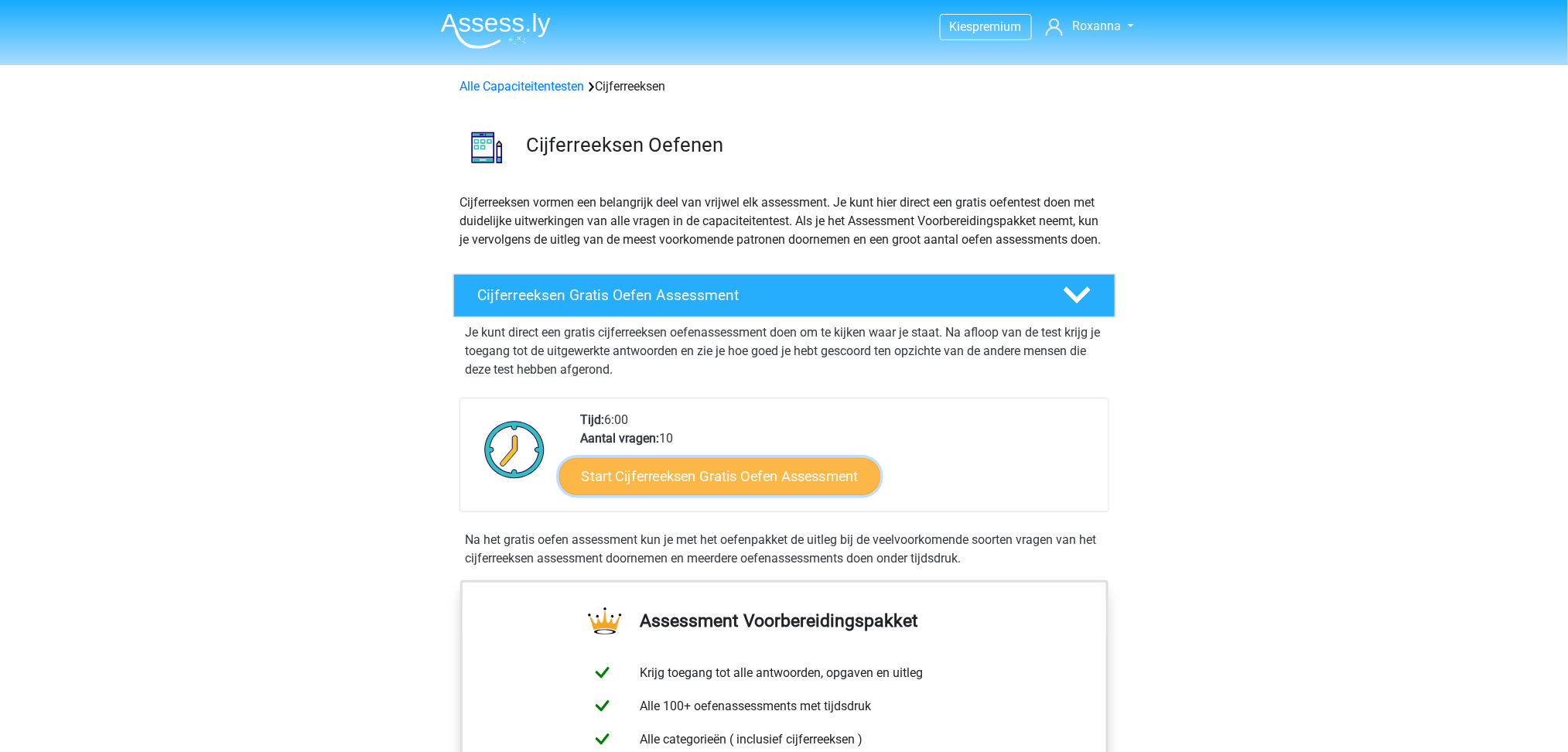
click at [807, 487] on link "Start Cijferreeksen Gratis Oefen Assessment" at bounding box center [720, 476] width 321 height 37
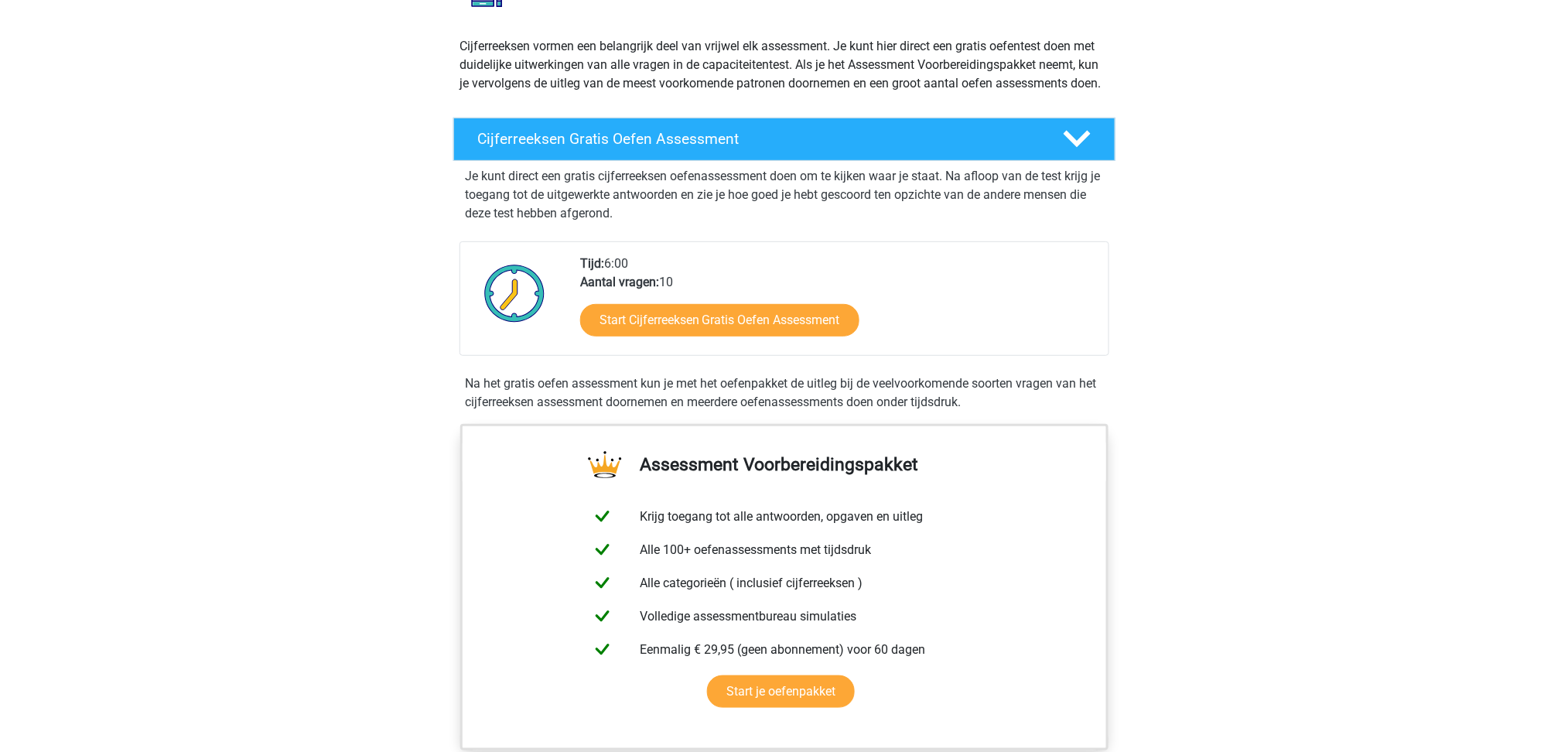
scroll to position [310, 0]
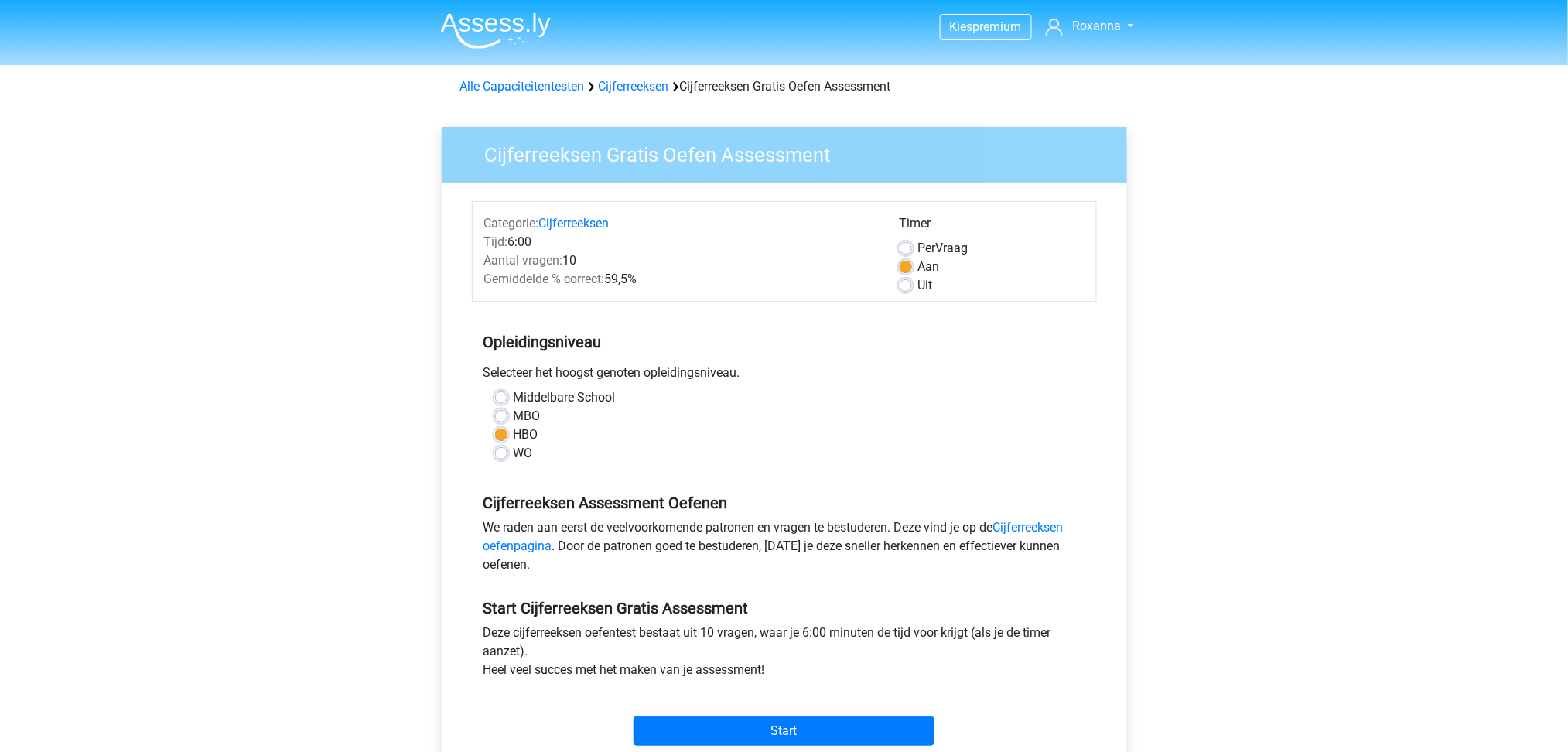
scroll to position [206, 0]
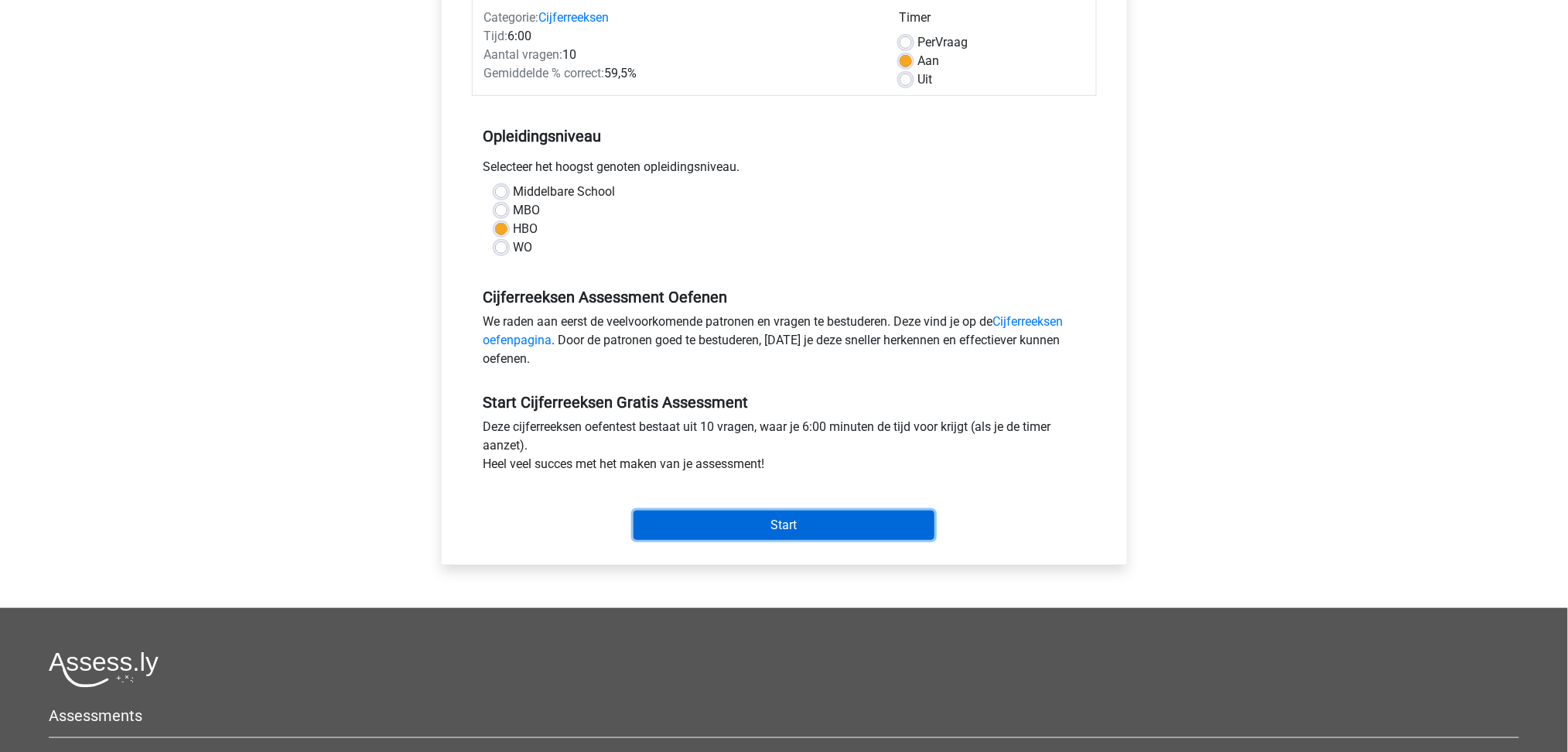
click at [836, 526] on input "Start" at bounding box center [784, 525] width 301 height 29
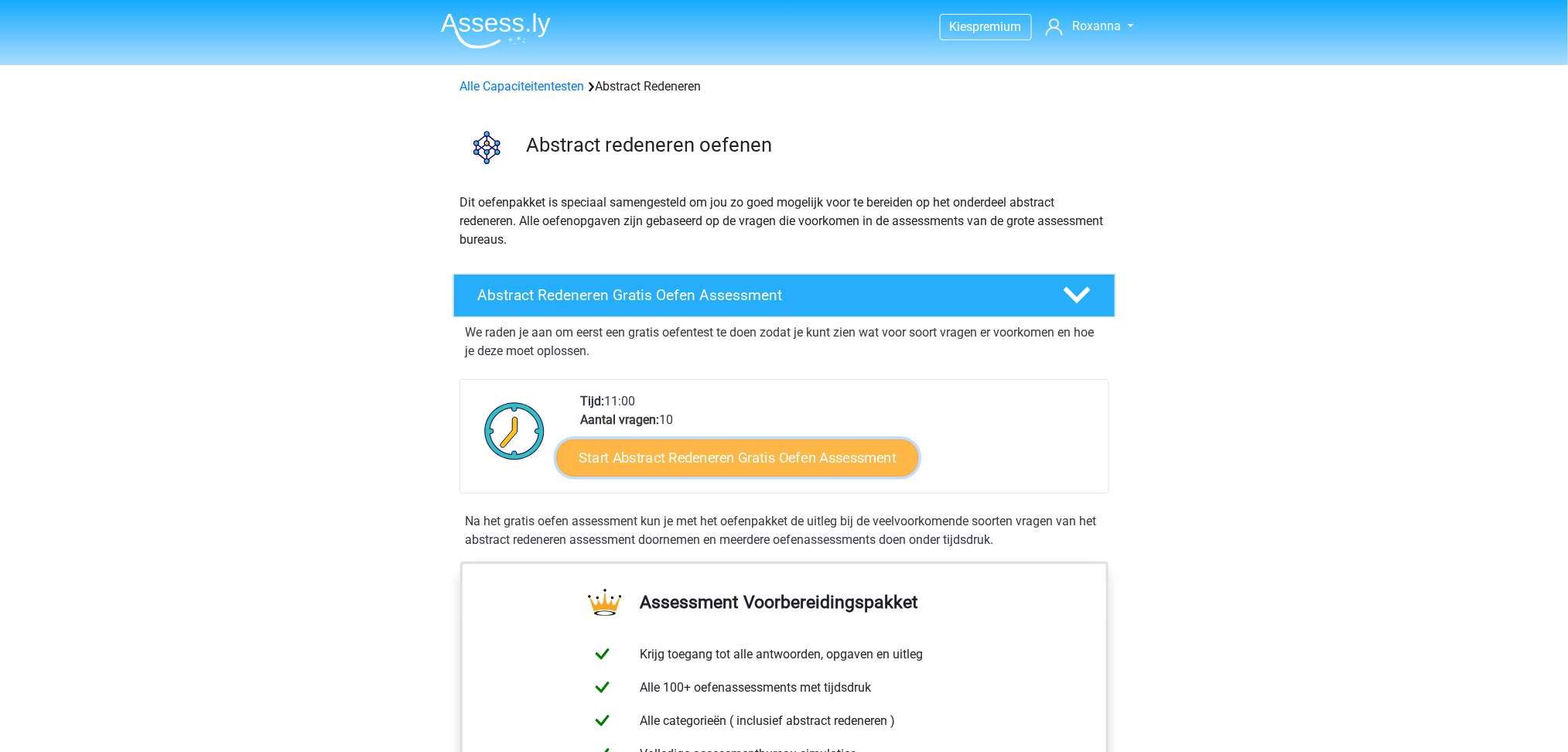
click at [842, 451] on link "Start Abstract Redeneren Gratis Oefen Assessment" at bounding box center [737, 457] width 362 height 37
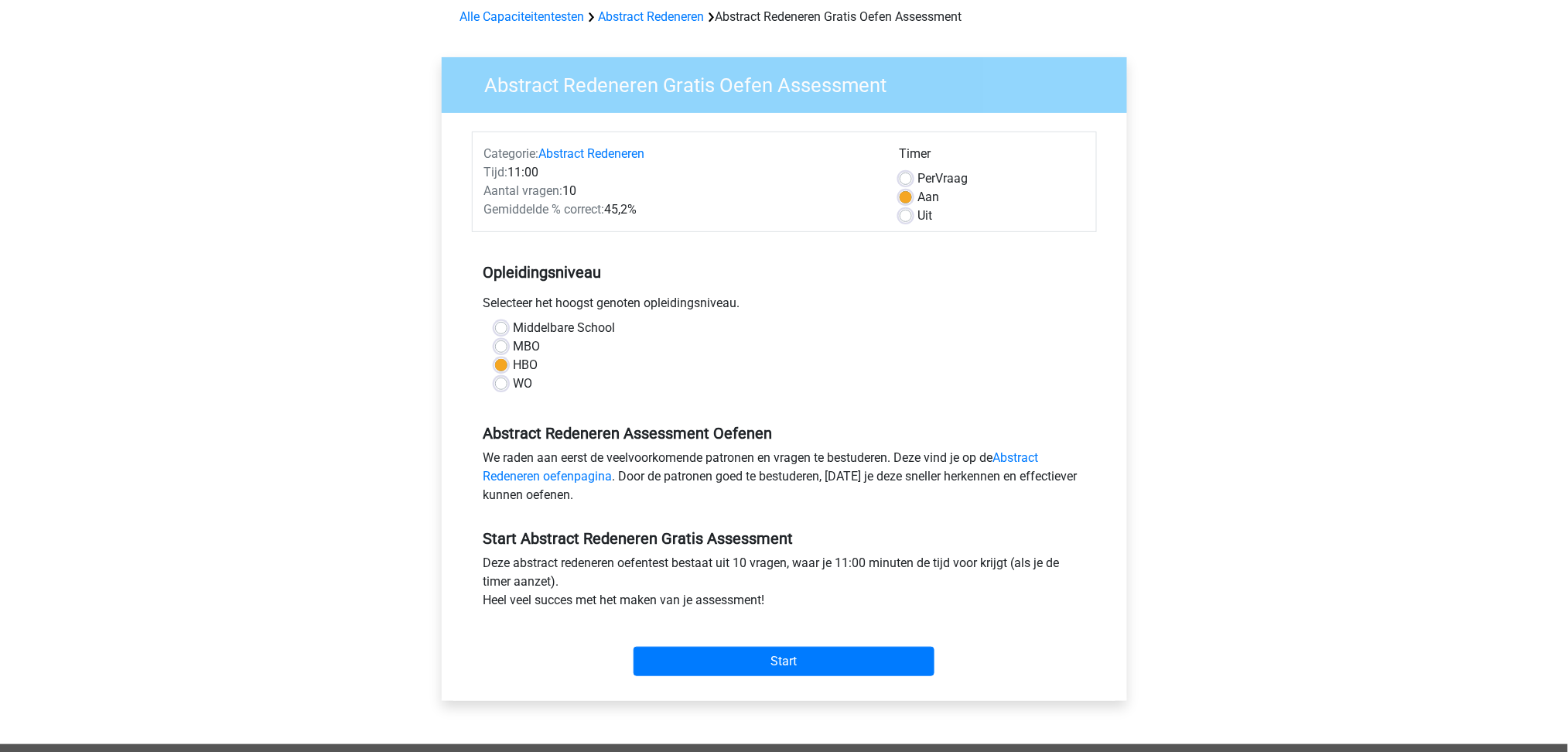
scroll to position [103, 0]
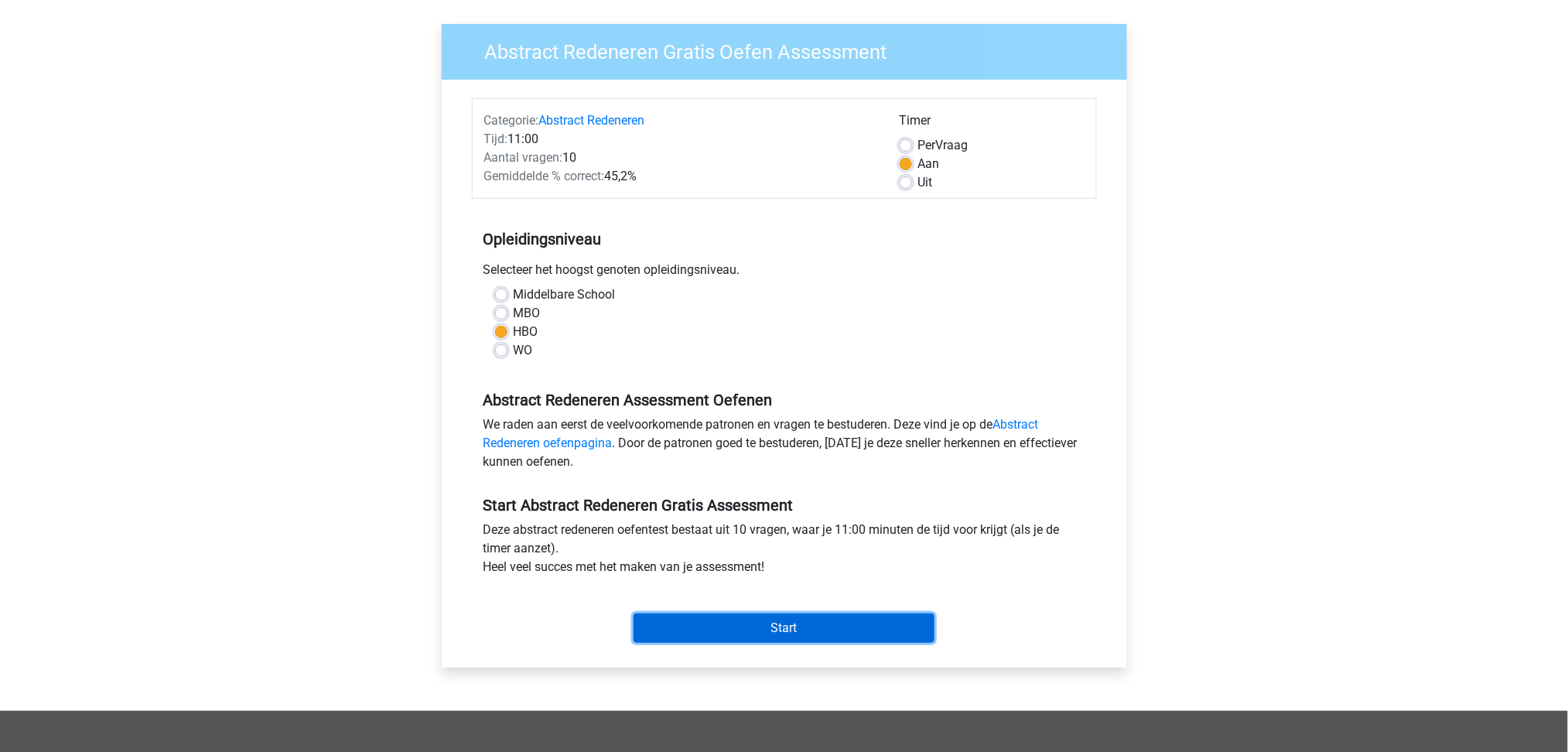
click at [842, 629] on input "Start" at bounding box center [784, 629] width 301 height 29
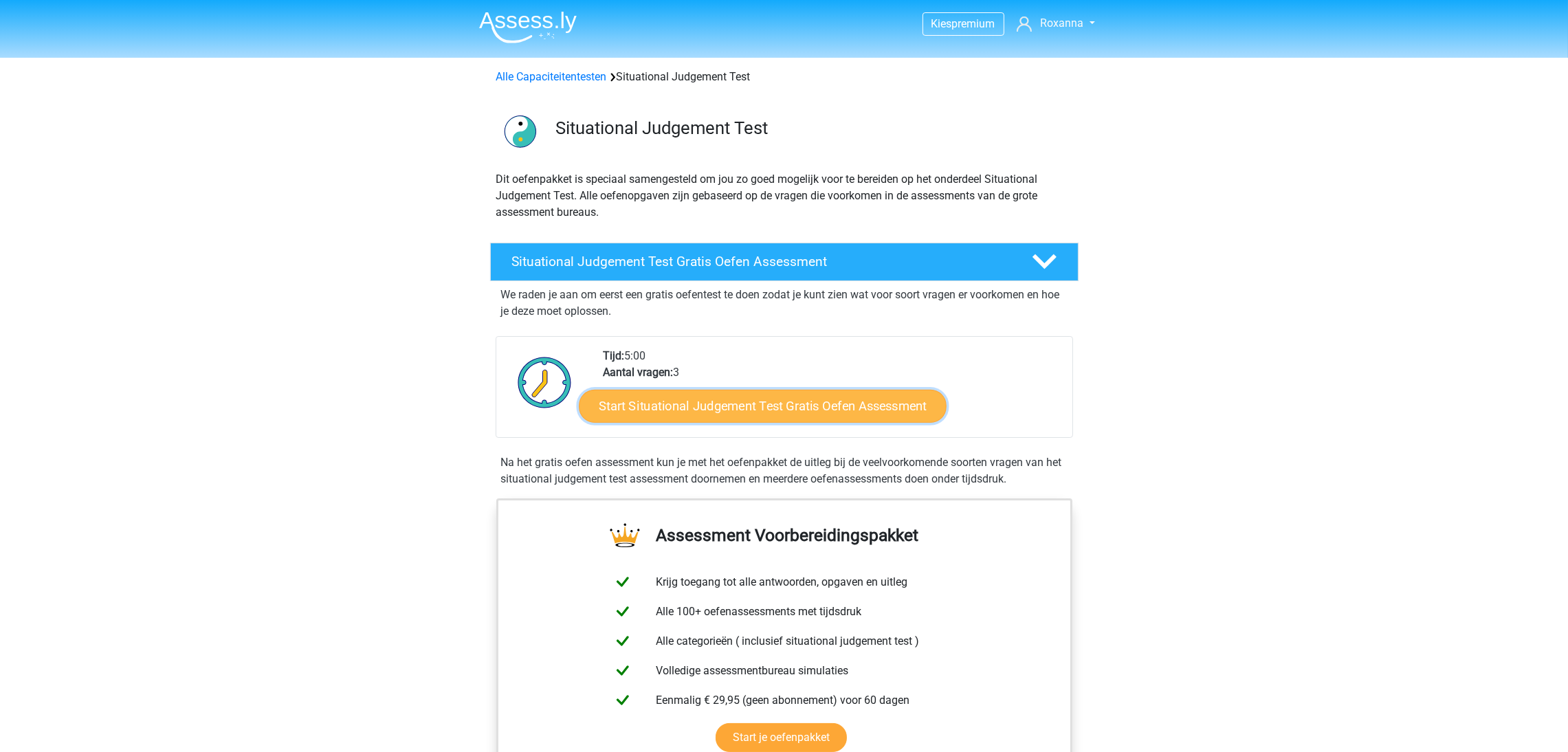
click at [822, 407] on link "Start Situational Judgement Test Gratis Oefen Assessment" at bounding box center [762, 406] width 368 height 33
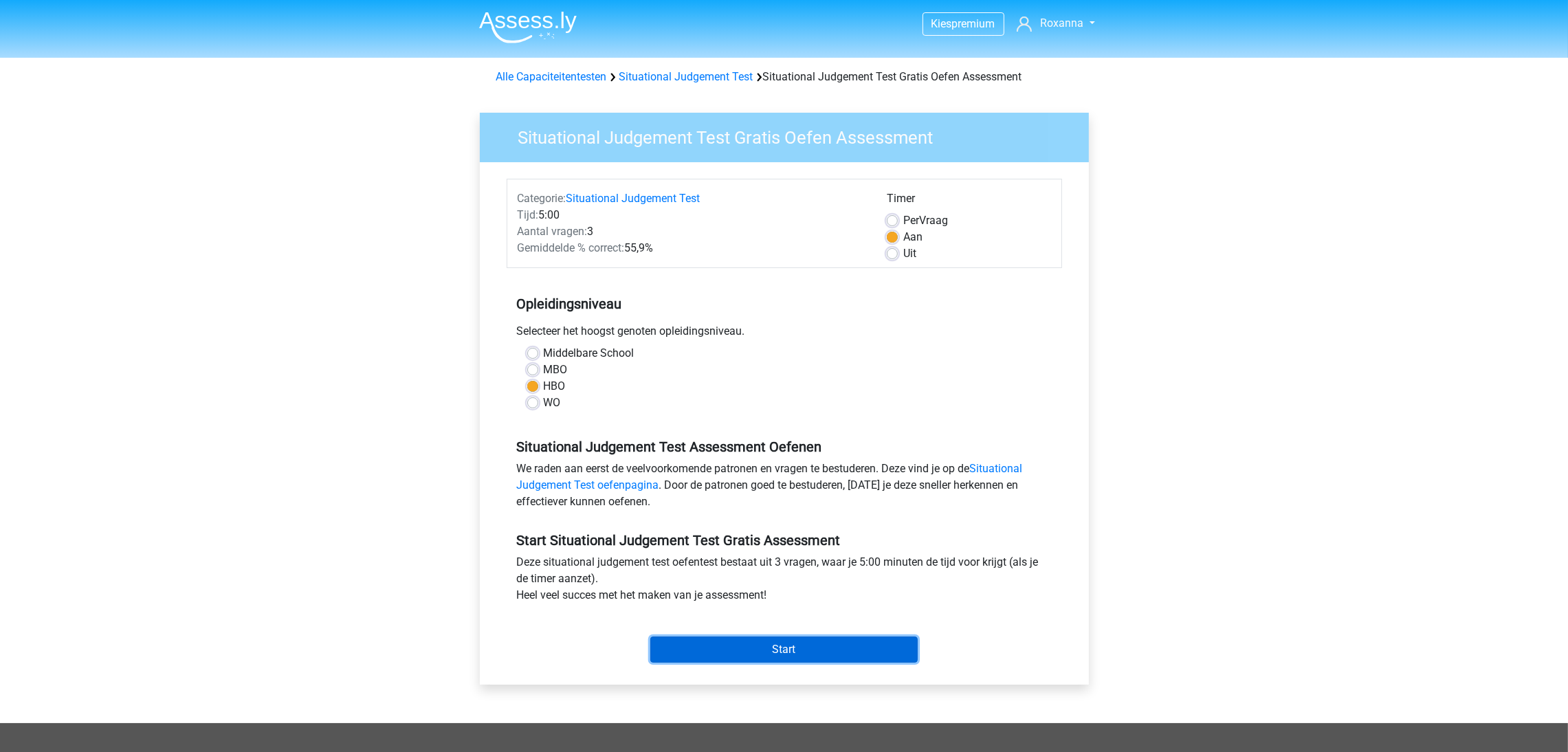
click at [782, 637] on input "Start" at bounding box center [784, 649] width 268 height 26
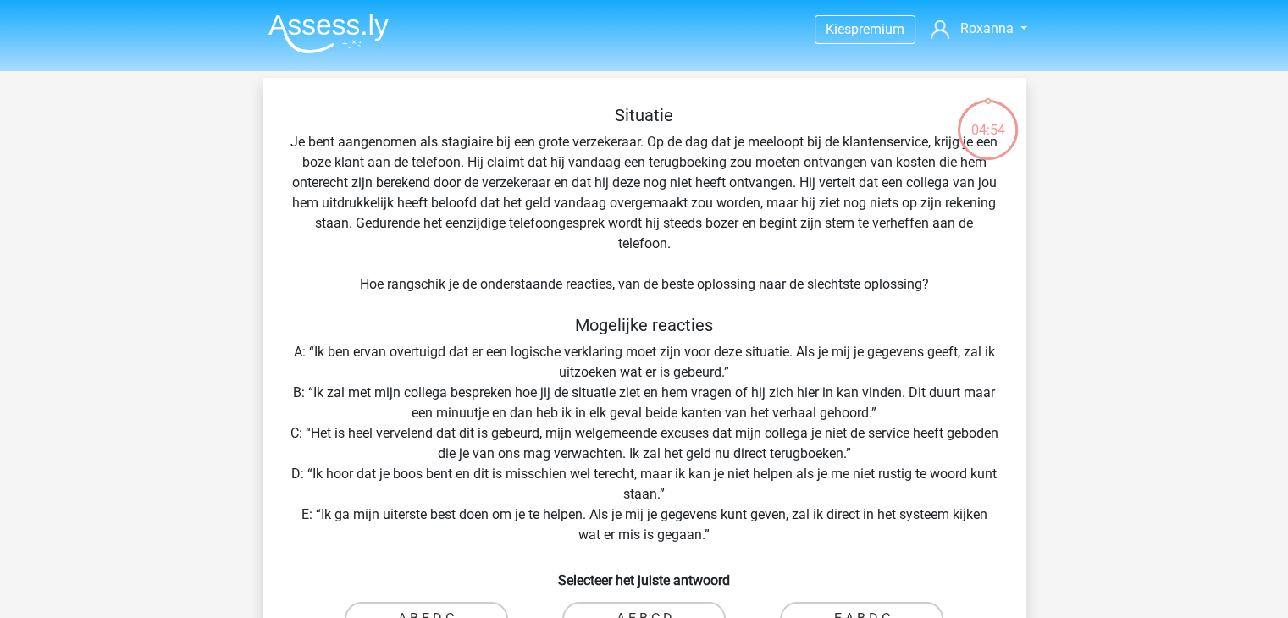
drag, startPoint x: 1806, startPoint y: 0, endPoint x: 376, endPoint y: 257, distance: 1452.7
click at [376, 257] on div "Situatie Je bent aangenomen als stagiaire bij een grote verzekeraar. Op de dag …" at bounding box center [644, 425] width 751 height 641
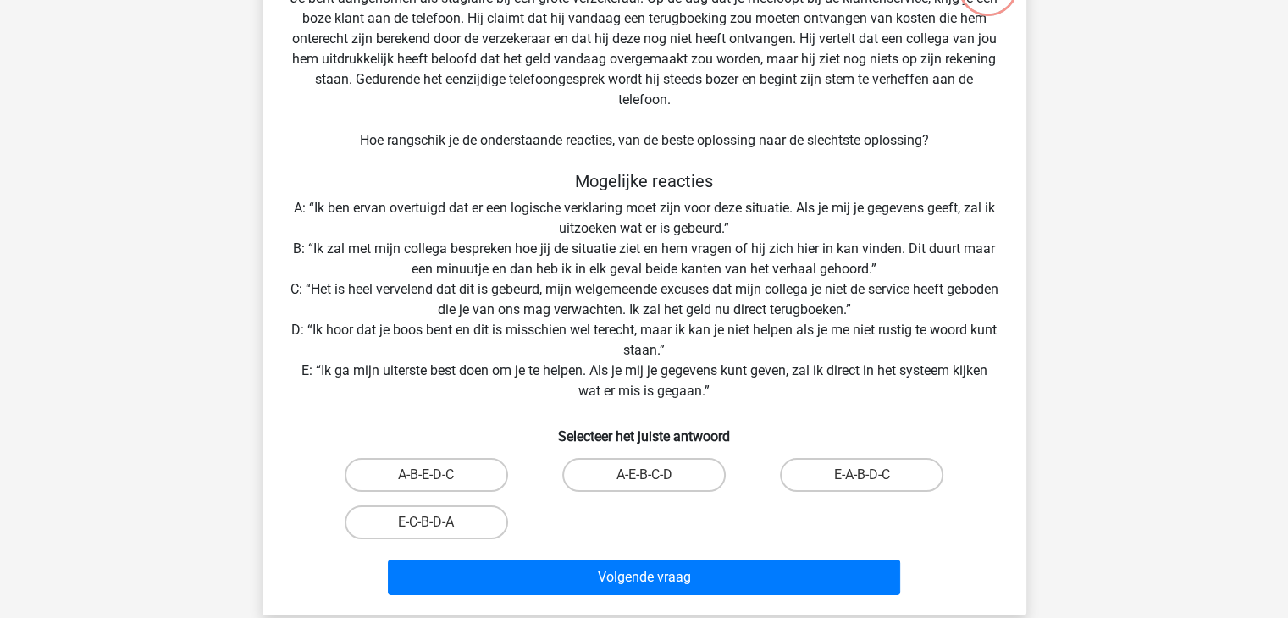
scroll to position [169, 0]
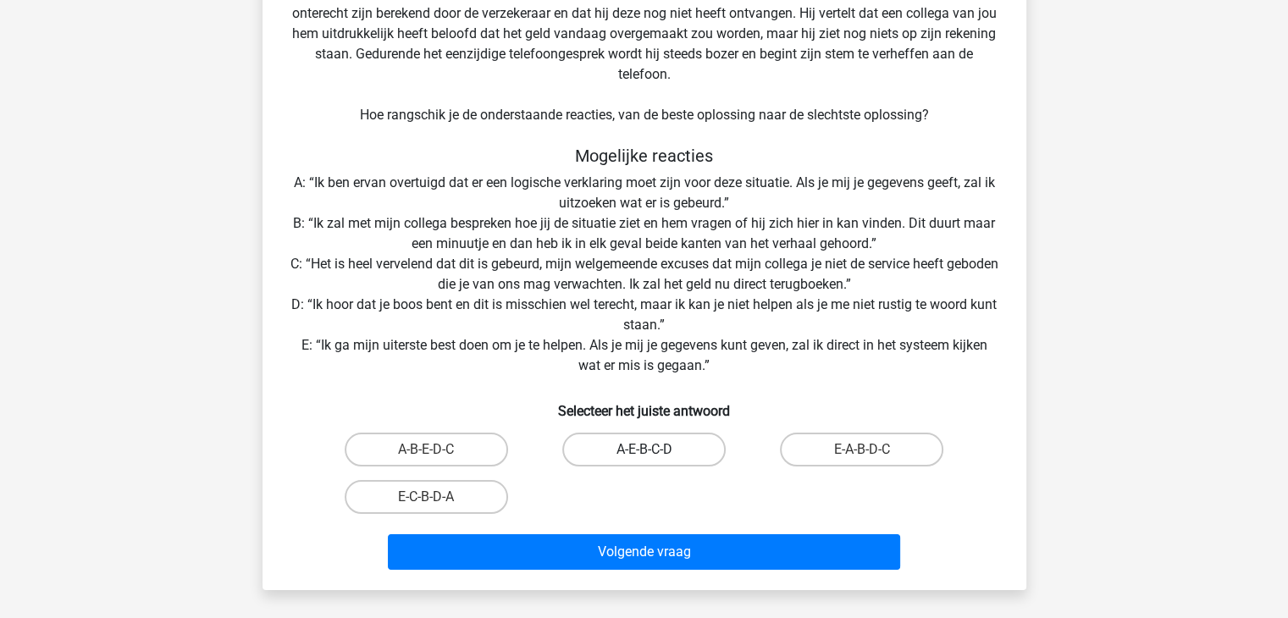
click at [645, 450] on input "A-E-B-C-D" at bounding box center [649, 455] width 11 height 11
radio input "true"
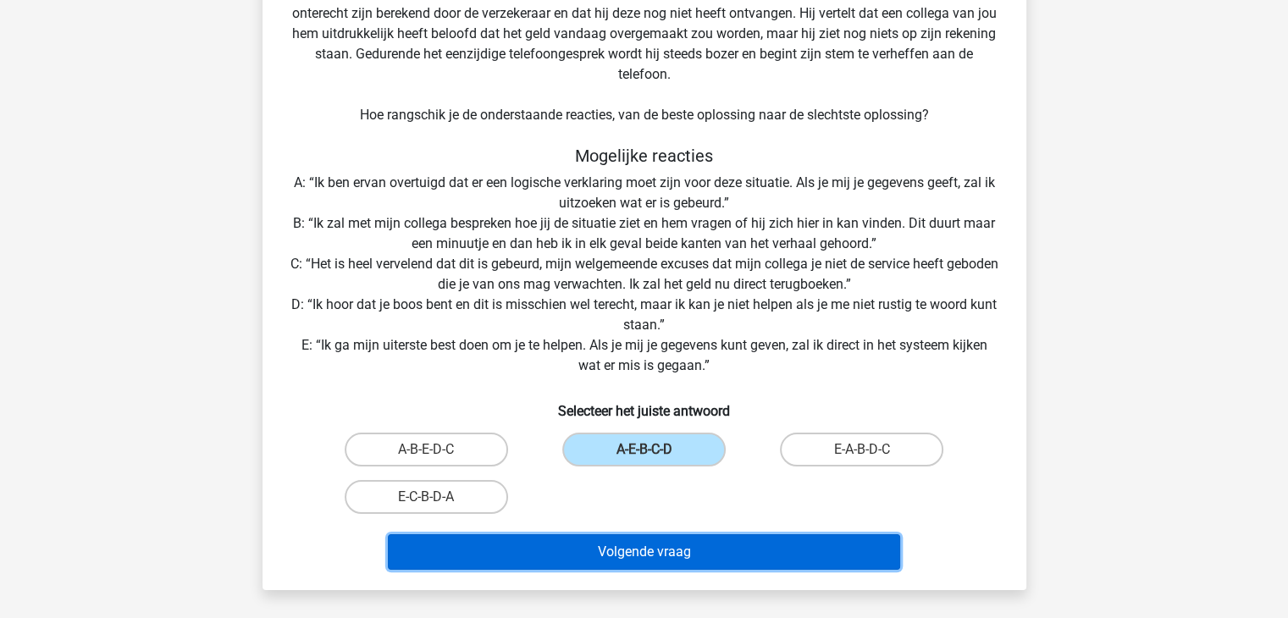
click at [652, 554] on button "Volgende vraag" at bounding box center [644, 553] width 512 height 36
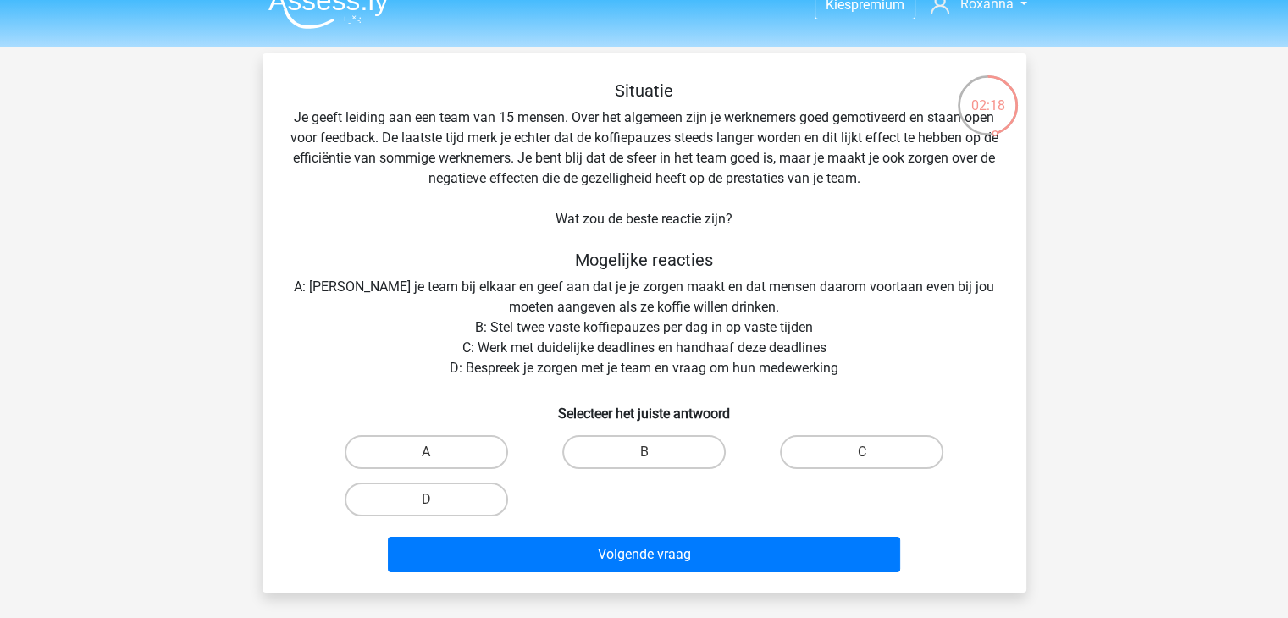
scroll to position [0, 0]
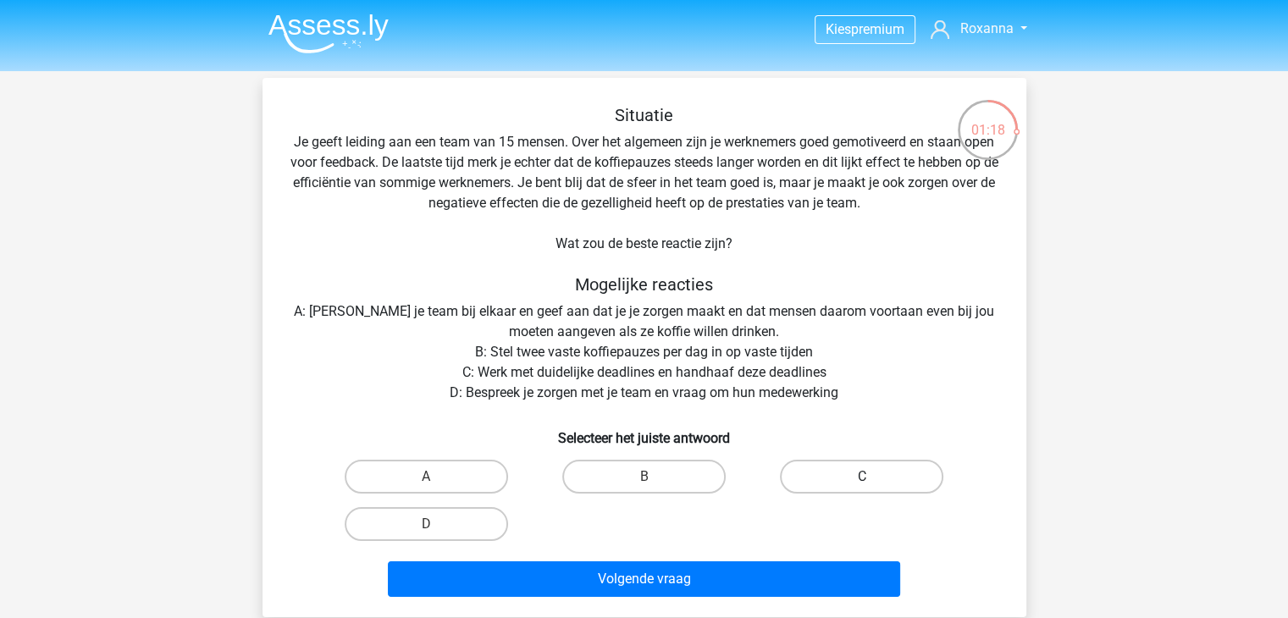
click at [857, 479] on label "C" at bounding box center [861, 477] width 163 height 34
click at [862, 479] on input "C" at bounding box center [867, 482] width 11 height 11
radio input "true"
click at [487, 525] on label "D" at bounding box center [426, 524] width 163 height 34
click at [437, 525] on input "D" at bounding box center [431, 529] width 11 height 11
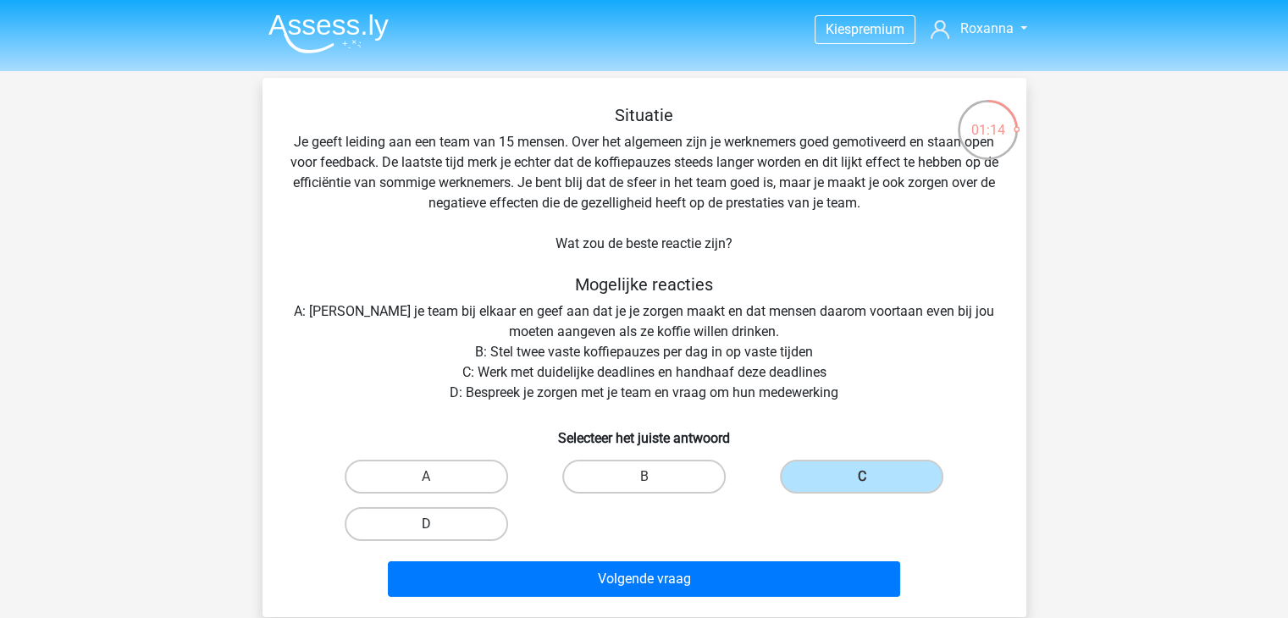
radio input "true"
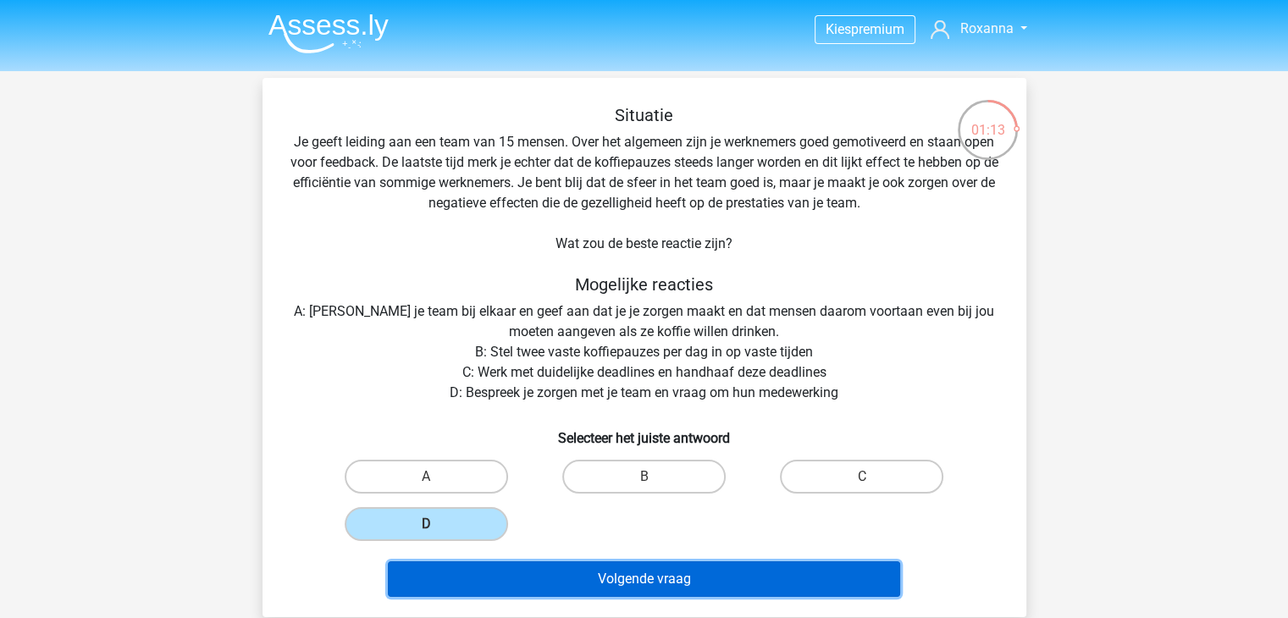
click at [677, 569] on button "Volgende vraag" at bounding box center [644, 580] width 512 height 36
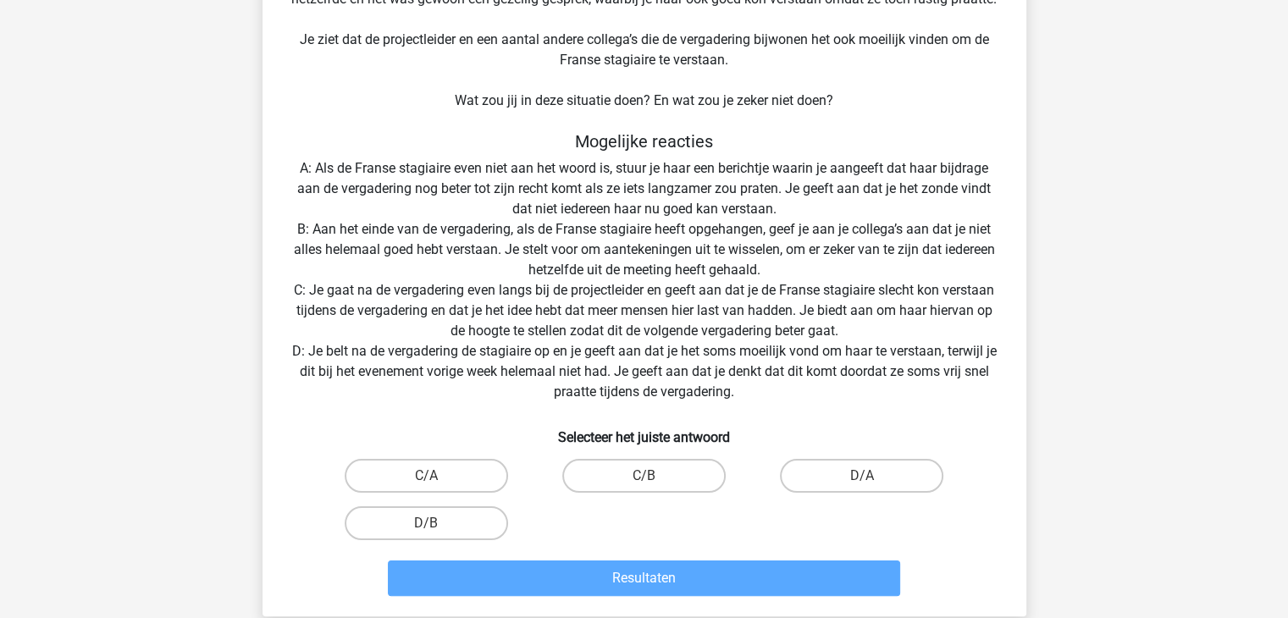
scroll to position [254, 0]
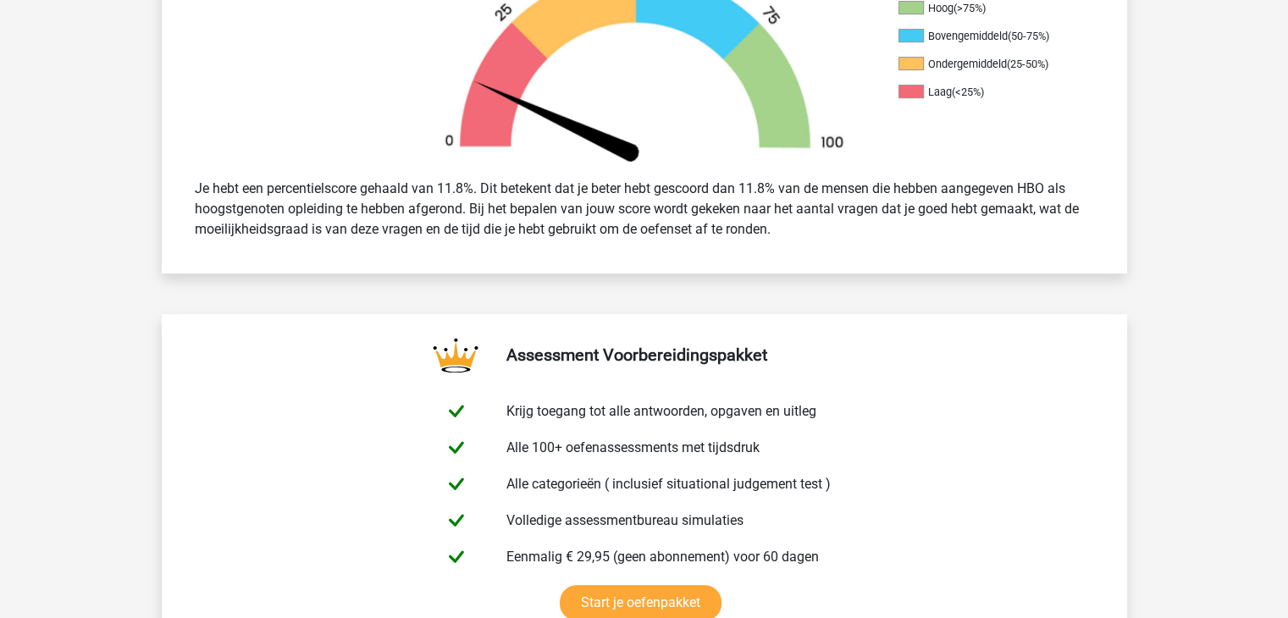
scroll to position [593, 0]
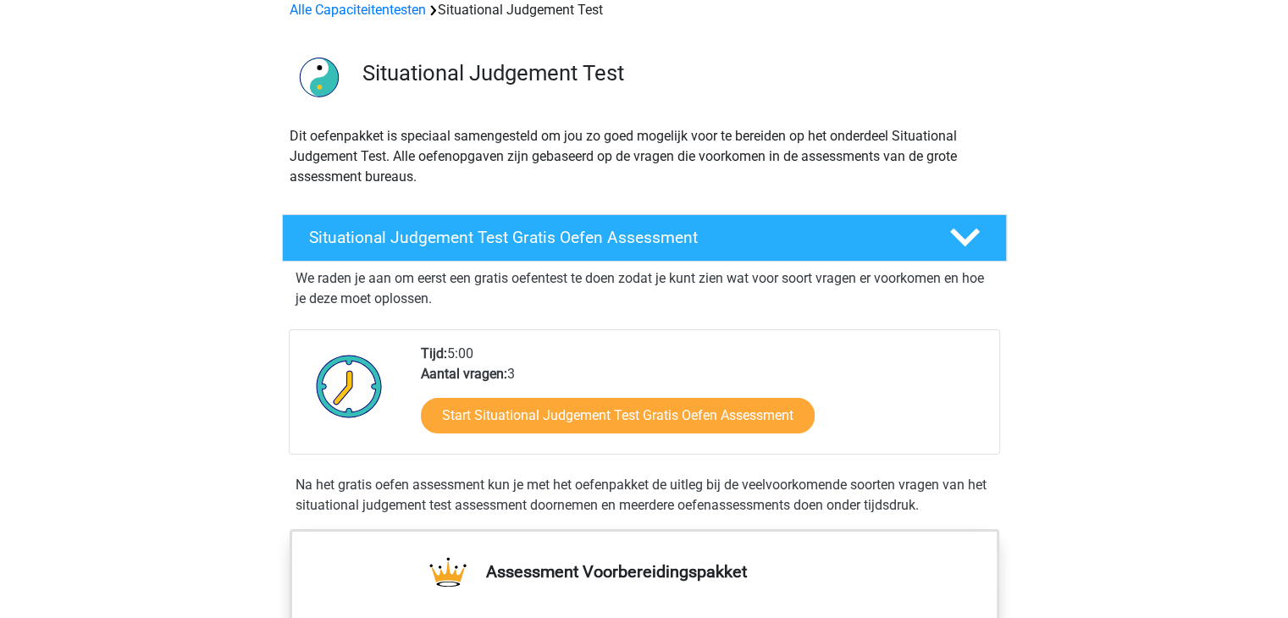
scroll to position [254, 0]
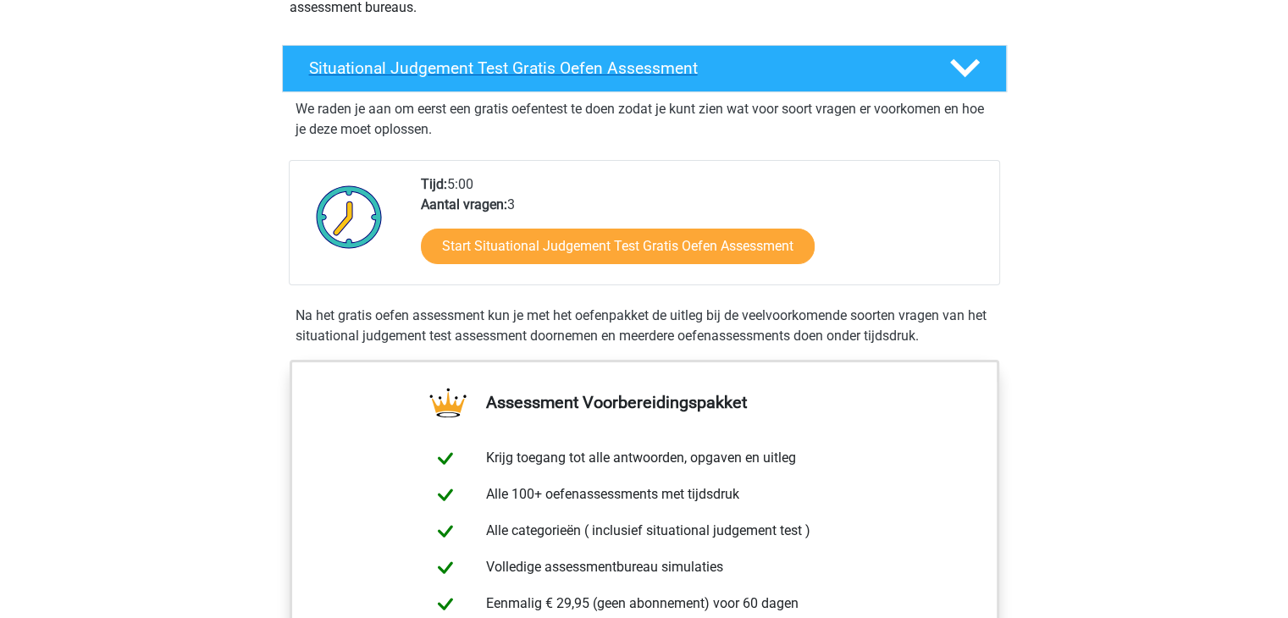
click at [959, 75] on icon at bounding box center [965, 68] width 30 height 30
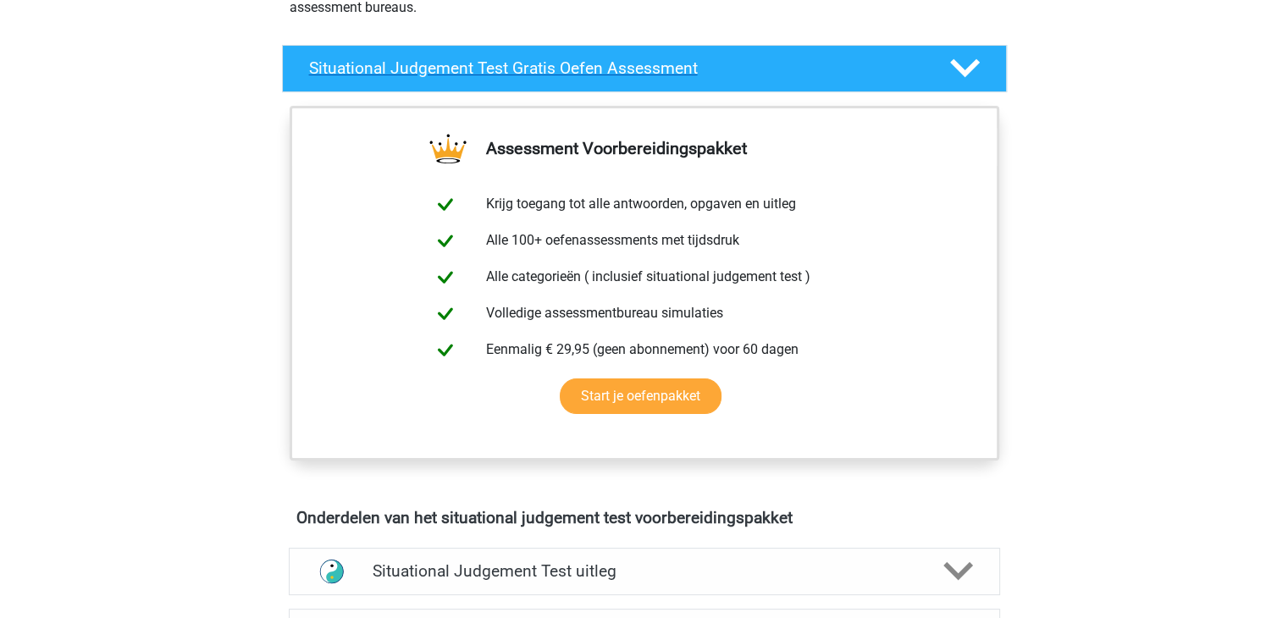
click at [959, 75] on icon at bounding box center [965, 68] width 30 height 30
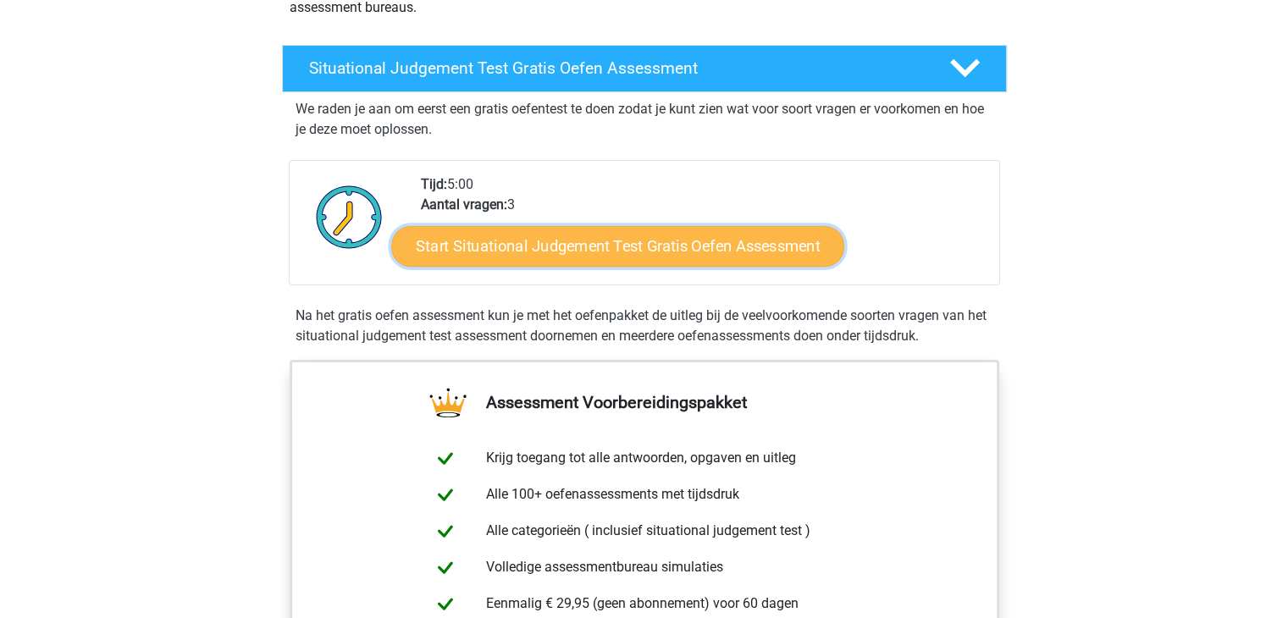
click at [651, 247] on link "Start Situational Judgement Test Gratis Oefen Assessment" at bounding box center [617, 246] width 453 height 41
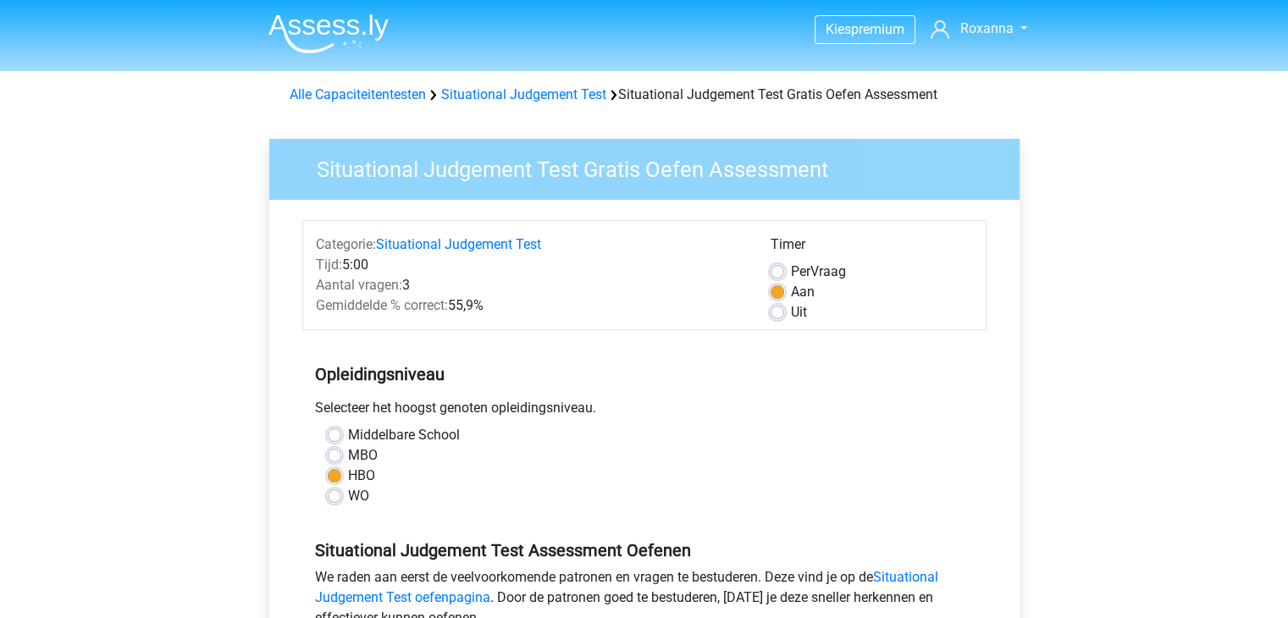
click at [791, 313] on label "Uit" at bounding box center [799, 312] width 16 height 20
click at [776, 313] on input "Uit" at bounding box center [778, 310] width 14 height 17
radio input "true"
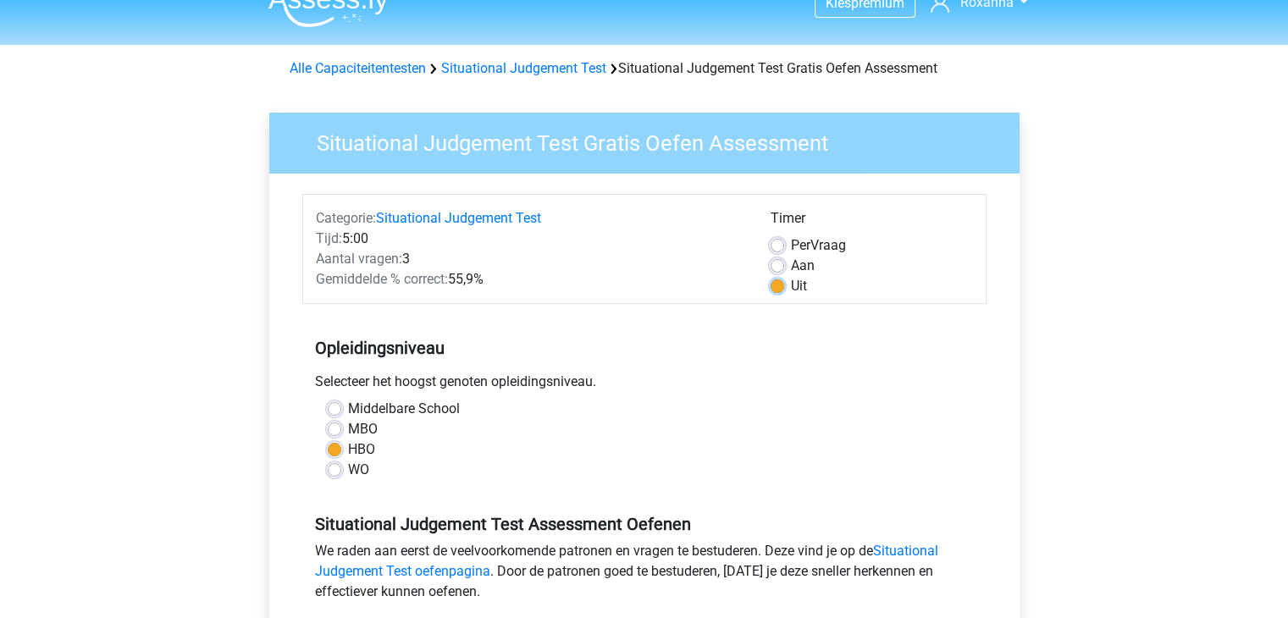
scroll to position [254, 0]
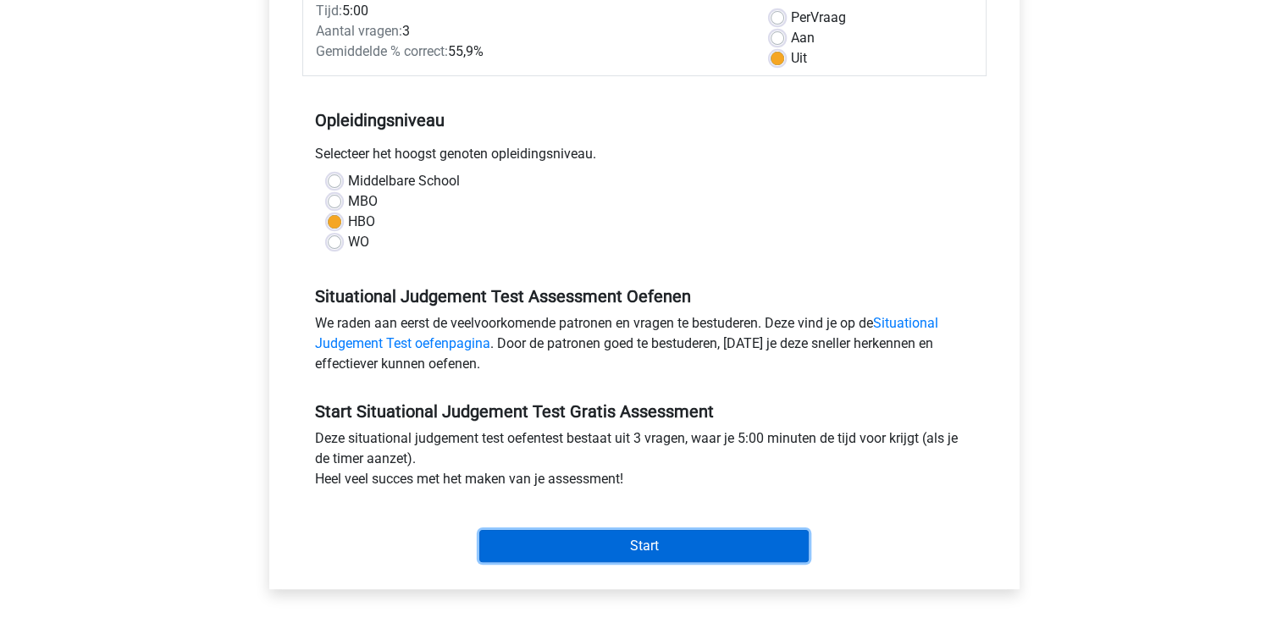
click at [698, 550] on input "Start" at bounding box center [644, 546] width 330 height 32
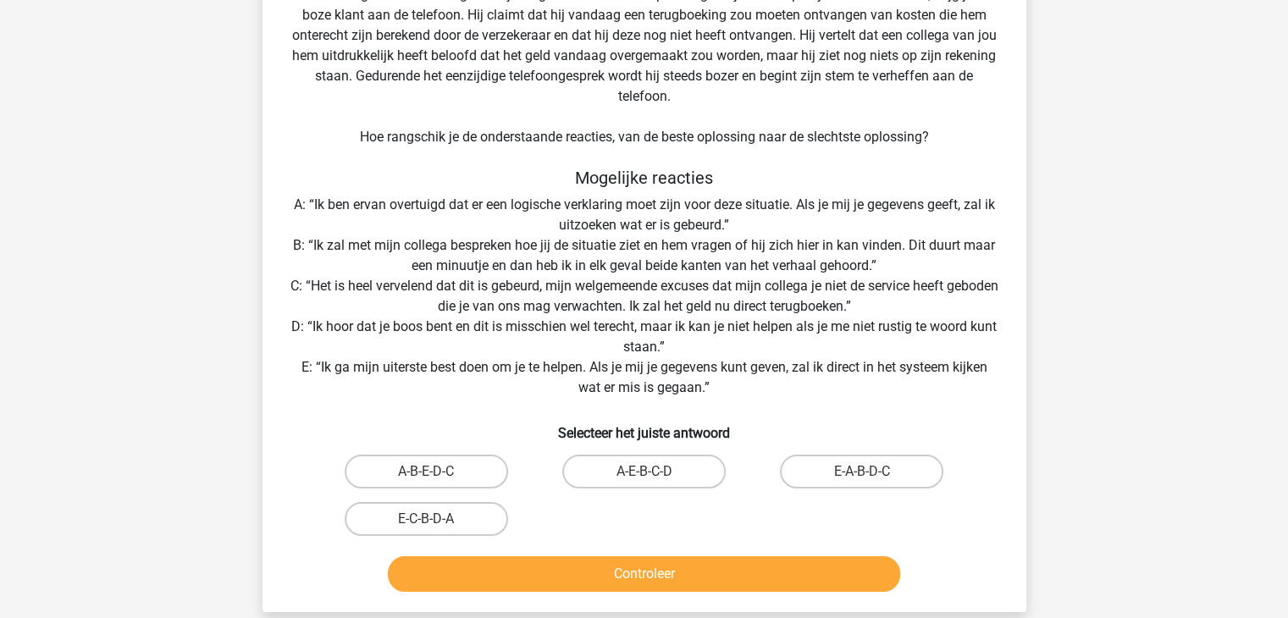
scroll to position [169, 0]
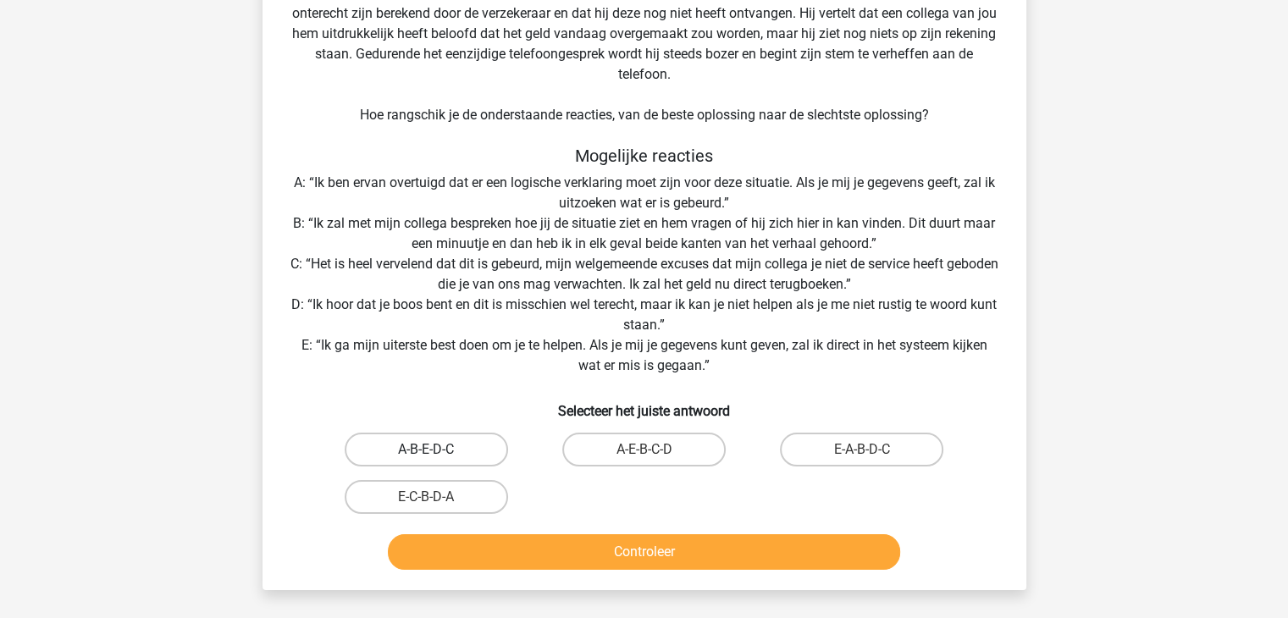
click at [459, 451] on label "A-B-E-D-C" at bounding box center [426, 450] width 163 height 34
click at [437, 451] on input "A-B-E-D-C" at bounding box center [431, 455] width 11 height 11
radio input "true"
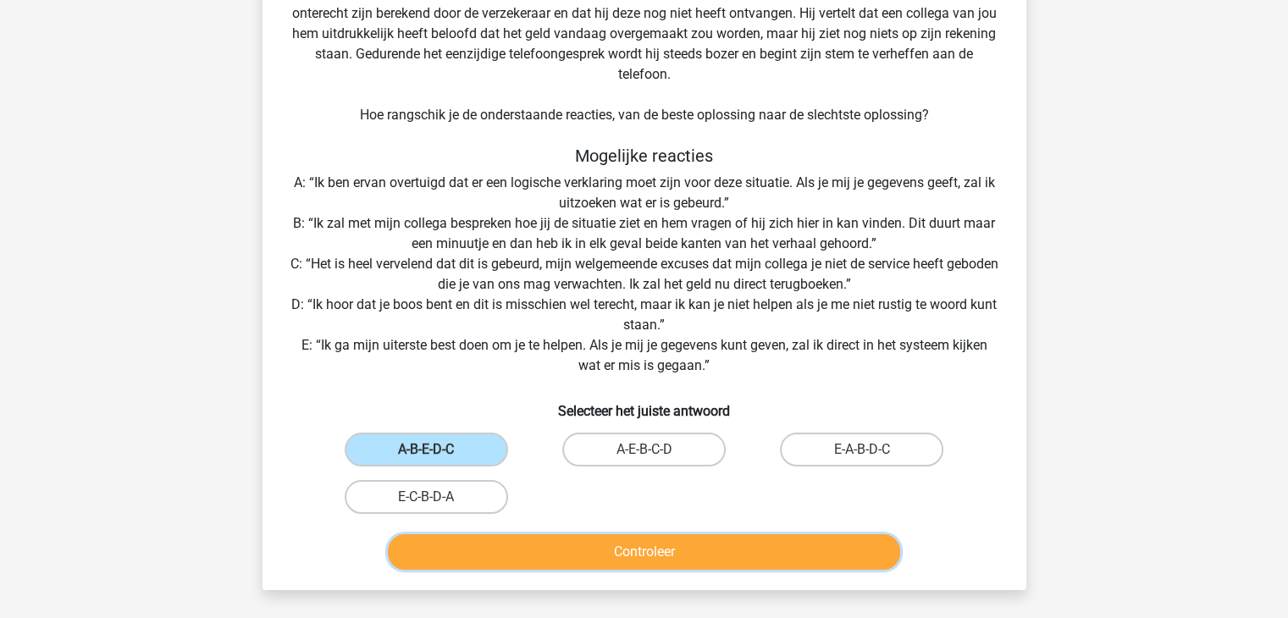
click at [627, 553] on button "Controleer" at bounding box center [644, 553] width 512 height 36
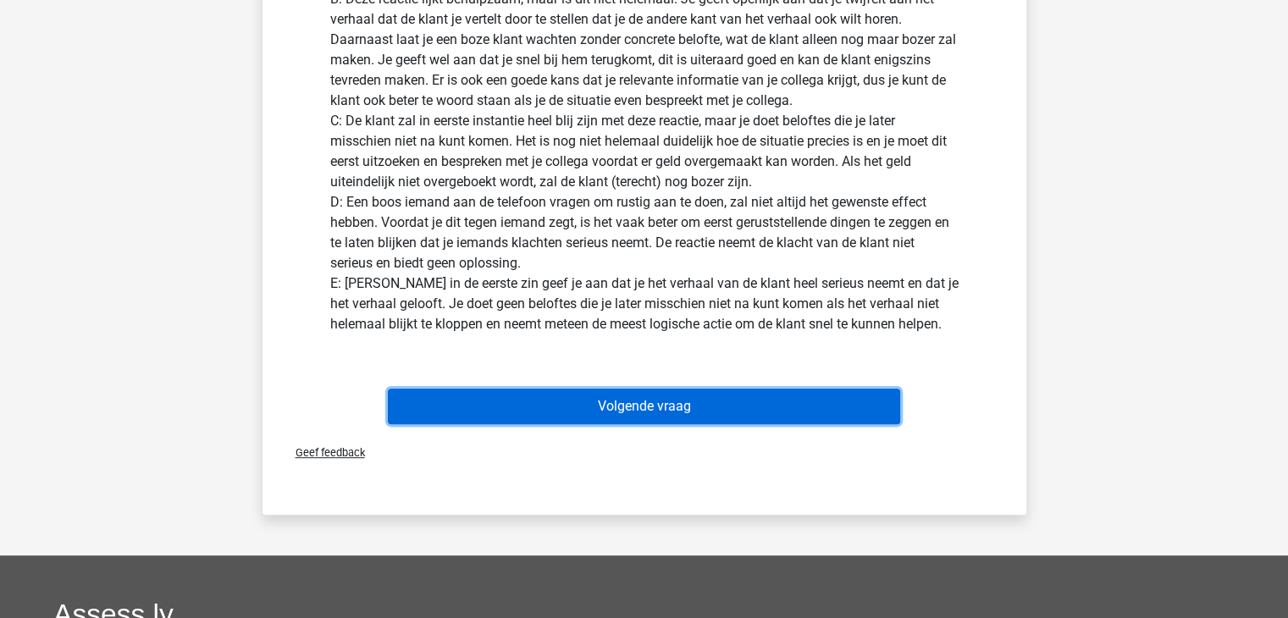
click at [649, 413] on button "Volgende vraag" at bounding box center [644, 407] width 512 height 36
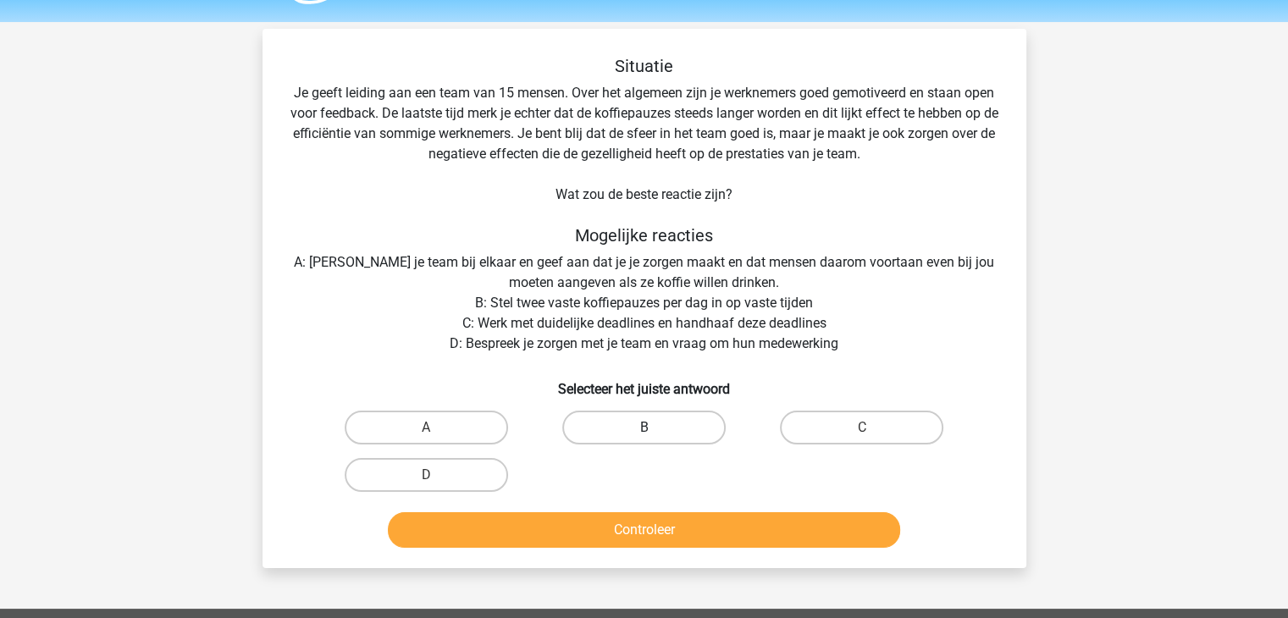
scroll to position [0, 0]
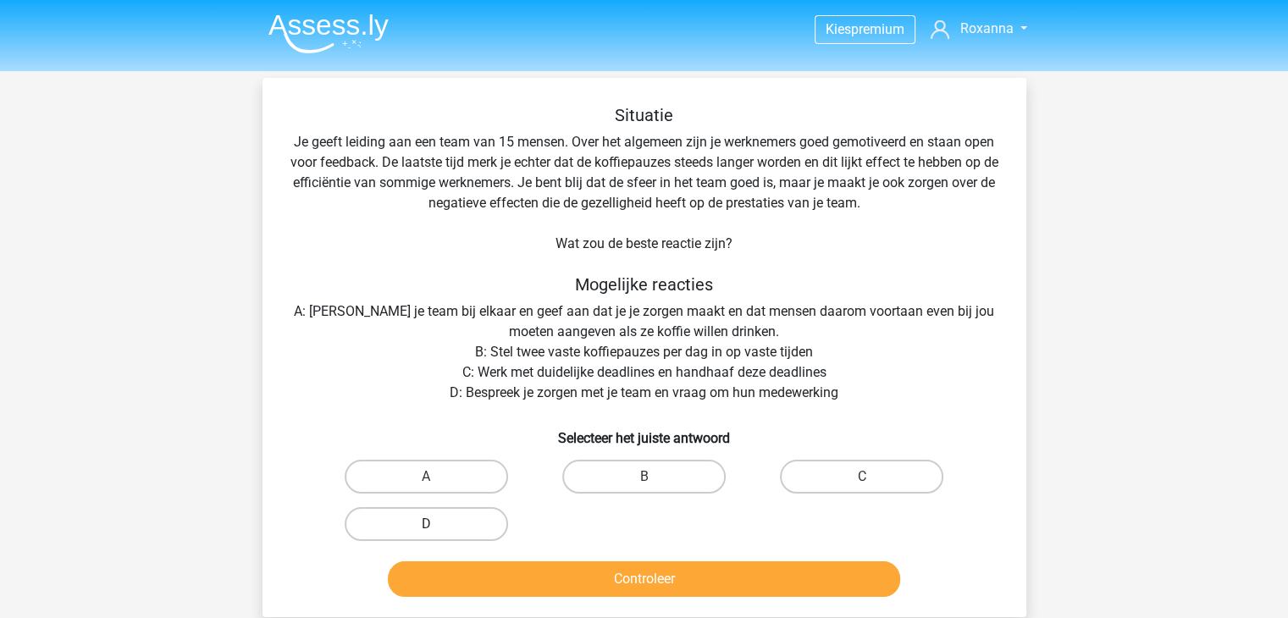
click at [488, 528] on label "D" at bounding box center [426, 524] width 163 height 34
click at [437, 528] on input "D" at bounding box center [431, 529] width 11 height 11
radio input "true"
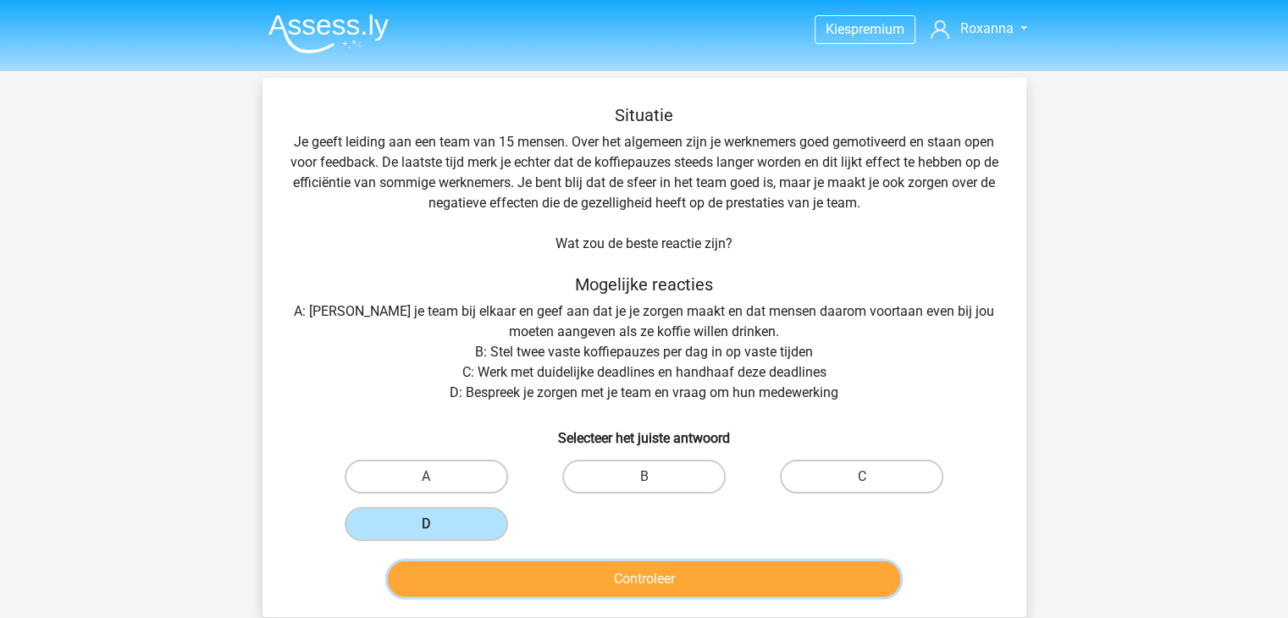
click at [565, 569] on button "Controleer" at bounding box center [644, 580] width 512 height 36
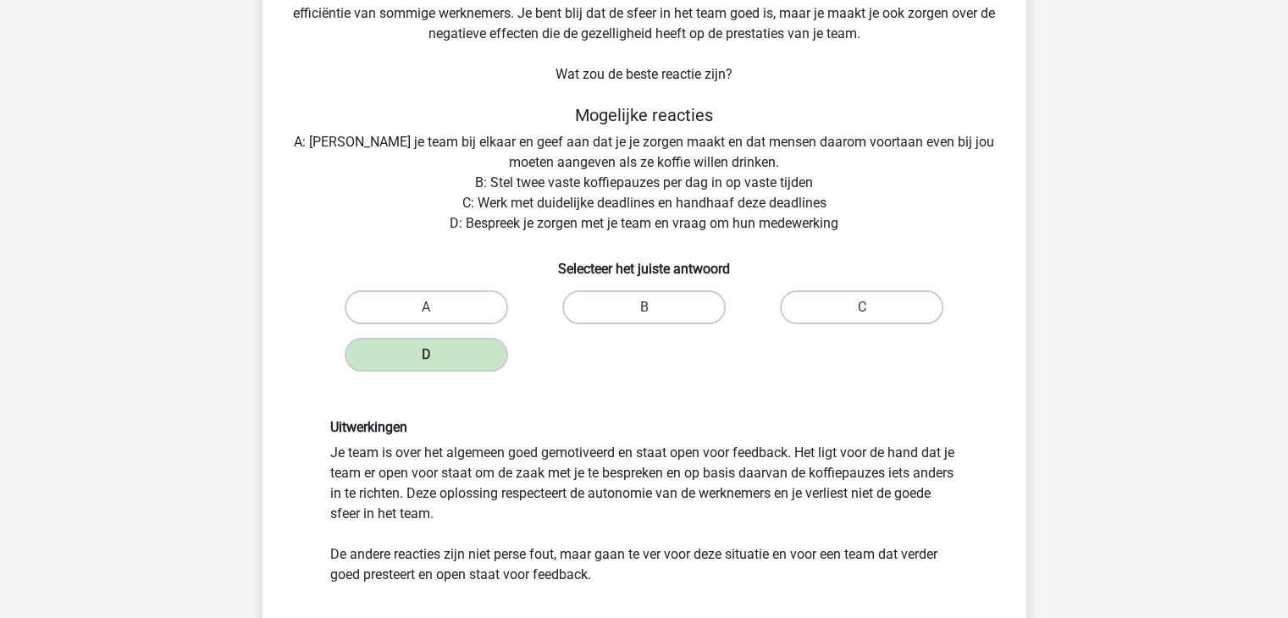
scroll to position [339, 0]
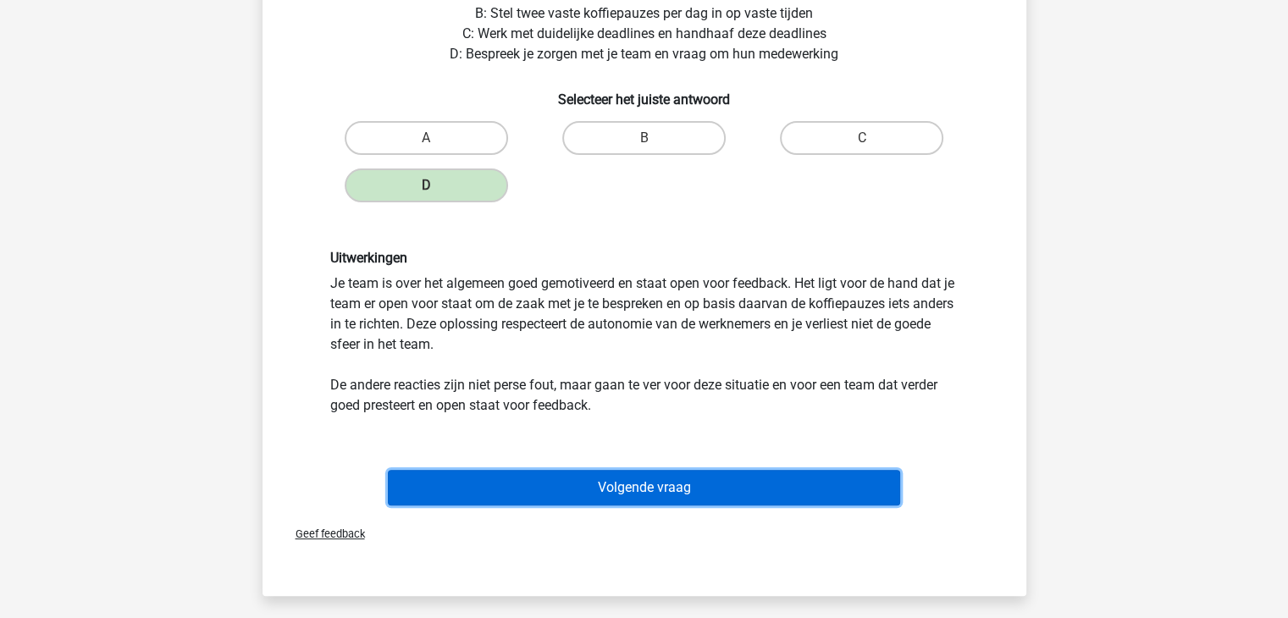
click at [679, 483] on button "Volgende vraag" at bounding box center [644, 488] width 512 height 36
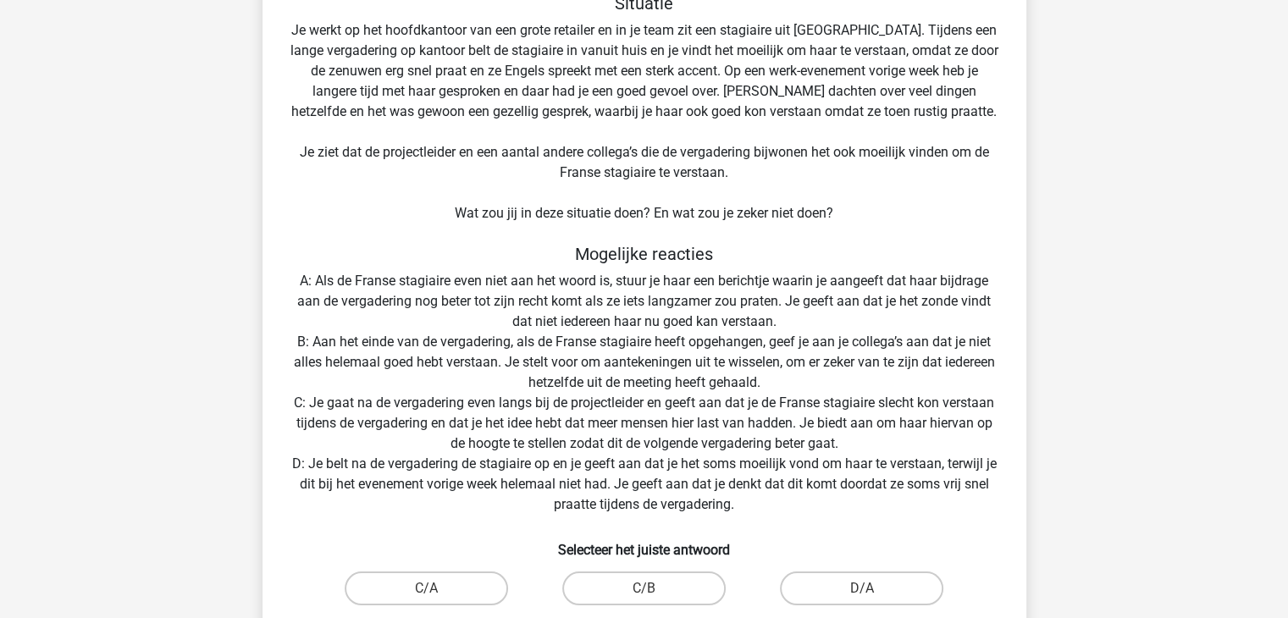
scroll to position [169, 0]
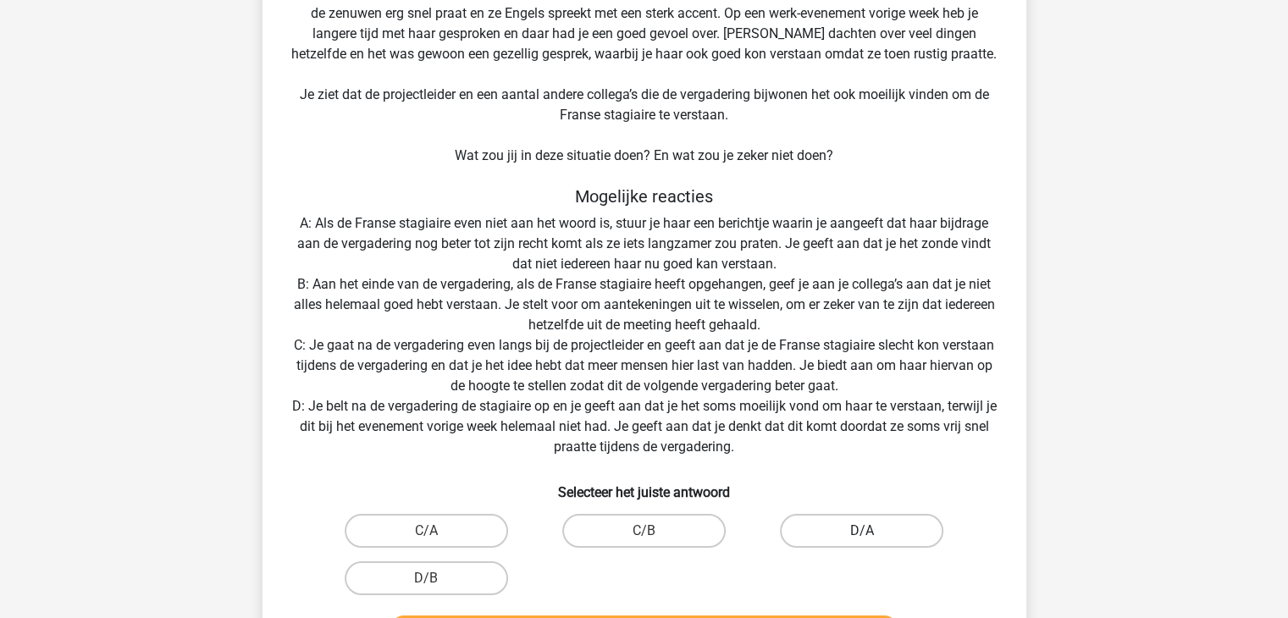
click at [889, 521] on label "D/A" at bounding box center [861, 531] width 163 height 34
click at [873, 531] on input "D/A" at bounding box center [867, 536] width 11 height 11
radio input "true"
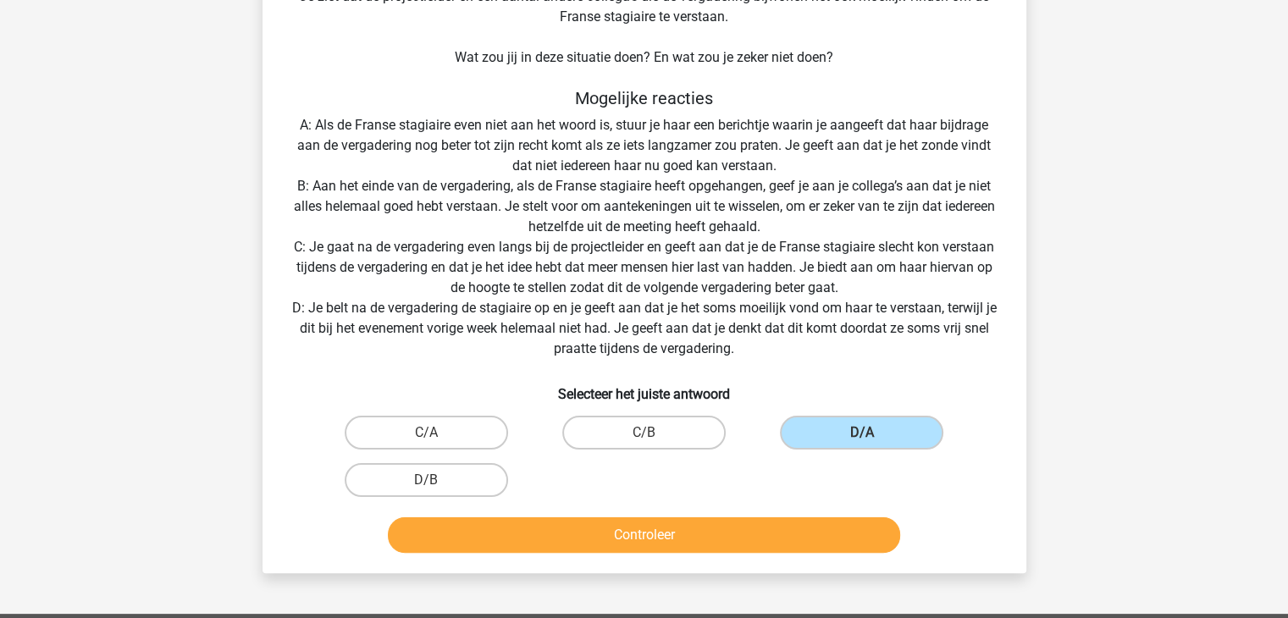
scroll to position [424, 0]
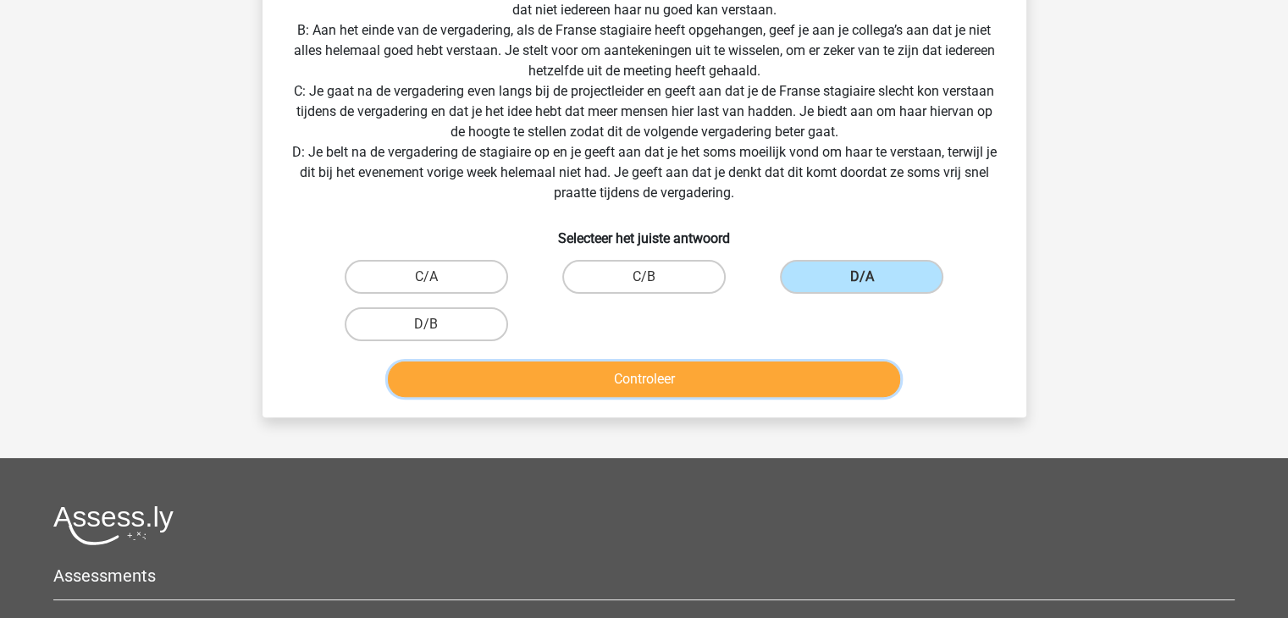
click at [823, 377] on button "Controleer" at bounding box center [644, 380] width 512 height 36
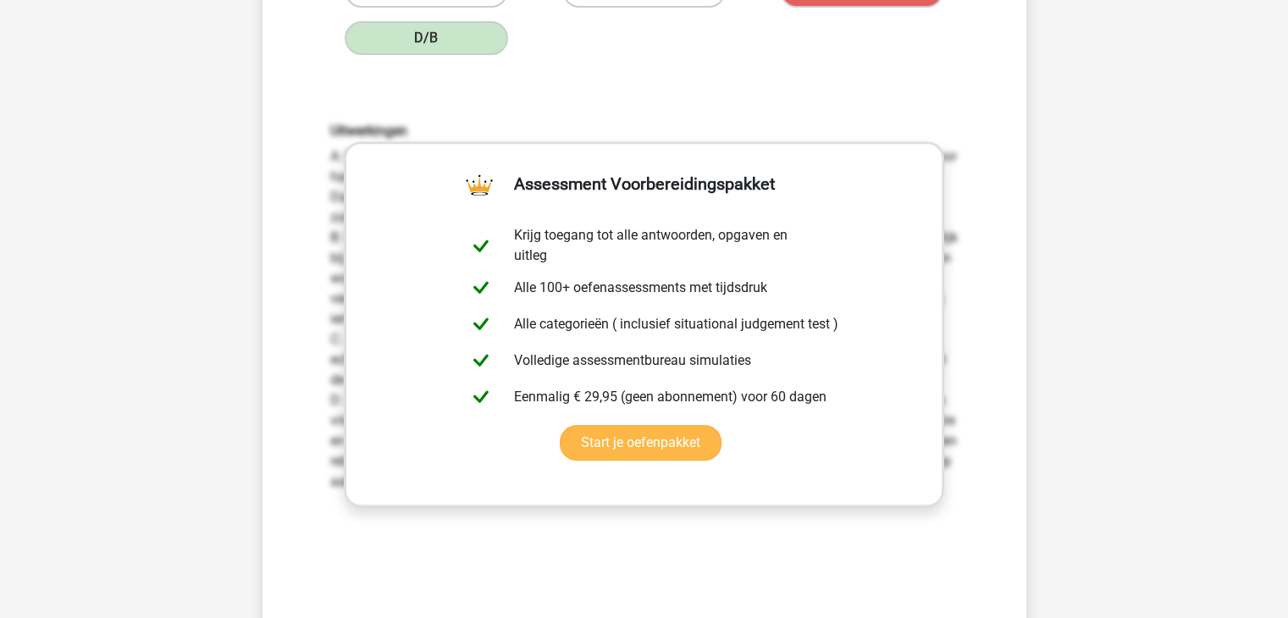
scroll to position [762, 0]
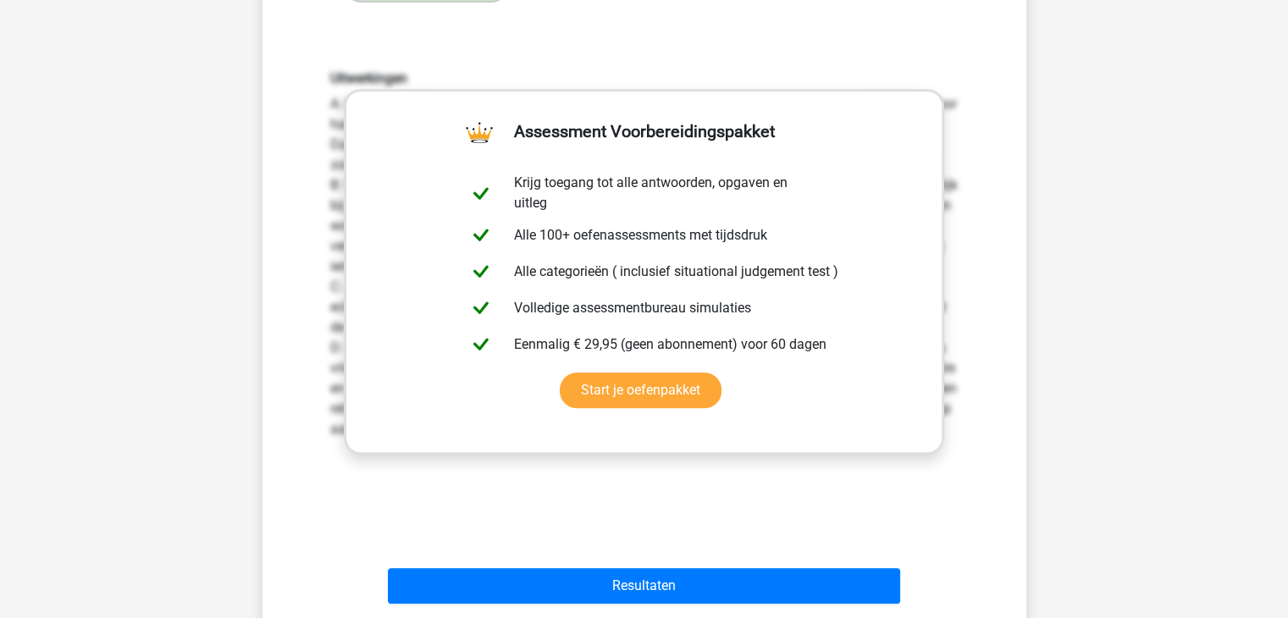
click at [812, 485] on div "Uitwerkingen A: Deze reactie kan voorkomen uit de beste bedoelingen, maar heeft…" at bounding box center [645, 292] width 710 height 525
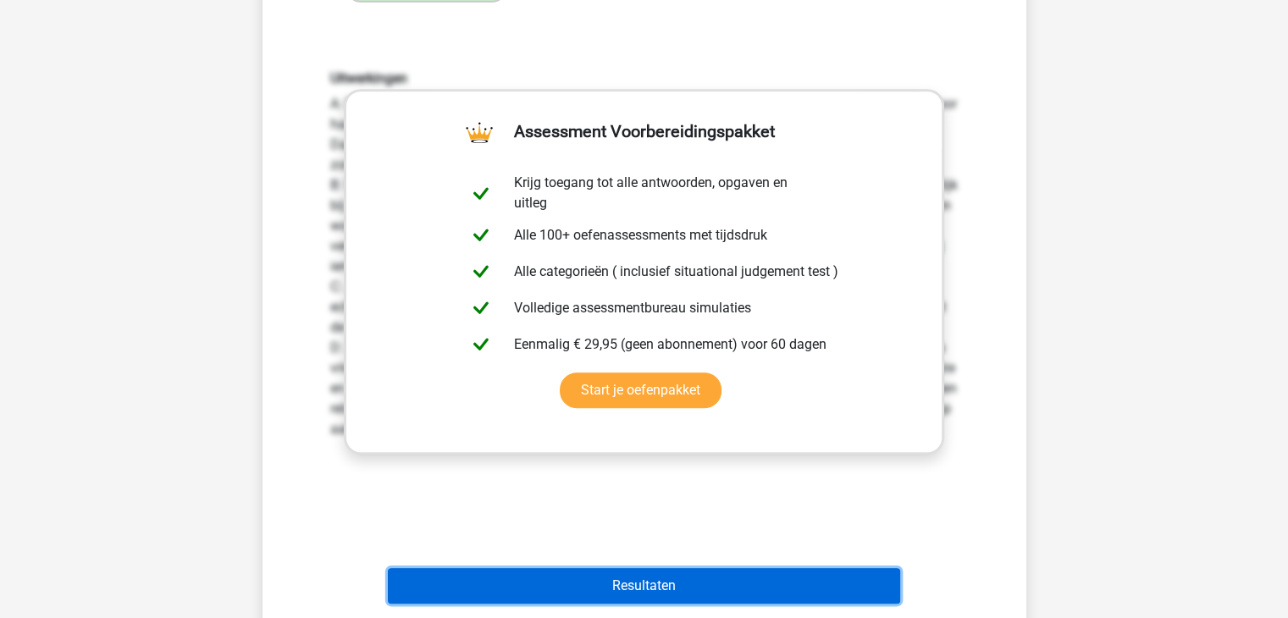
click at [755, 573] on button "Resultaten" at bounding box center [644, 586] width 512 height 36
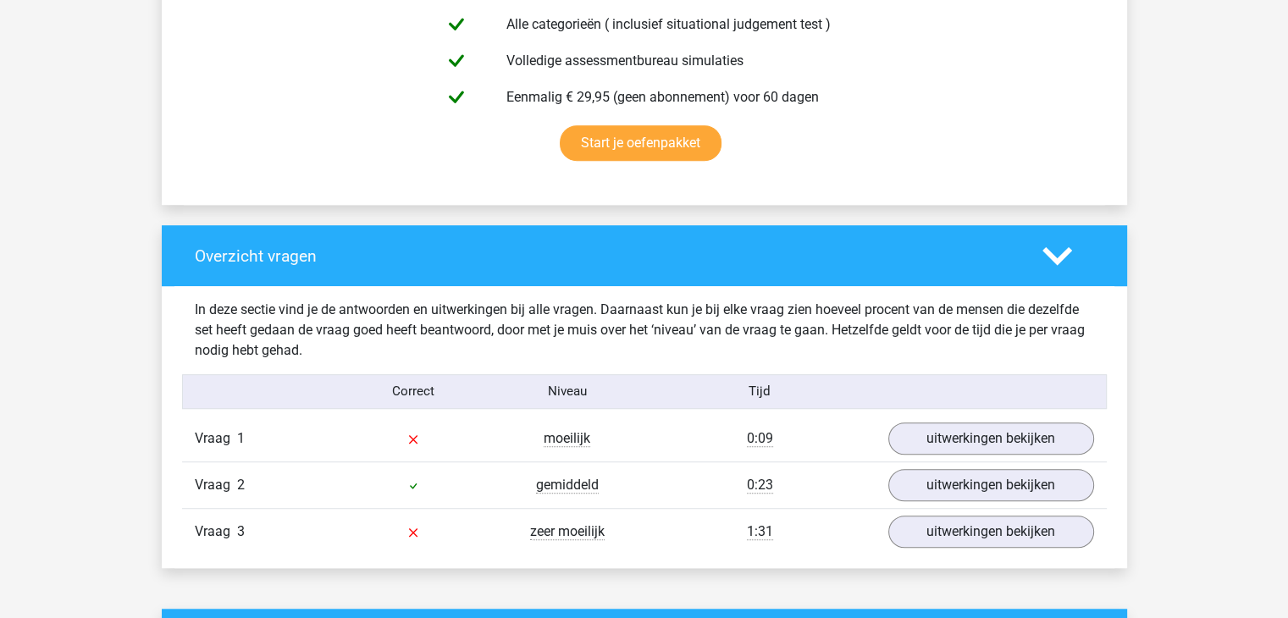
scroll to position [1271, 0]
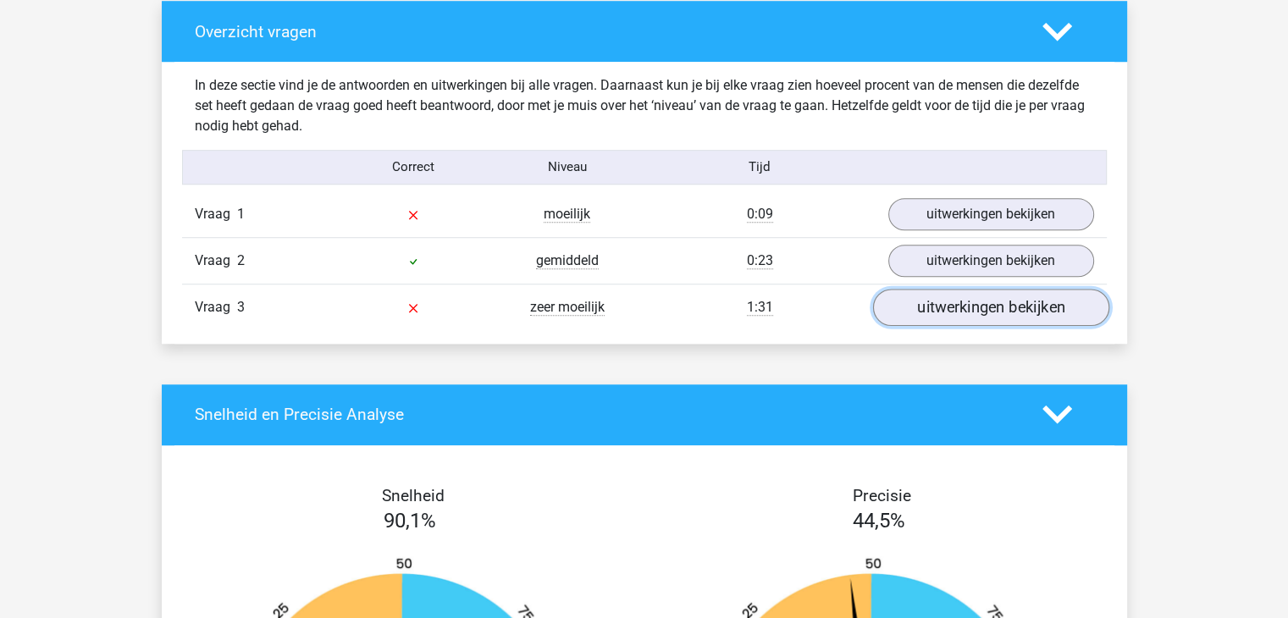
click at [1028, 313] on link "uitwerkingen bekijken" at bounding box center [991, 307] width 236 height 37
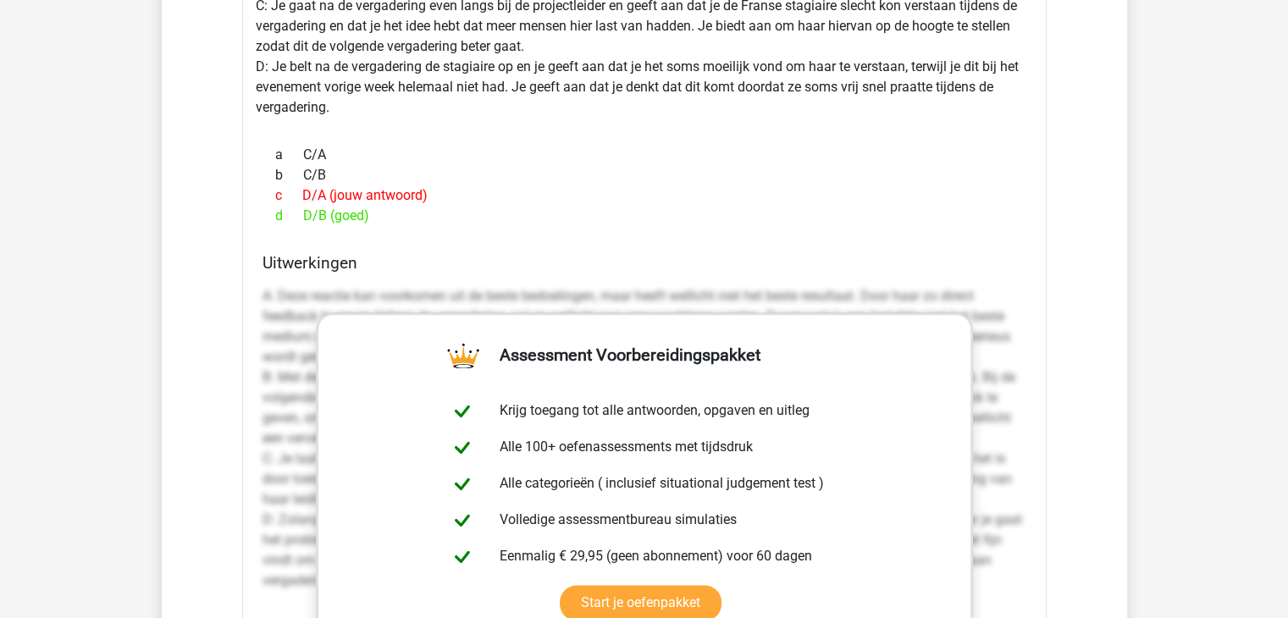
click at [585, 258] on h4 "Uitwerkingen" at bounding box center [645, 262] width 764 height 19
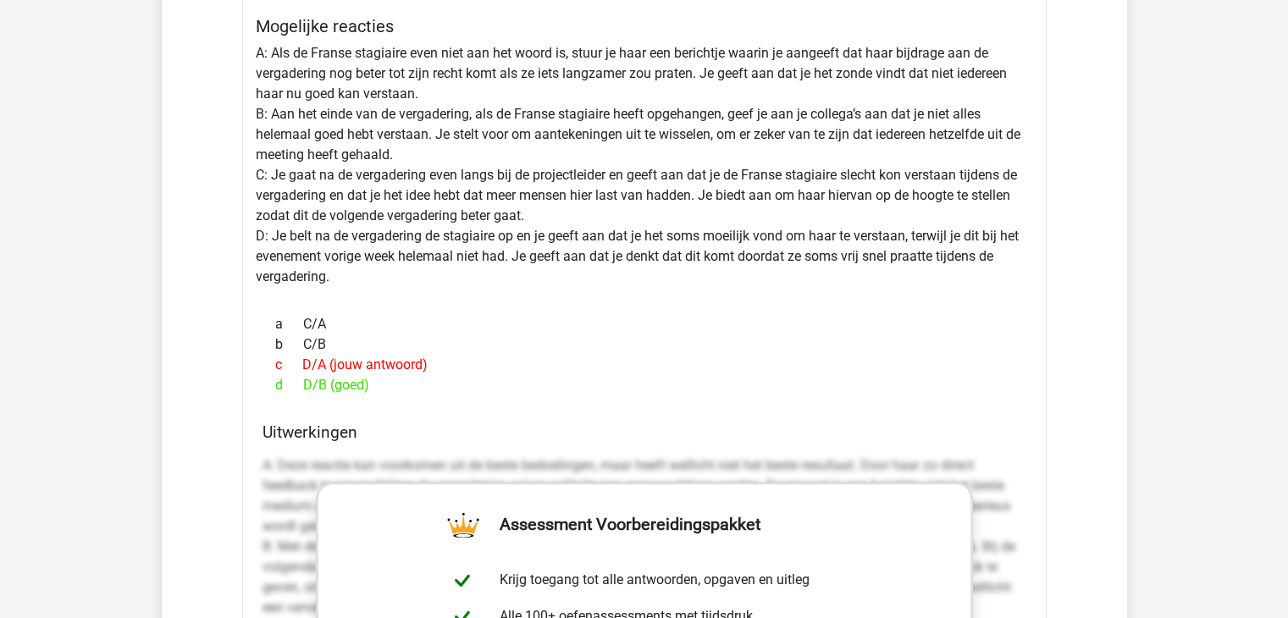
scroll to position [1864, 0]
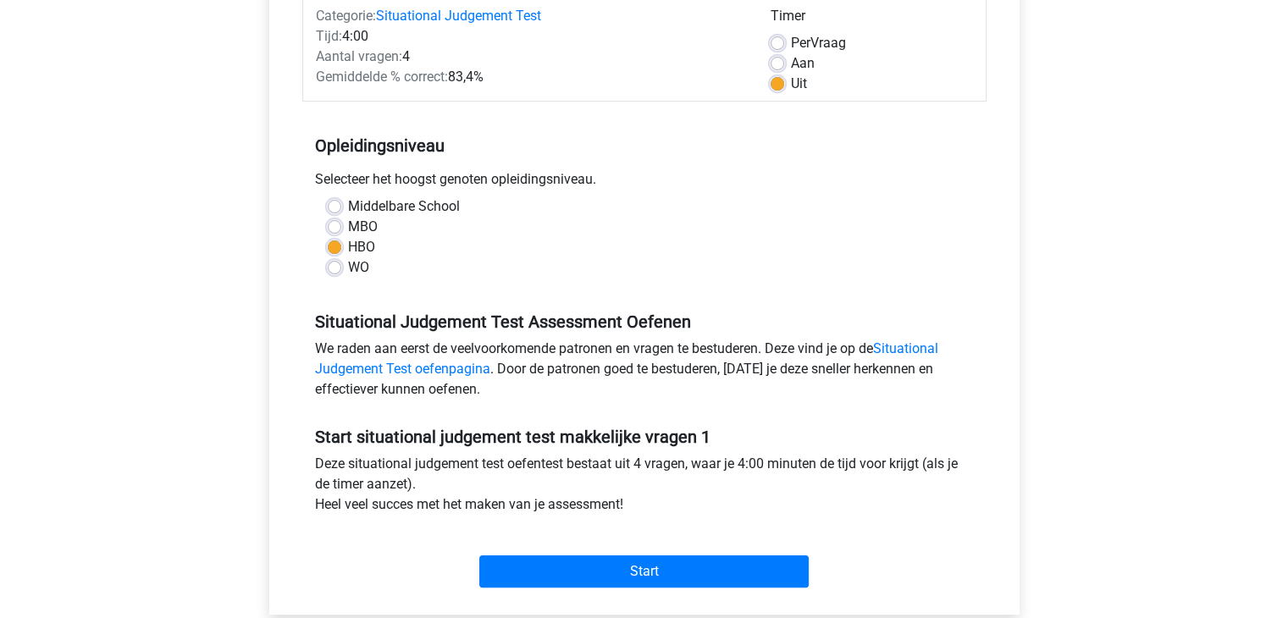
scroll to position [254, 0]
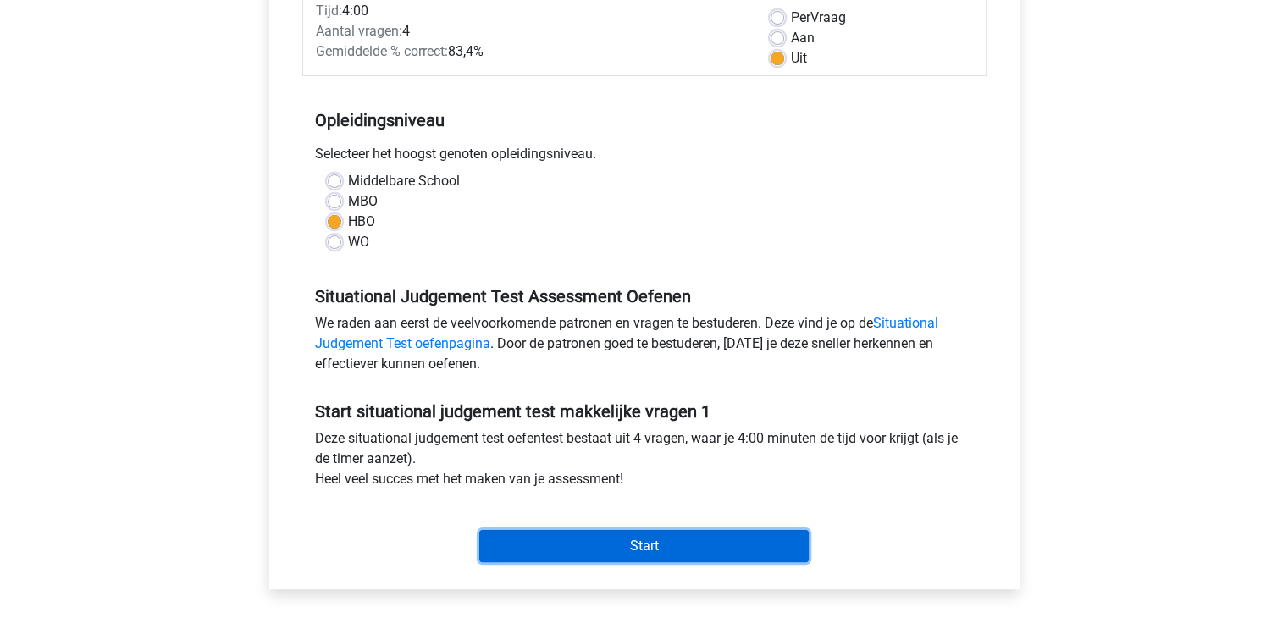
click at [663, 543] on input "Start" at bounding box center [644, 546] width 330 height 32
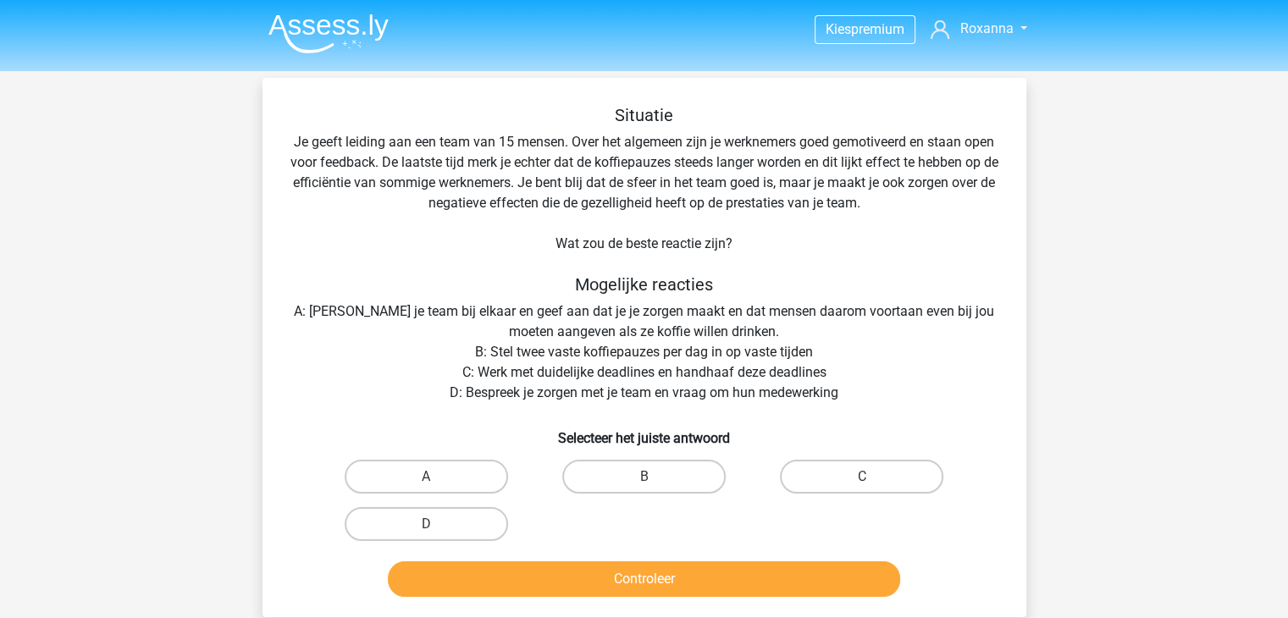
click at [442, 506] on div "D" at bounding box center [427, 524] width 218 height 47
click at [447, 524] on label "D" at bounding box center [426, 524] width 163 height 34
click at [437, 524] on input "D" at bounding box center [431, 529] width 11 height 11
radio input "true"
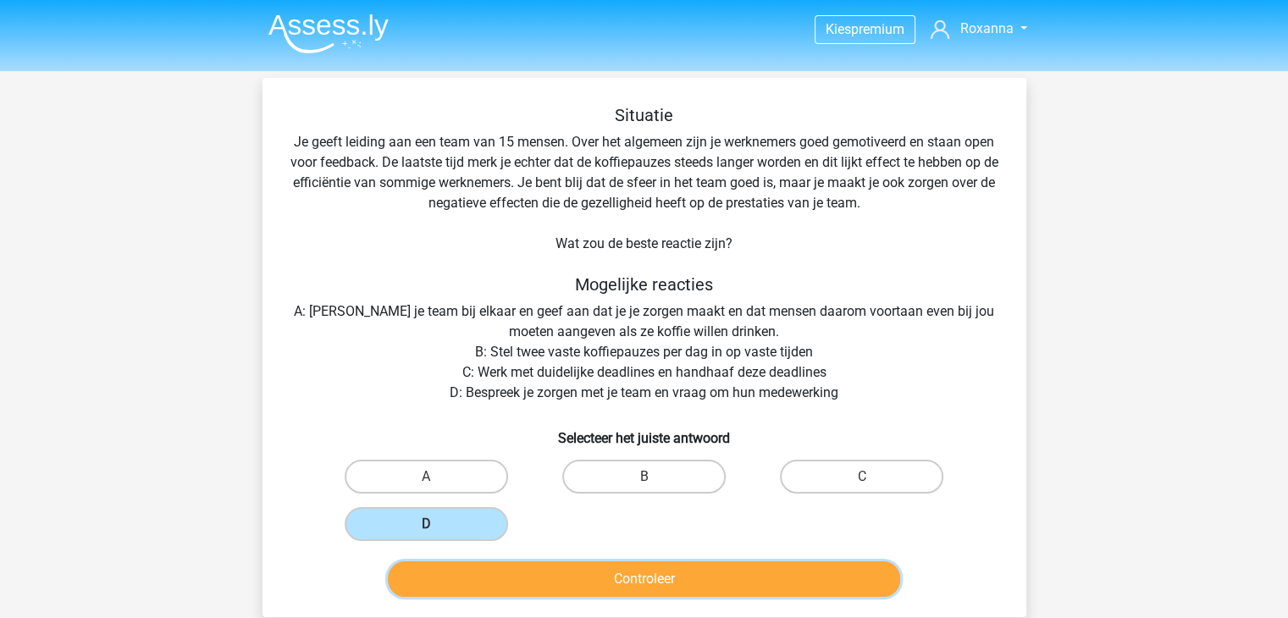
click at [589, 583] on button "Controleer" at bounding box center [644, 580] width 512 height 36
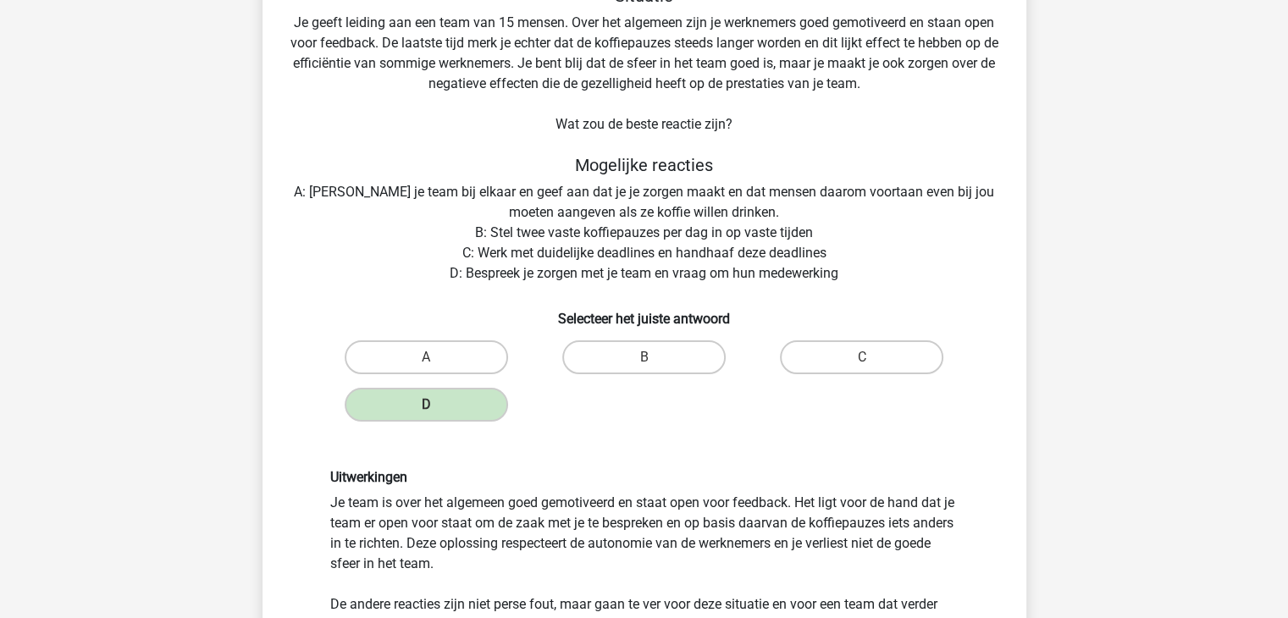
scroll to position [339, 0]
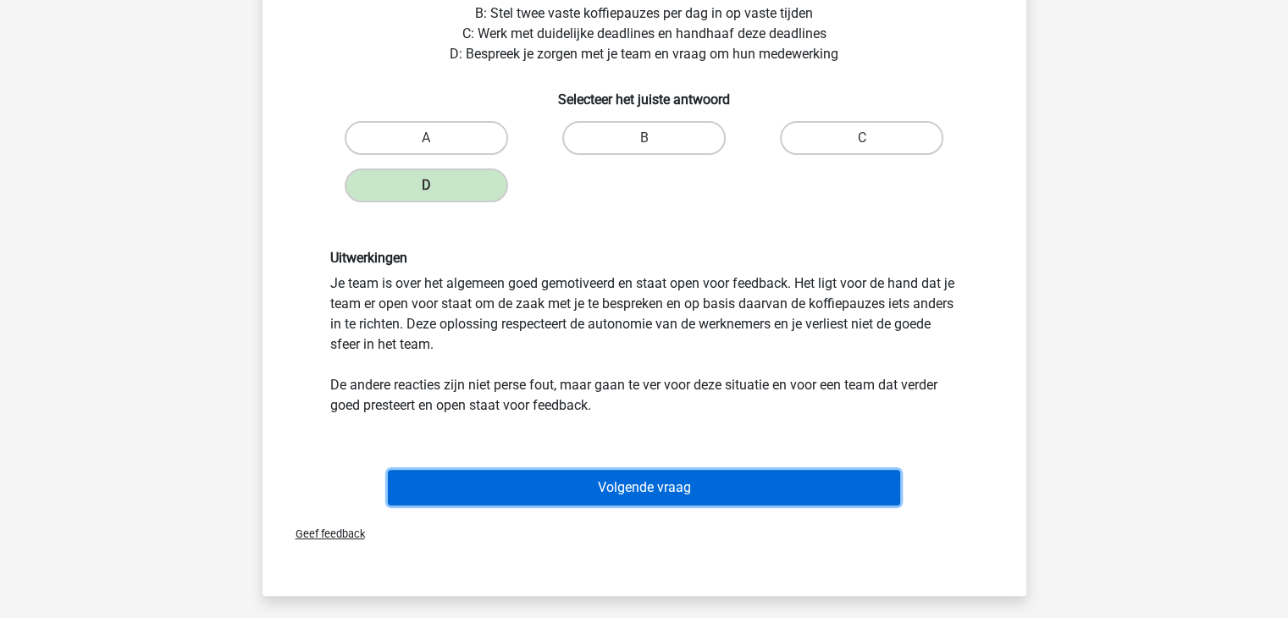
click at [684, 497] on button "Volgende vraag" at bounding box center [644, 488] width 512 height 36
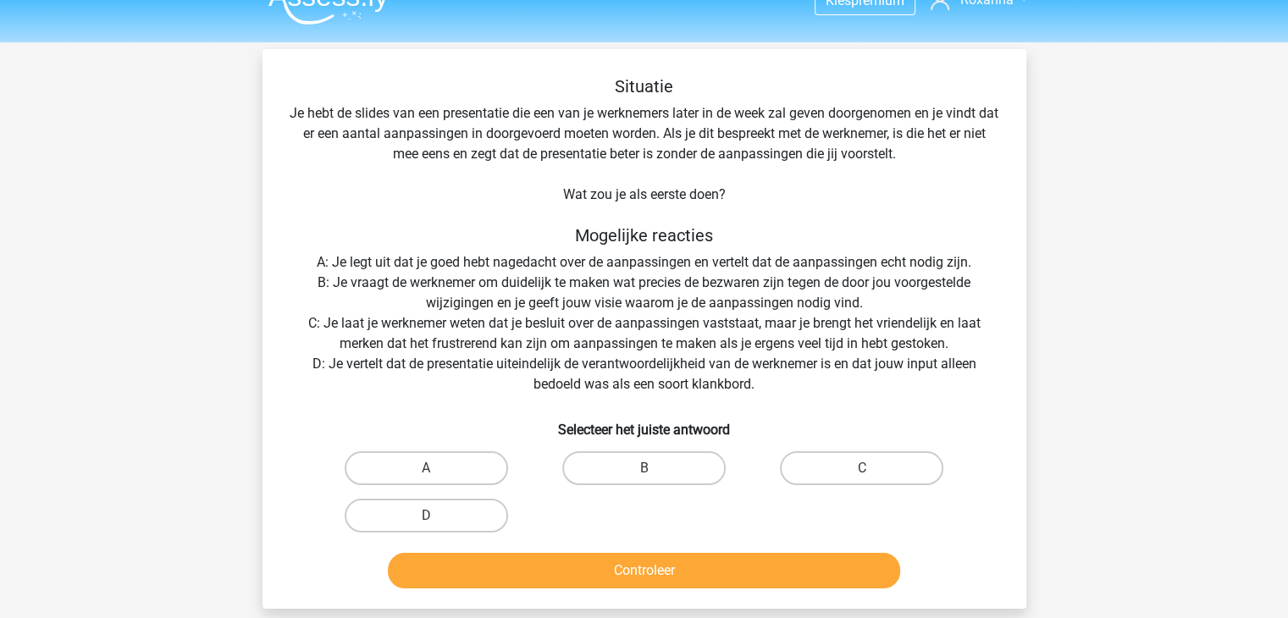
scroll to position [0, 0]
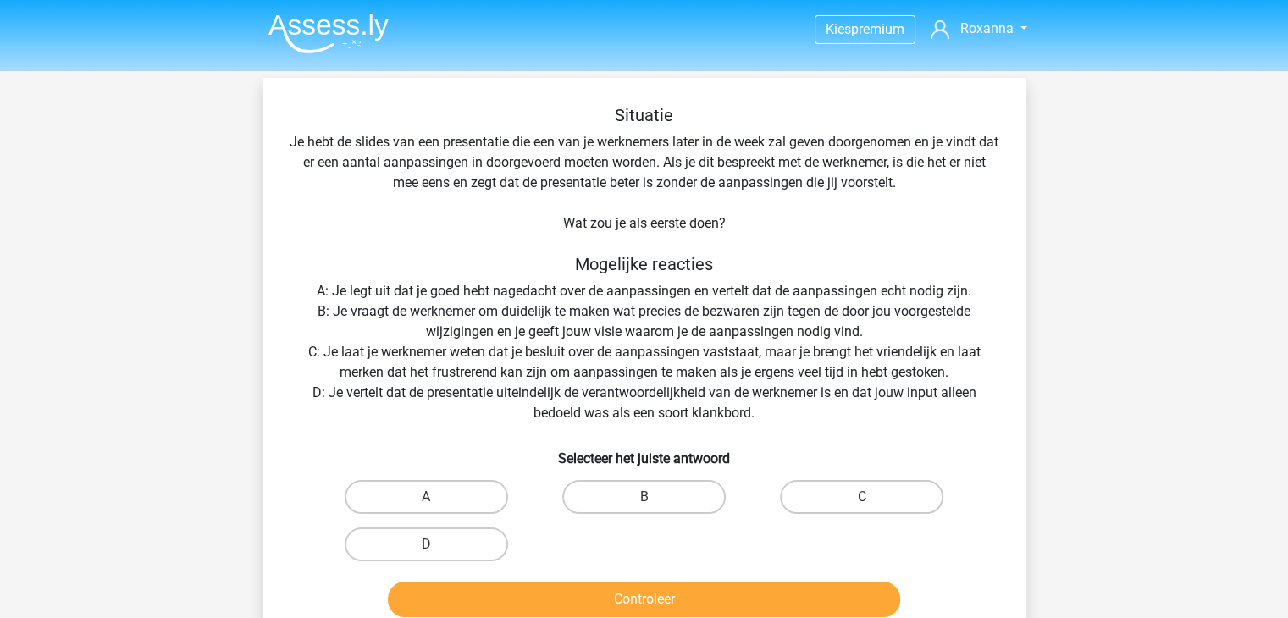
click at [651, 502] on input "B" at bounding box center [649, 502] width 11 height 11
radio input "true"
click at [649, 579] on div "Controleer" at bounding box center [645, 596] width 710 height 56
click at [649, 590] on button "Controleer" at bounding box center [644, 600] width 512 height 36
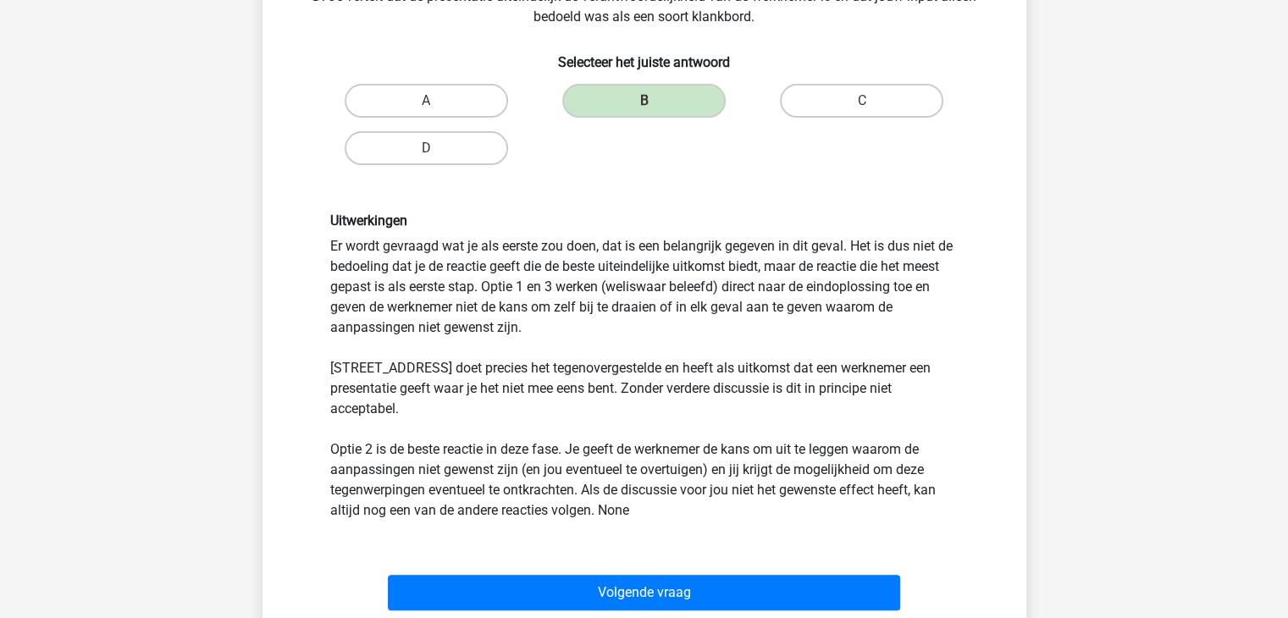
scroll to position [424, 0]
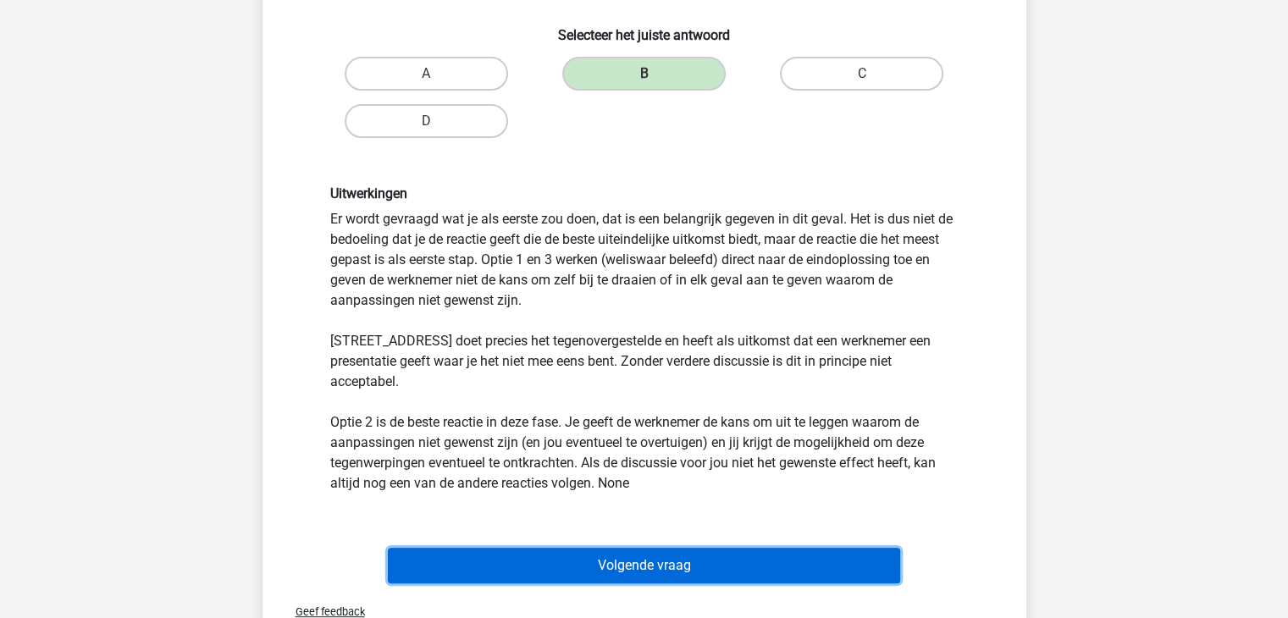
click at [656, 553] on button "Volgende vraag" at bounding box center [644, 566] width 512 height 36
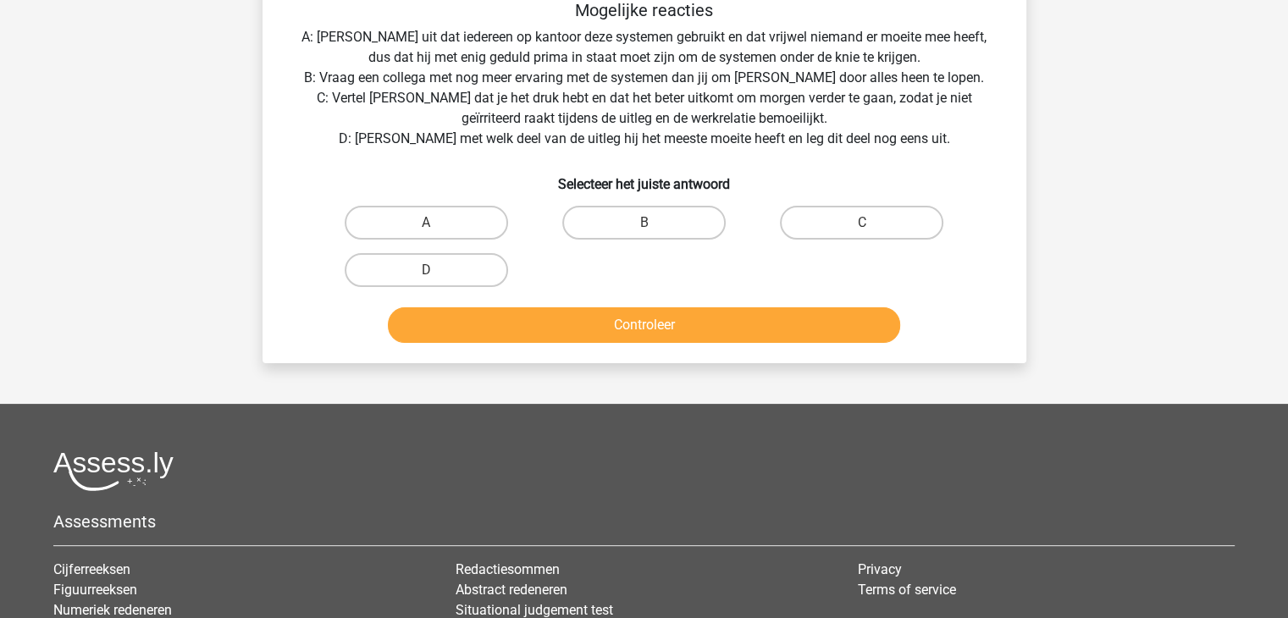
scroll to position [0, 0]
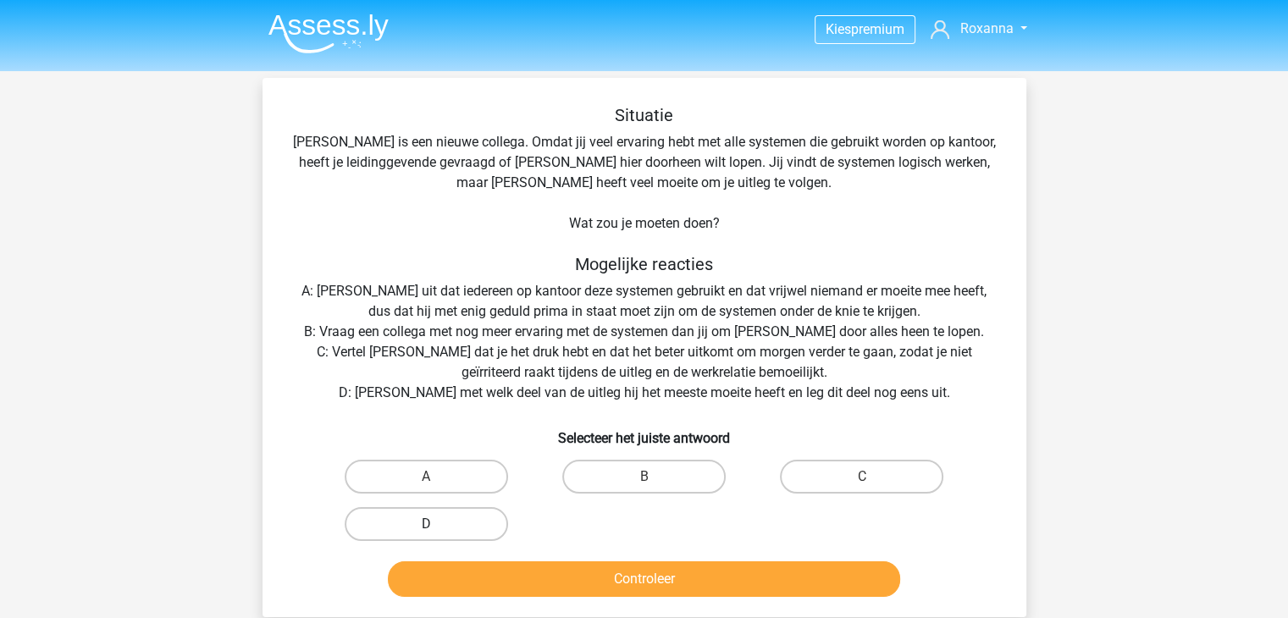
click at [483, 516] on label "D" at bounding box center [426, 524] width 163 height 34
click at [437, 524] on input "D" at bounding box center [431, 529] width 11 height 11
radio input "true"
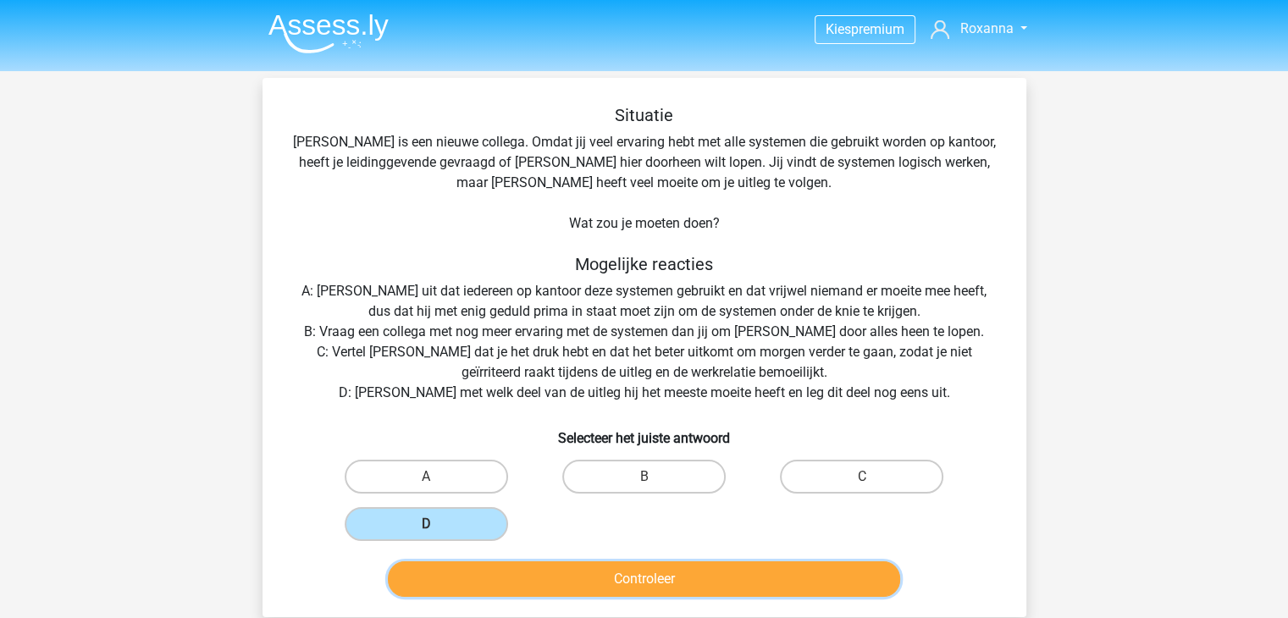
click at [605, 574] on button "Controleer" at bounding box center [644, 580] width 512 height 36
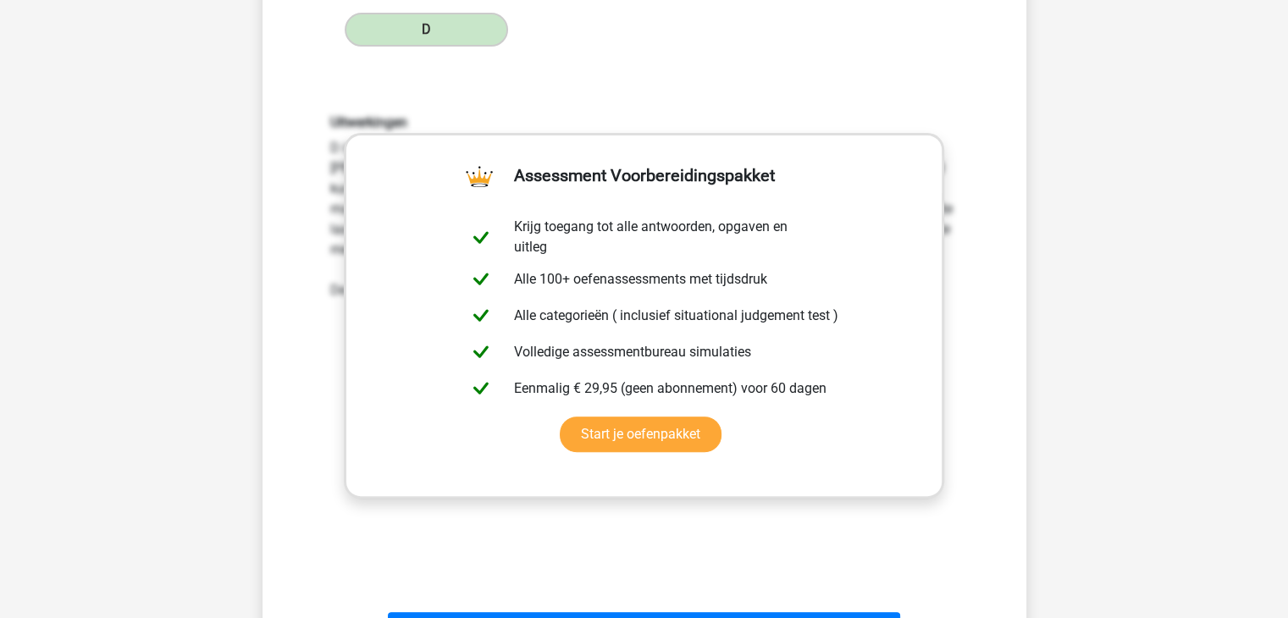
scroll to position [762, 0]
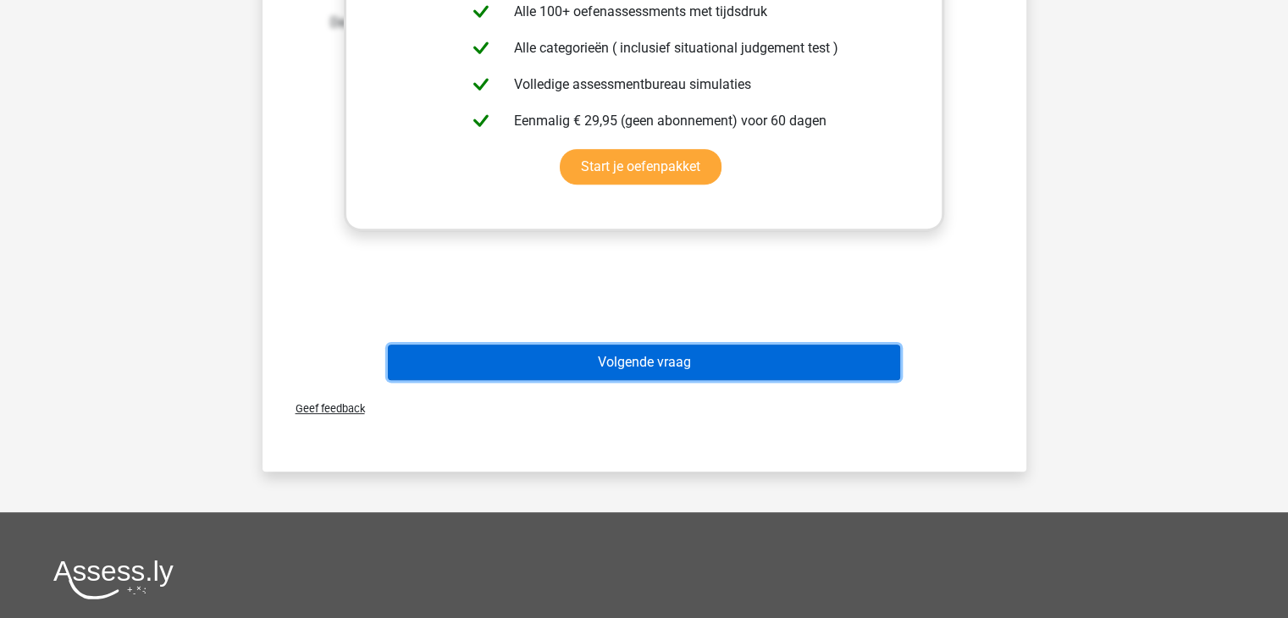
click at [683, 367] on button "Volgende vraag" at bounding box center [644, 363] width 512 height 36
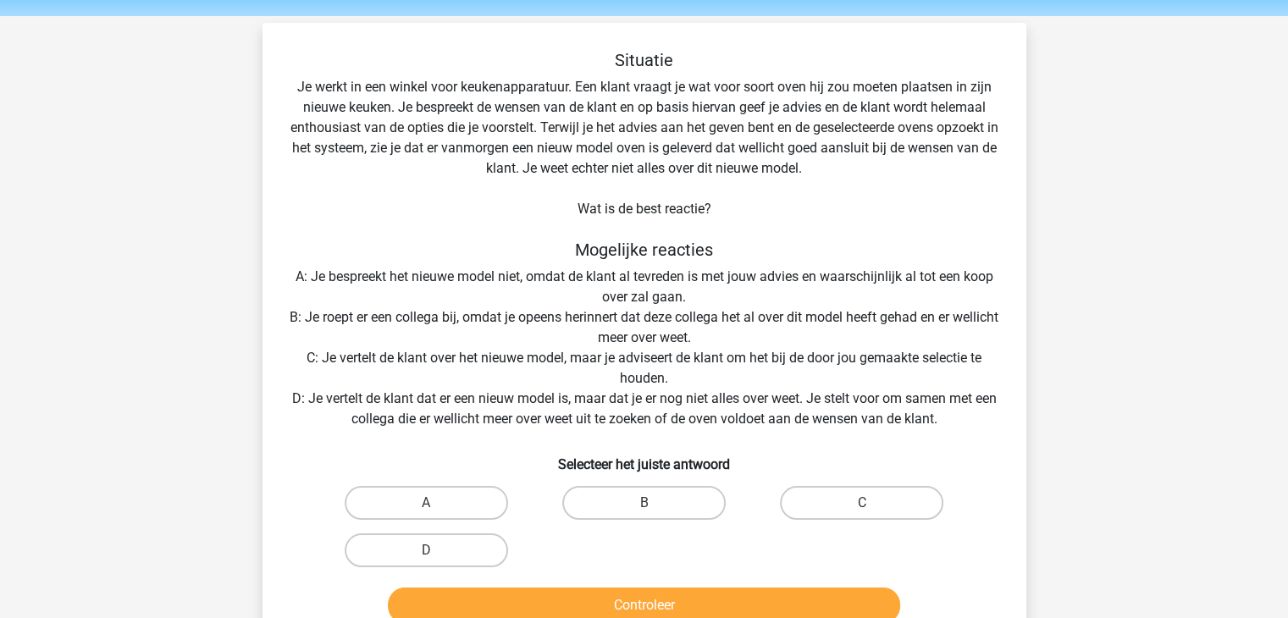
scroll to position [85, 0]
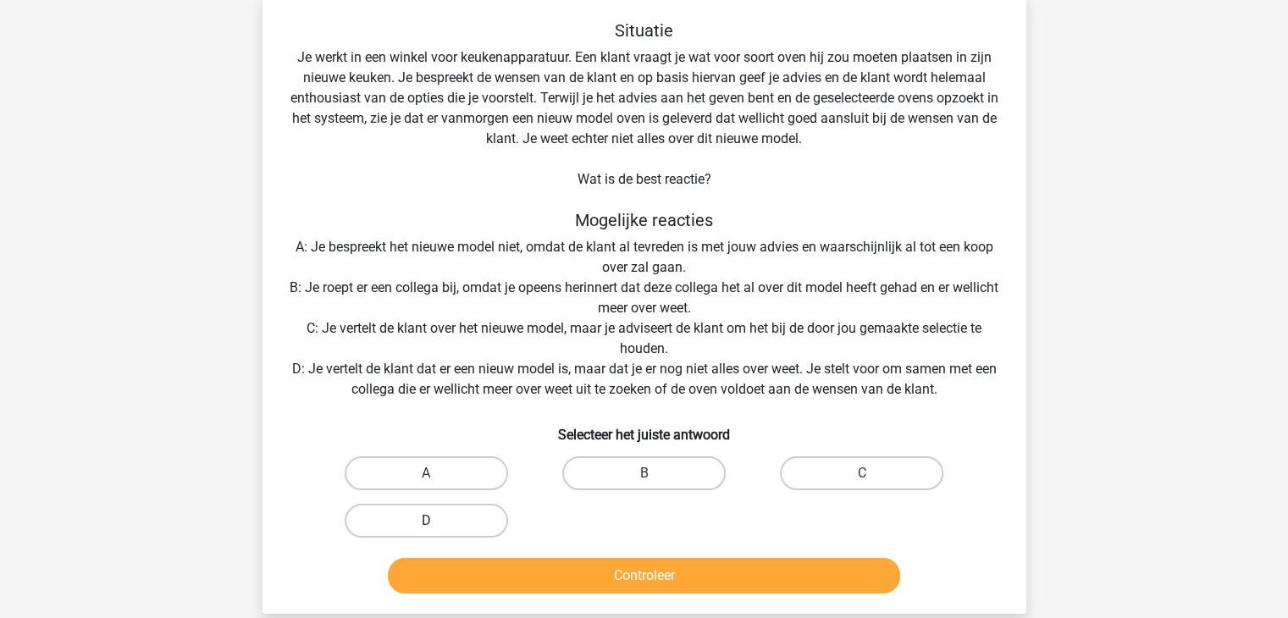
click at [458, 514] on label "D" at bounding box center [426, 521] width 163 height 34
click at [437, 521] on input "D" at bounding box center [431, 526] width 11 height 11
radio input "true"
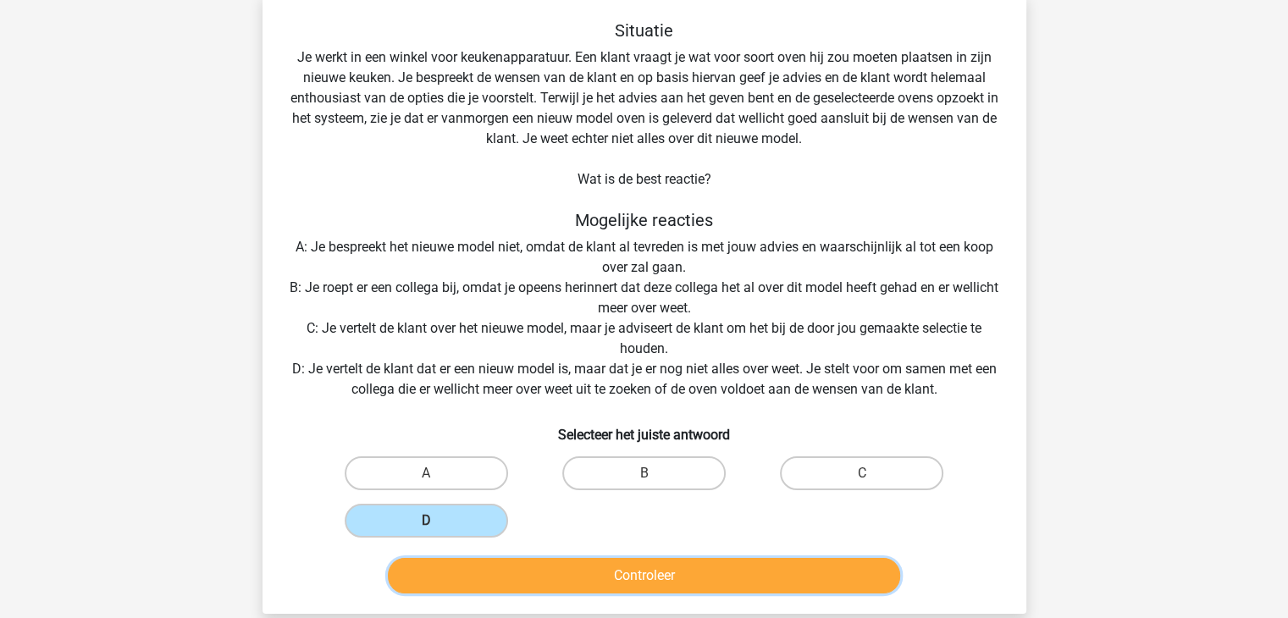
click at [611, 582] on button "Controleer" at bounding box center [644, 576] width 512 height 36
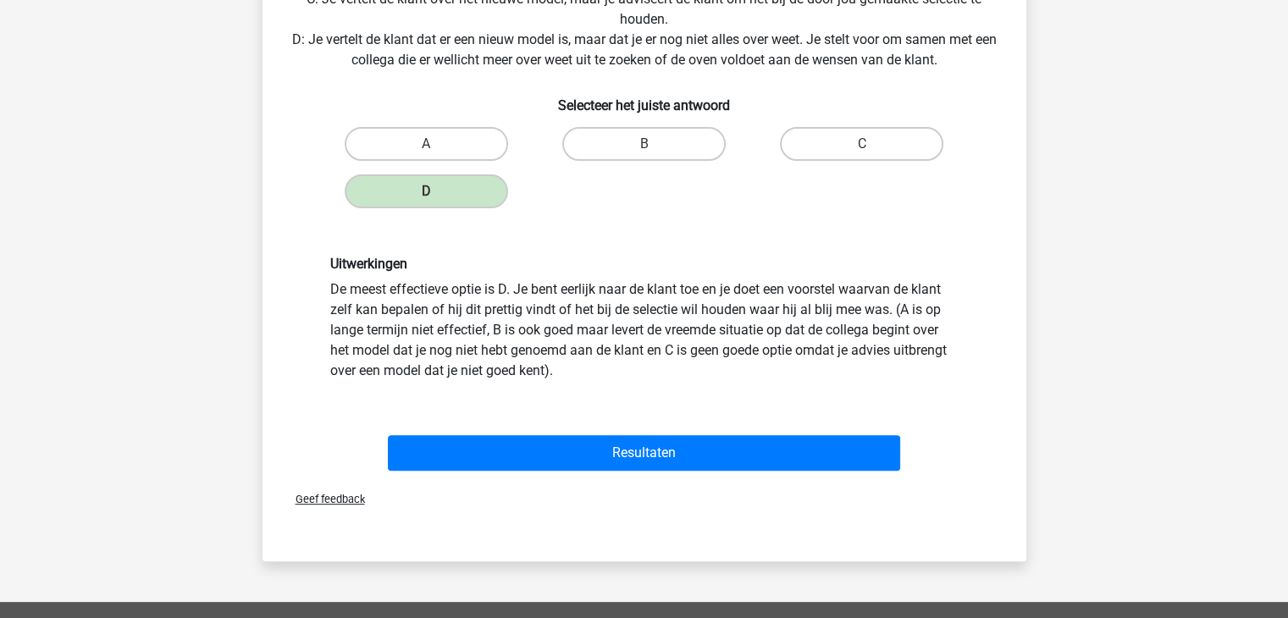
scroll to position [424, 0]
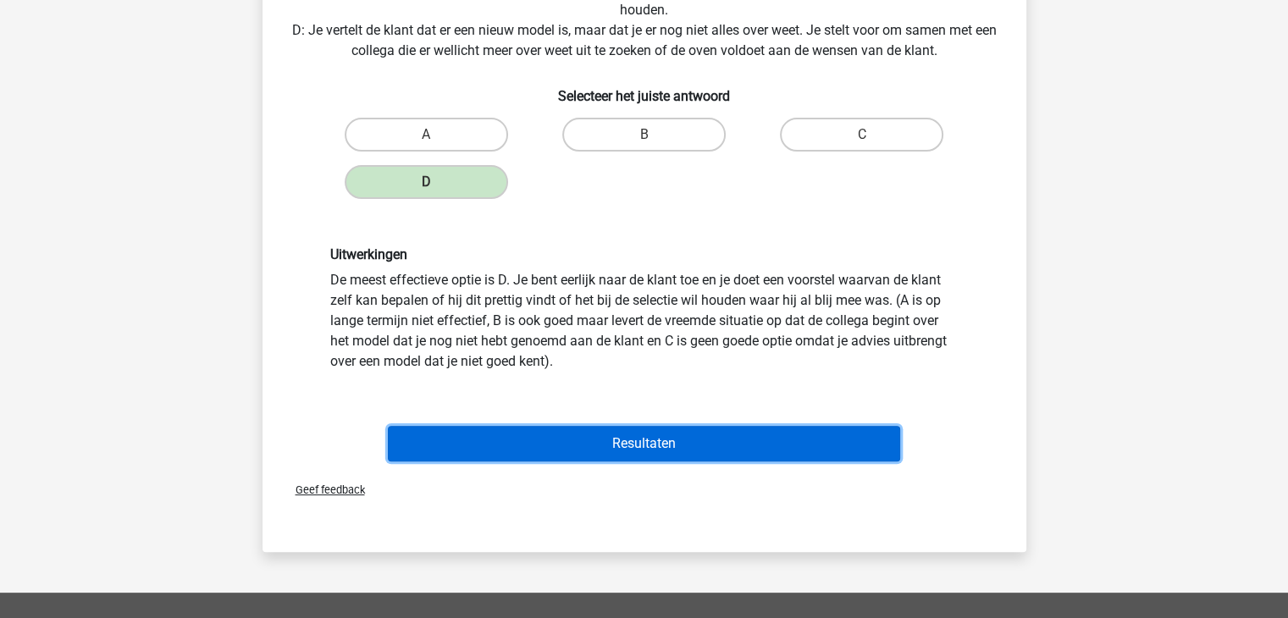
click at [831, 442] on button "Resultaten" at bounding box center [644, 444] width 512 height 36
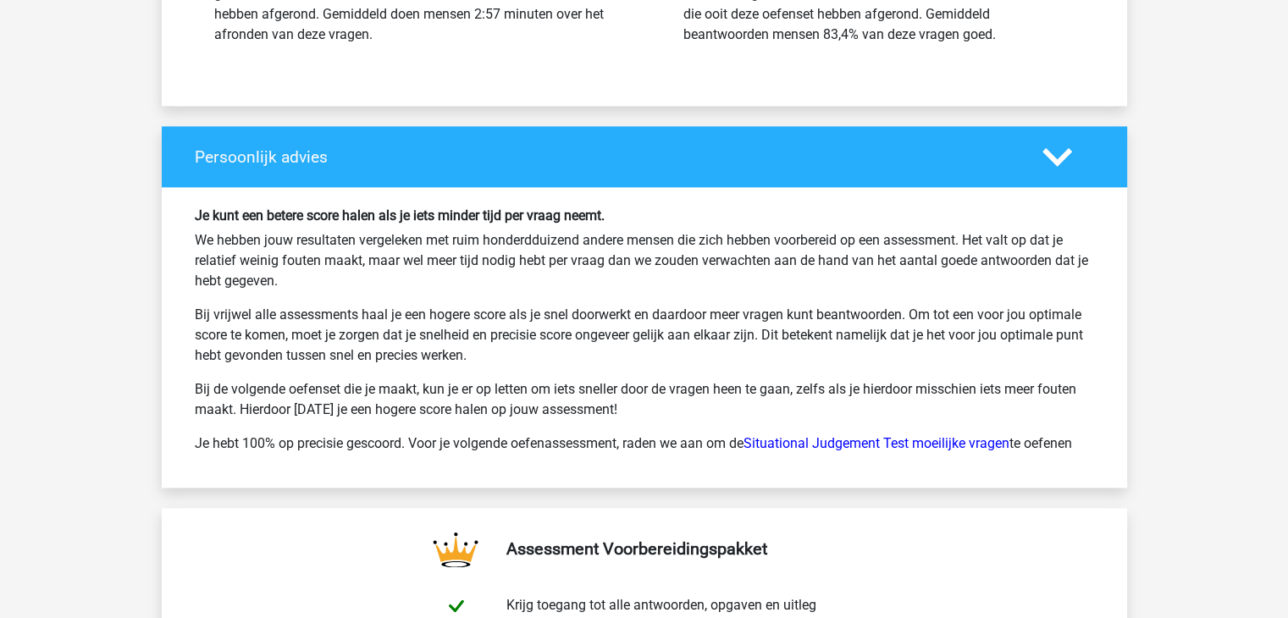
scroll to position [2118, 0]
